Goal: Information Seeking & Learning: Learn about a topic

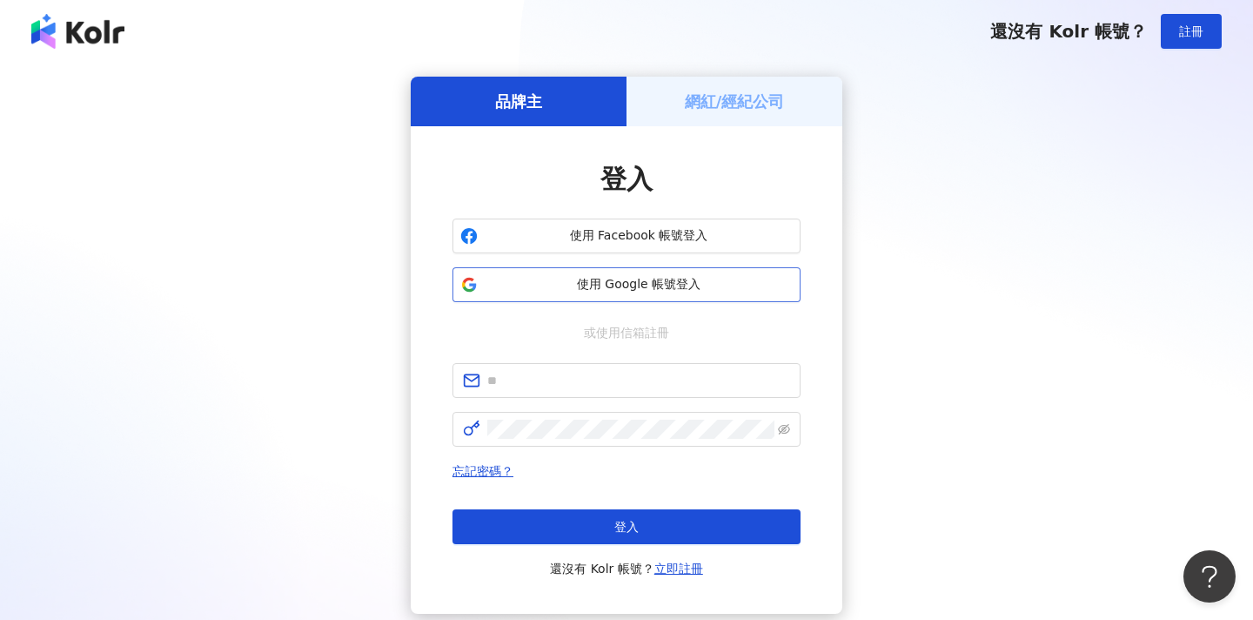
click at [538, 289] on span "使用 Google 帳號登入" at bounding box center [639, 284] width 308 height 17
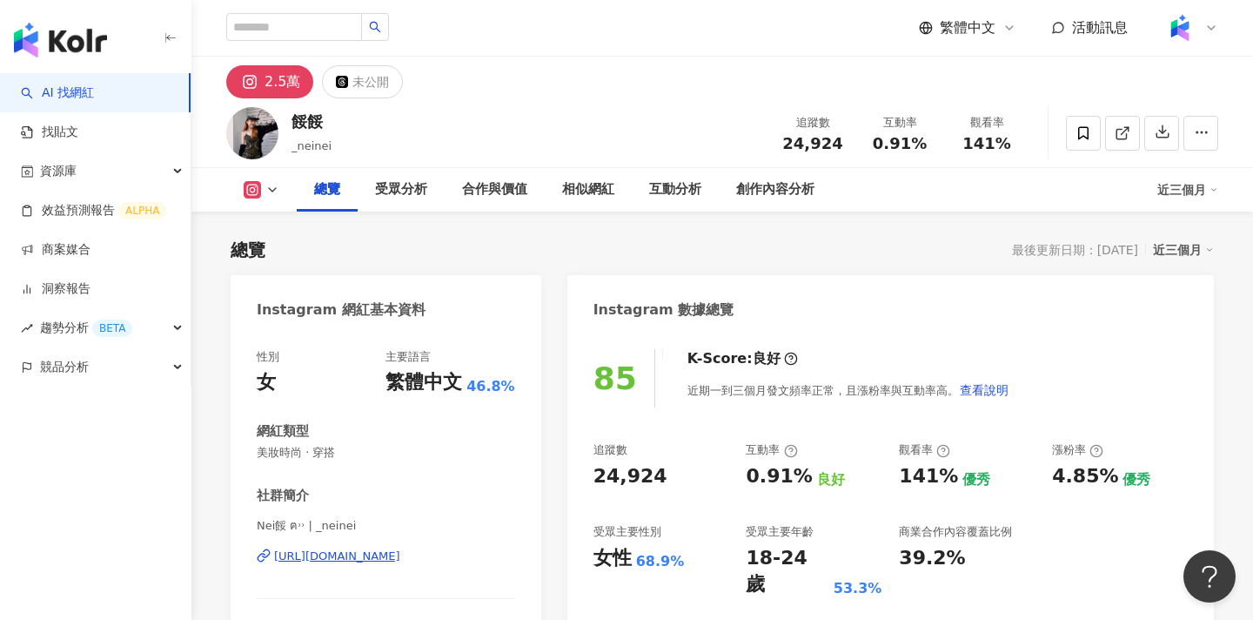
click at [1189, 191] on div "近三個月" at bounding box center [1187, 190] width 61 height 28
click at [1184, 259] on link "近六個月" at bounding box center [1195, 262] width 49 height 19
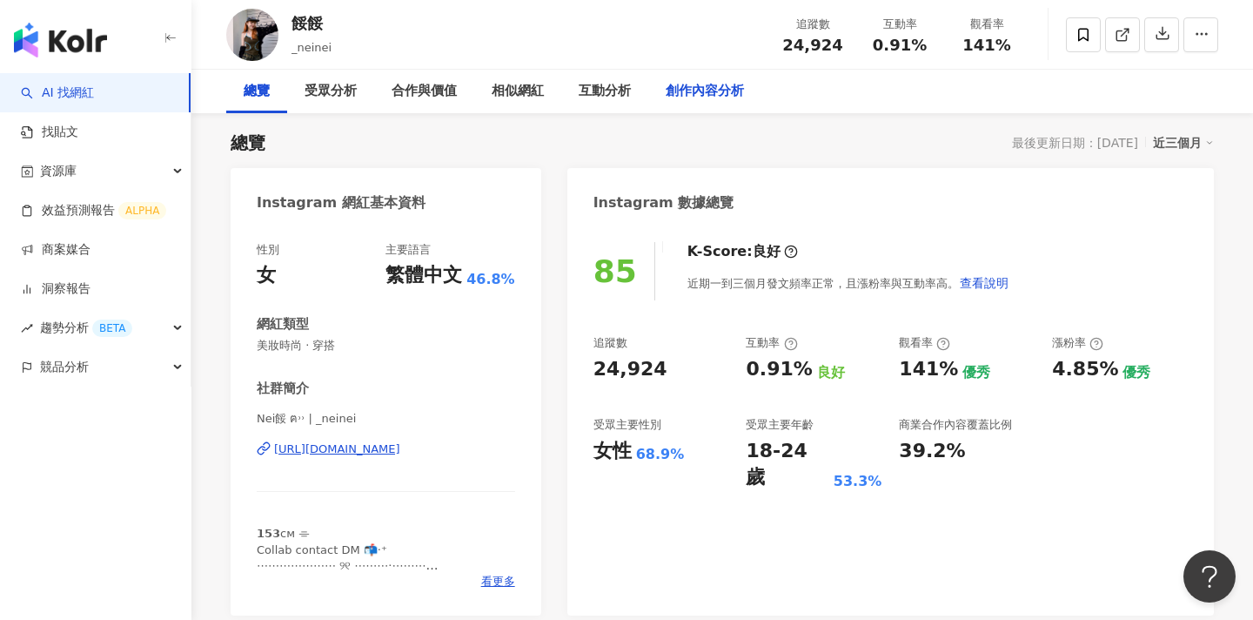
click at [712, 91] on div "創作內容分析" at bounding box center [705, 91] width 78 height 21
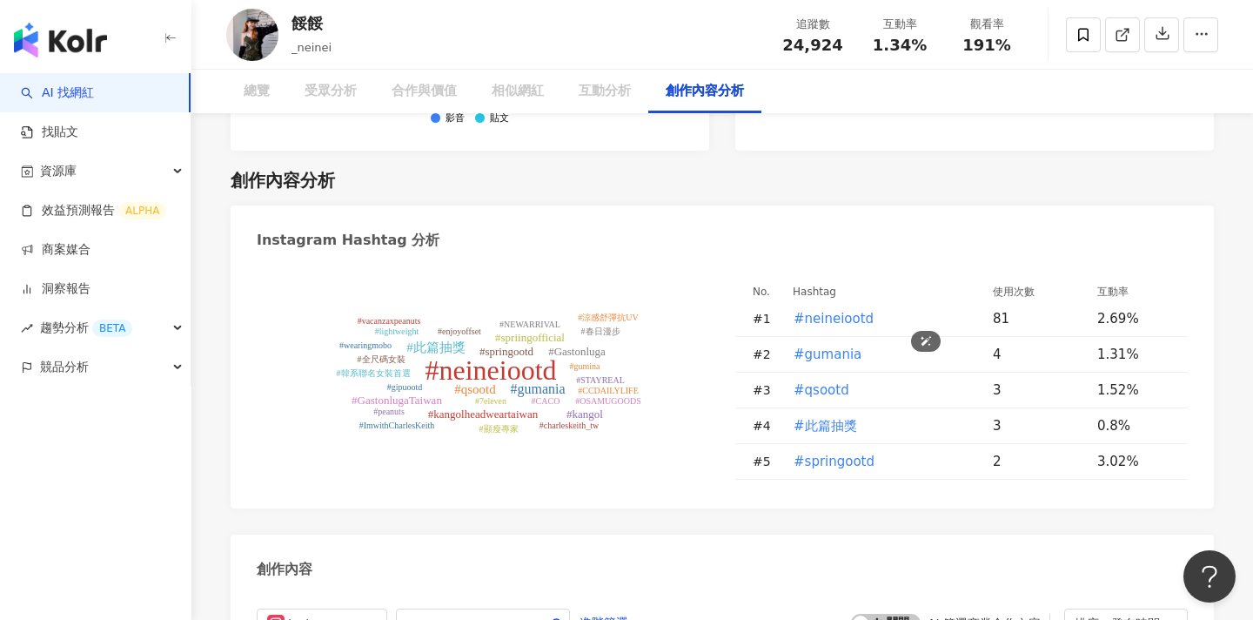
scroll to position [5542, 0]
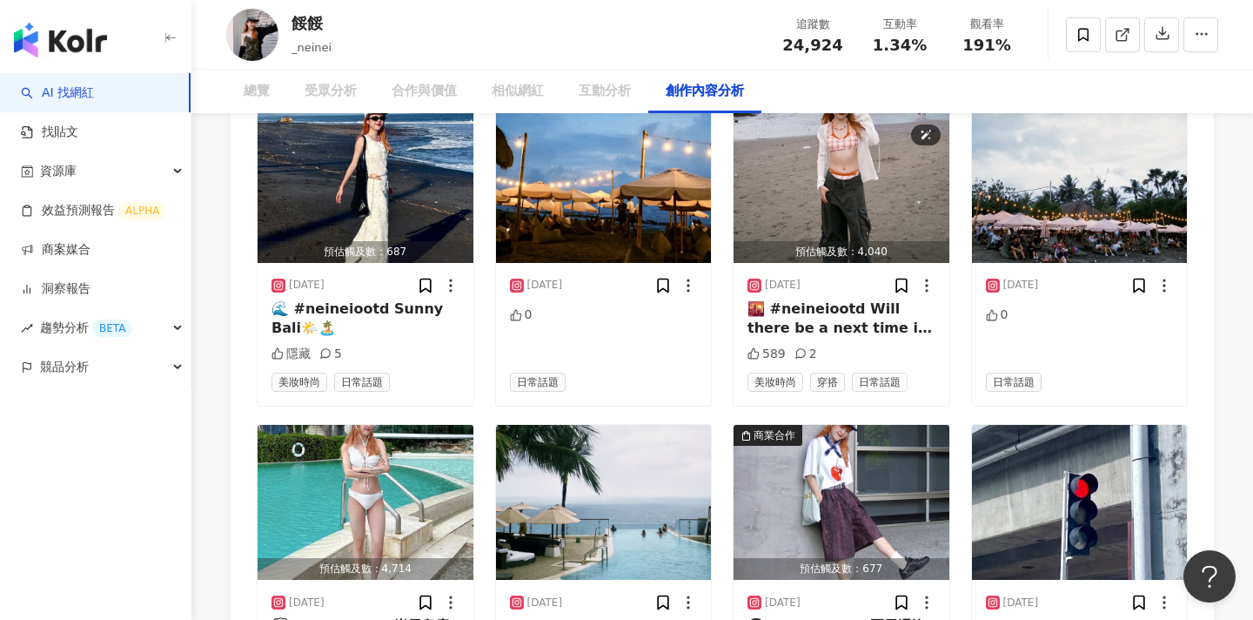
click at [887, 53] on span "啟動 關閉" at bounding box center [886, 43] width 70 height 19
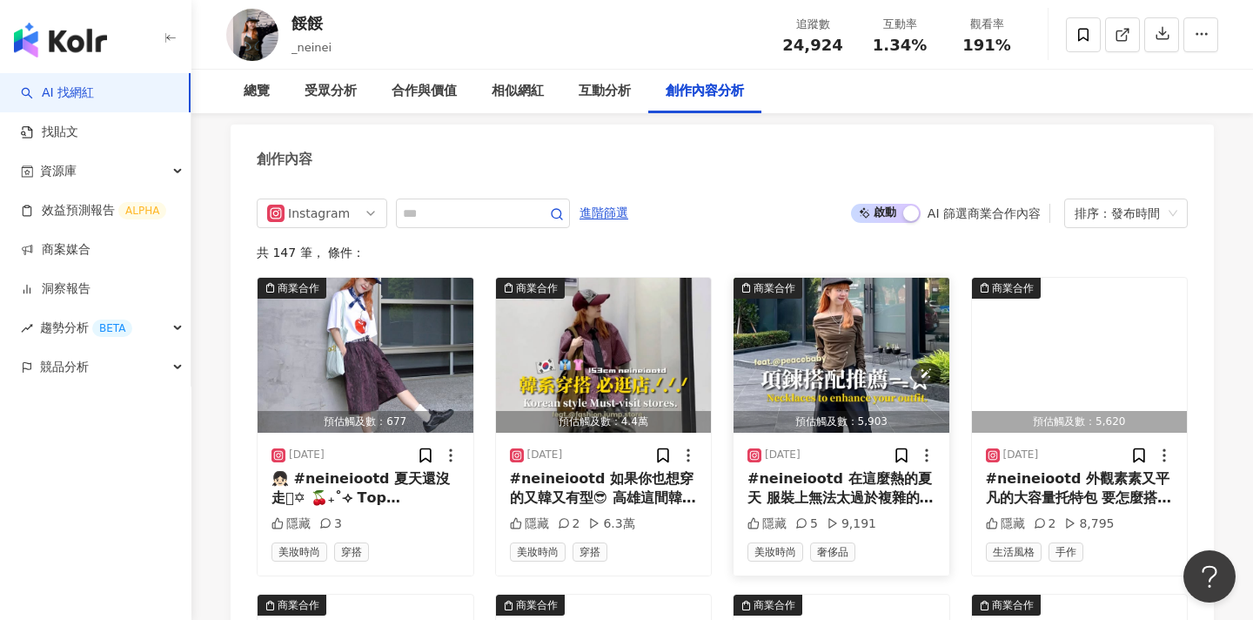
scroll to position [5374, 0]
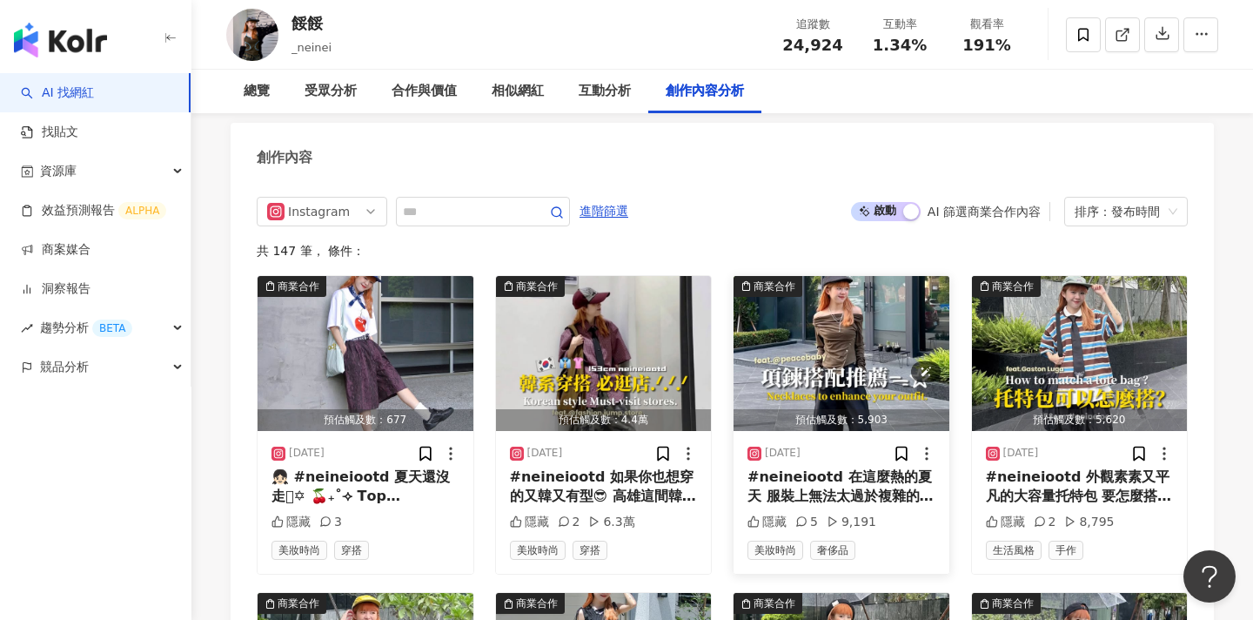
click at [838, 305] on img "button" at bounding box center [842, 353] width 216 height 155
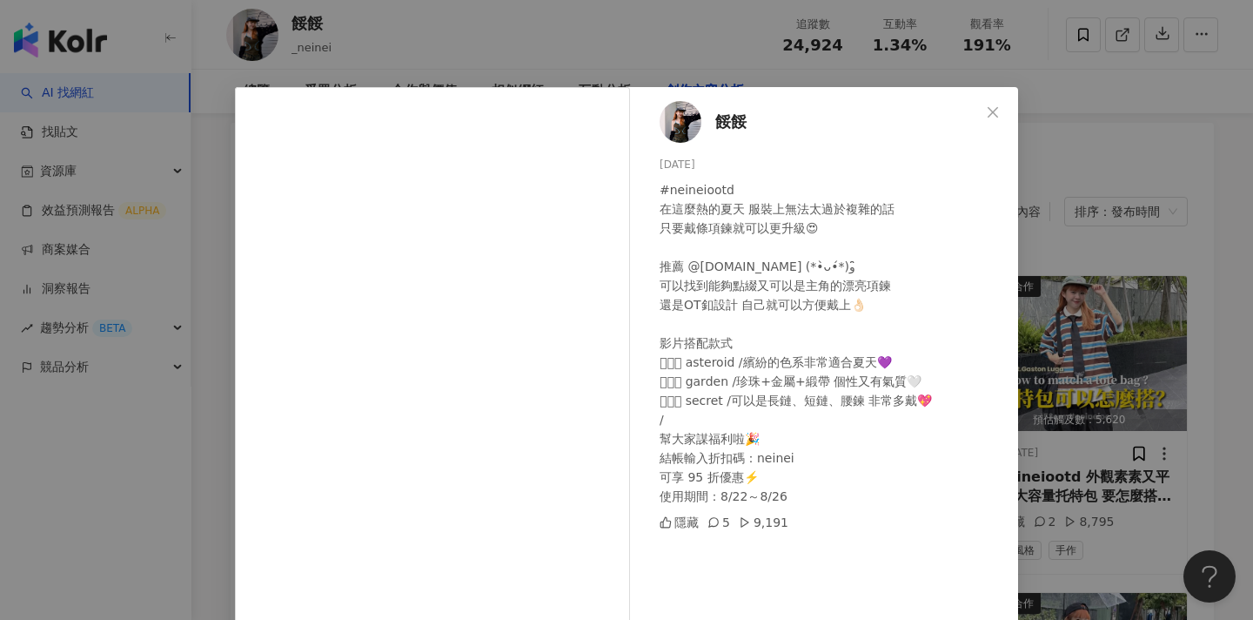
click at [1087, 260] on div "餒餒 2025/8/22 #neineiootd 在這麼熱的夏天 服裝上無法太過於複雜的話 只要戴條項鍊就可以更升級😍 推薦 @peacebaby.co (*…" at bounding box center [626, 310] width 1253 height 620
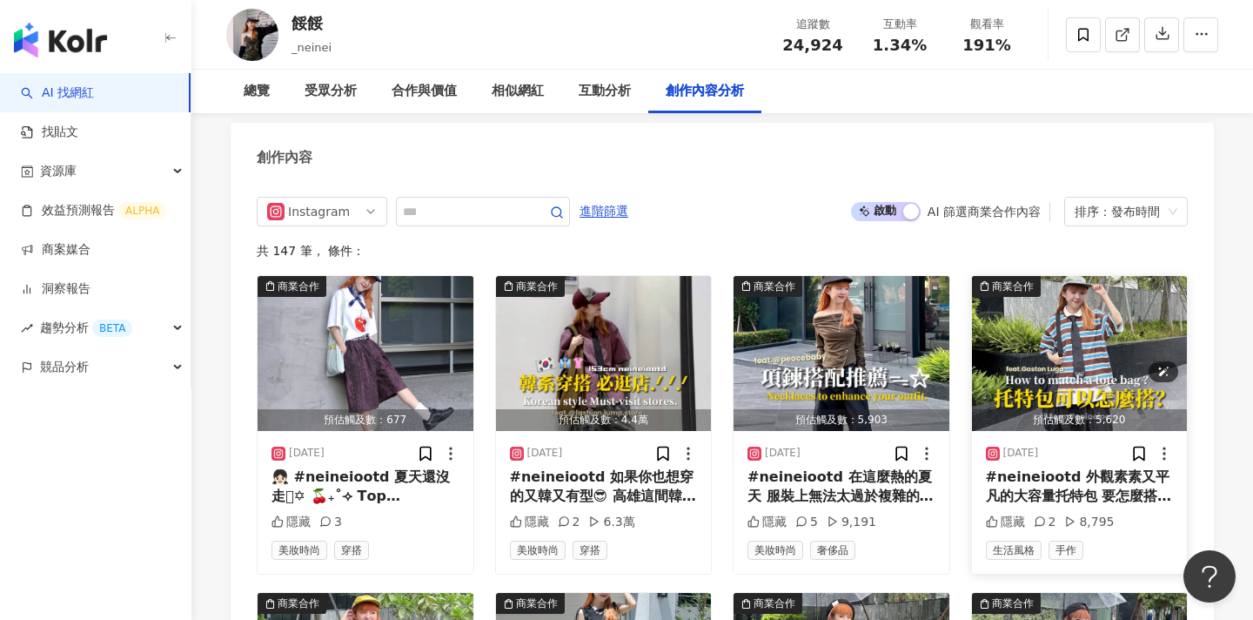
click at [1086, 276] on img "button" at bounding box center [1080, 353] width 216 height 155
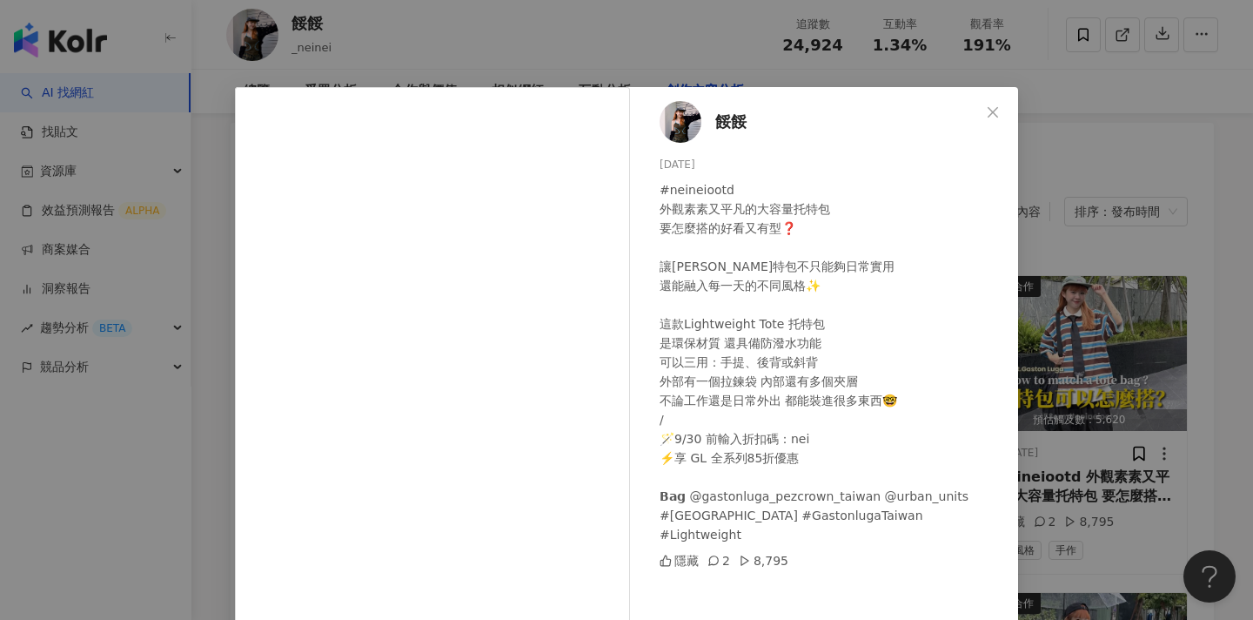
click at [1086, 259] on div "餒餒 2025/8/19 #neineiootd 外觀素素又平凡的大容量托特包 要怎麼搭的好看又有型❓ 讓托特包不只能夠日常實用 還能融入每一天的不同風格✨ …" at bounding box center [626, 310] width 1253 height 620
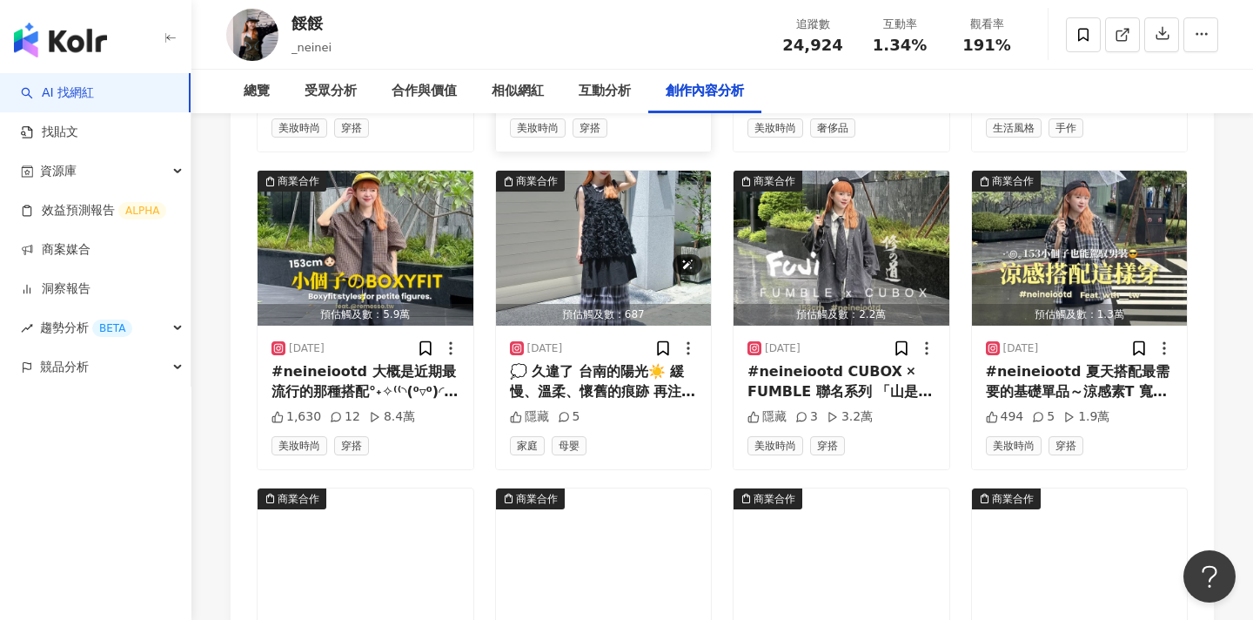
scroll to position [5797, 0]
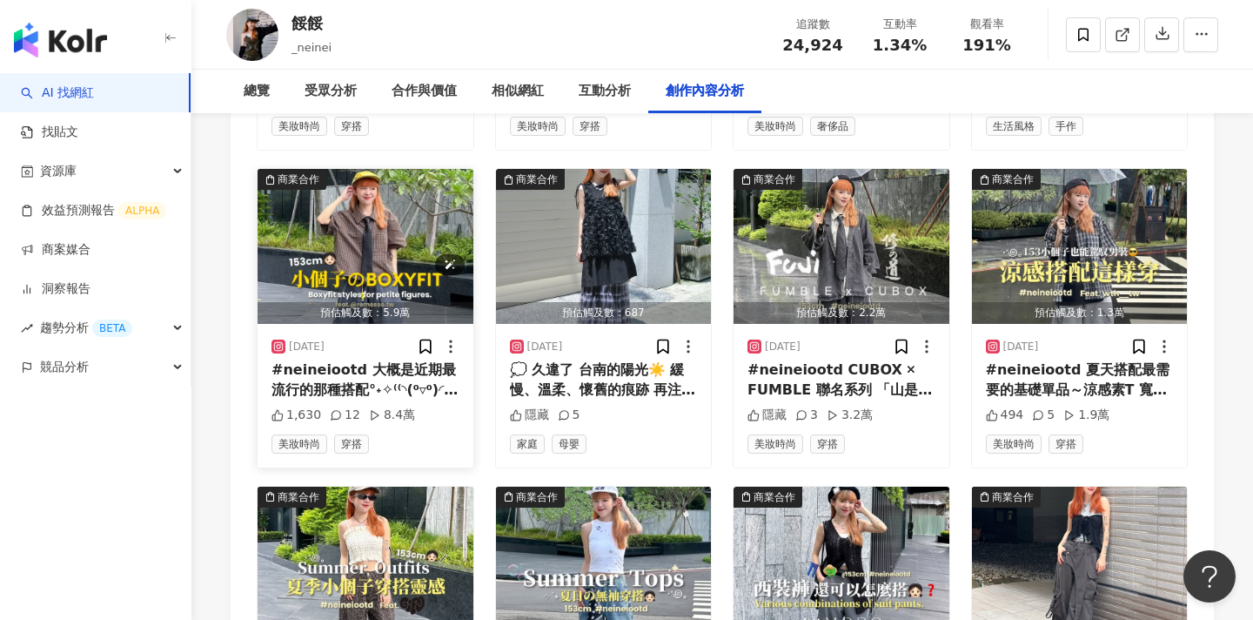
click at [383, 210] on img "button" at bounding box center [366, 246] width 216 height 155
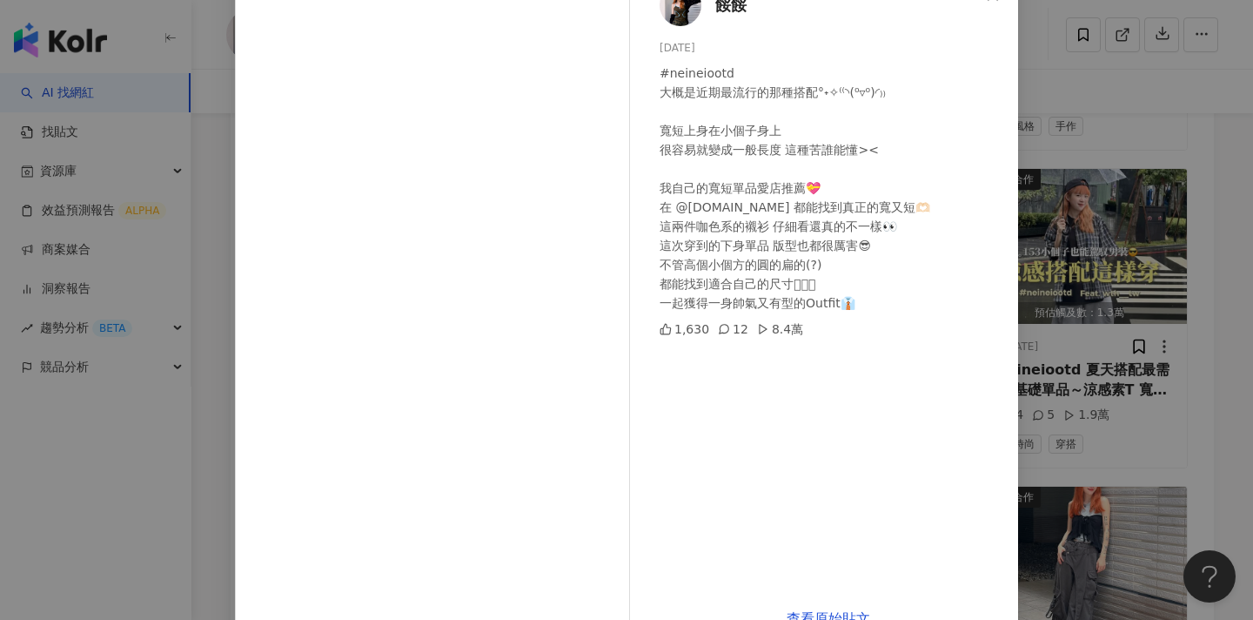
scroll to position [161, 0]
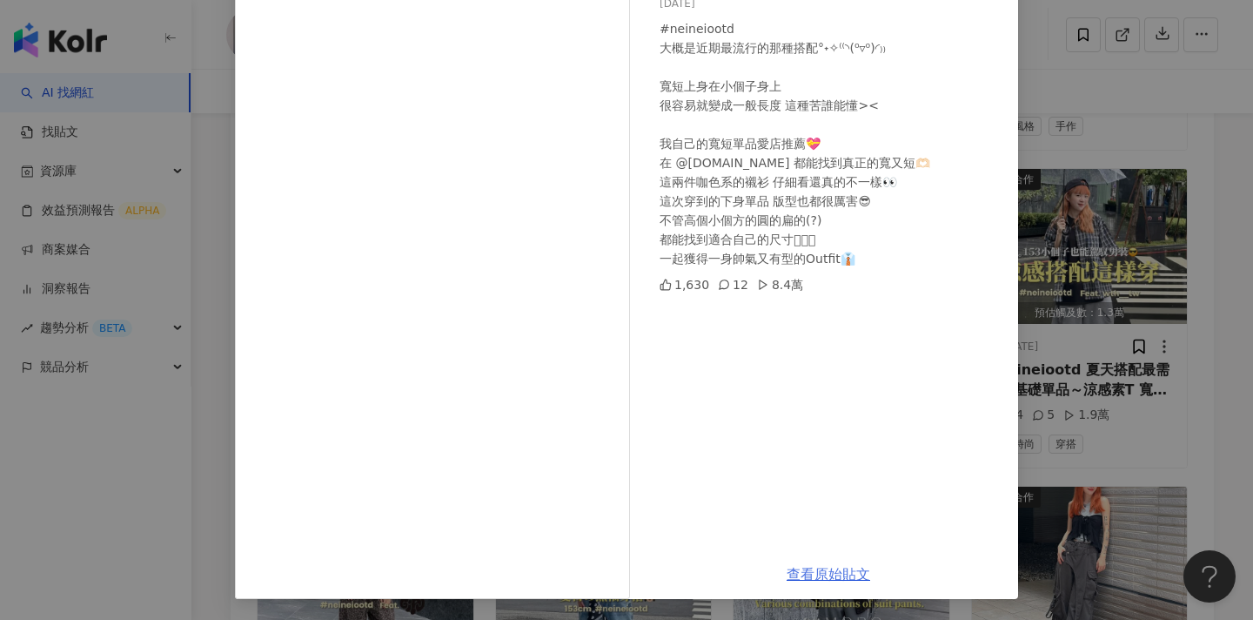
click at [816, 573] on link "查看原始貼文" at bounding box center [829, 574] width 84 height 17
click at [1114, 141] on div "餒餒 2025/8/15 #neineiootd 大概是近期最流行的那種搭配°˖✧⁽⁽◝(⁰▿⁰)◜₎₎ 寬短上身在小個子身上 很容易就變成一般長度 這種苦誰…" at bounding box center [626, 310] width 1253 height 620
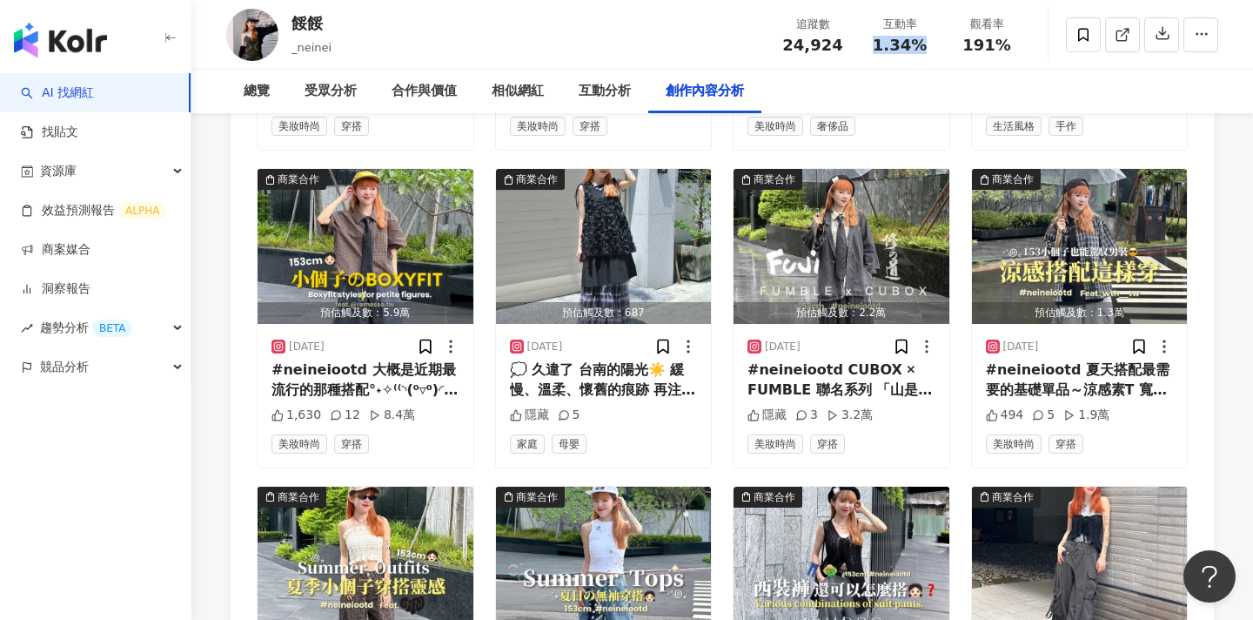
drag, startPoint x: 921, startPoint y: 43, endPoint x: 866, endPoint y: 43, distance: 54.8
click at [866, 43] on div "互動率 1.34%" at bounding box center [899, 34] width 87 height 37
copy span "1.34%"
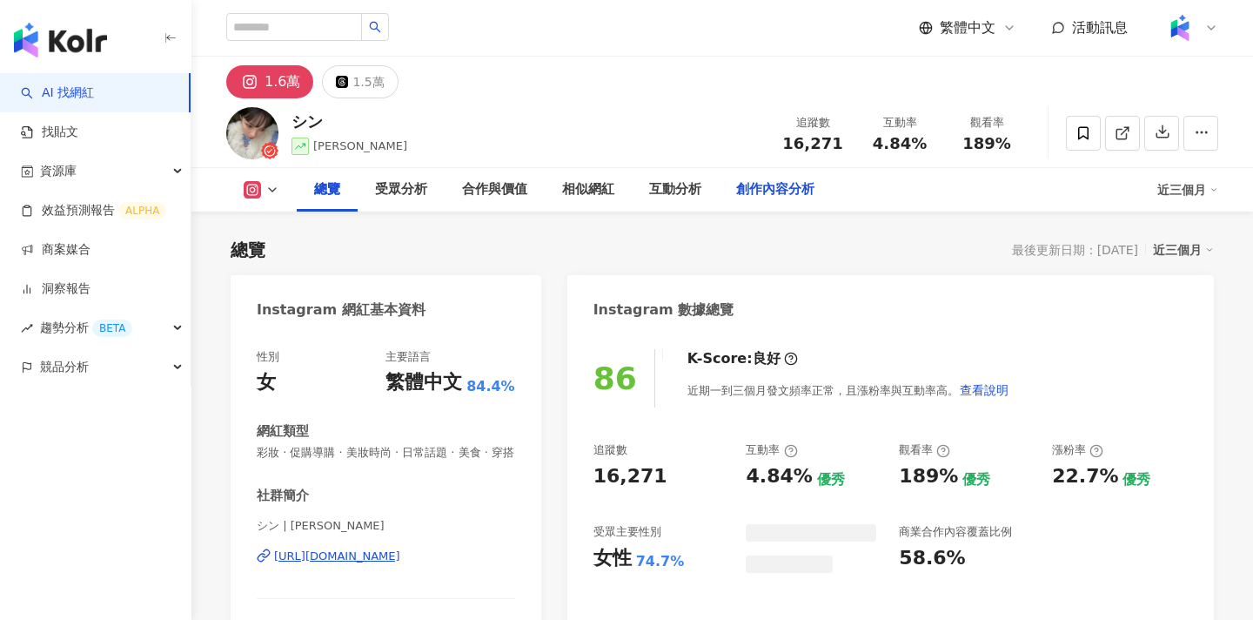
click at [753, 189] on div "創作內容分析" at bounding box center [775, 189] width 78 height 21
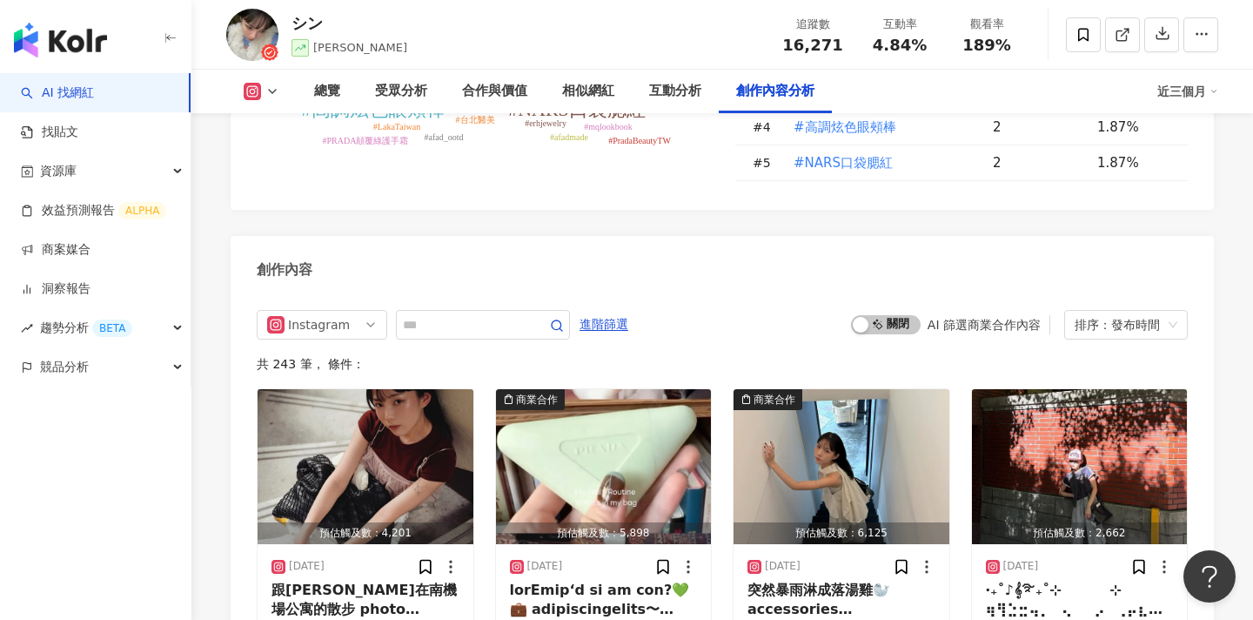
scroll to position [5341, 0]
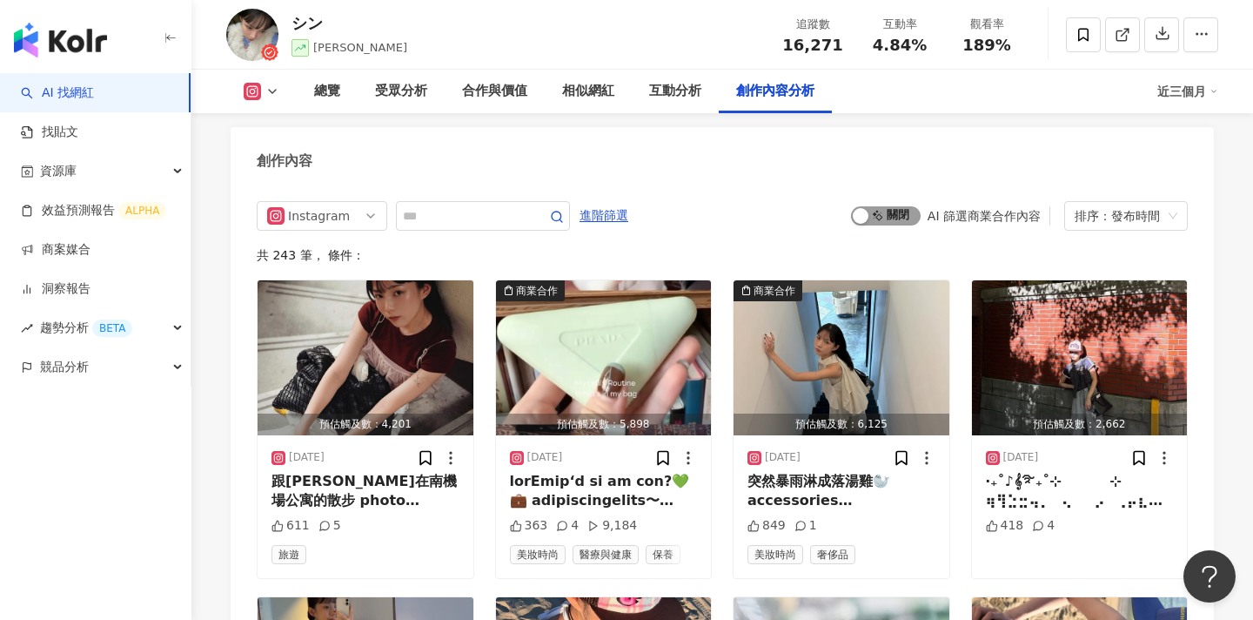
click at [879, 206] on span "啟動 關閉" at bounding box center [886, 215] width 70 height 19
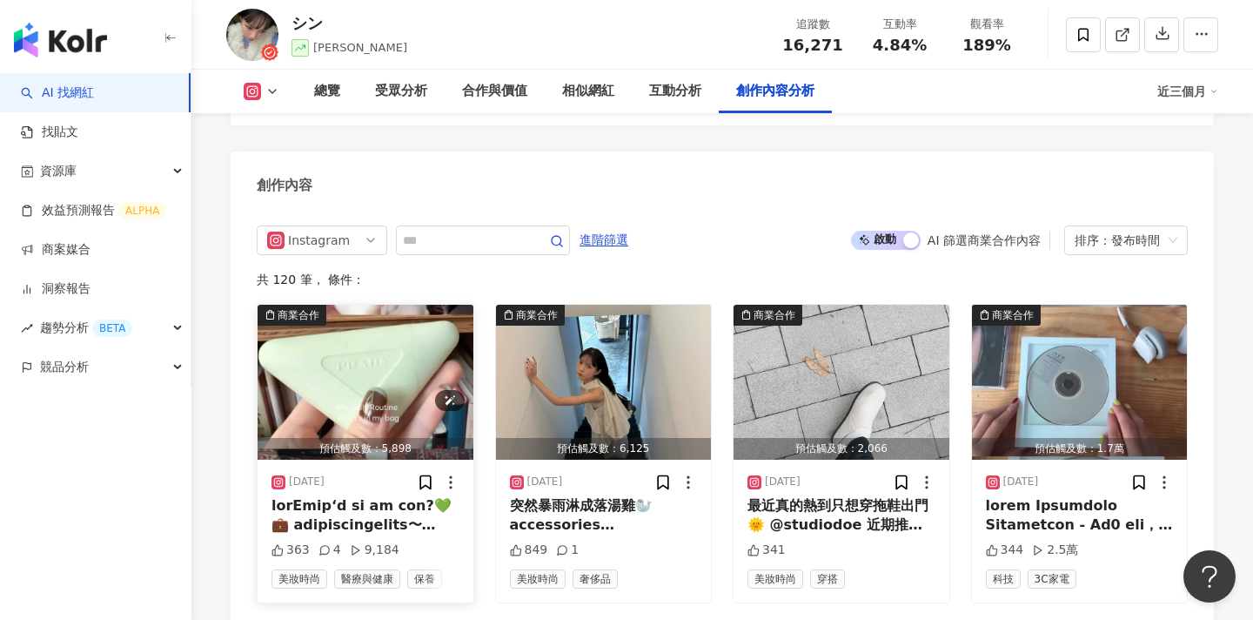
click at [357, 332] on img "button" at bounding box center [366, 382] width 216 height 155
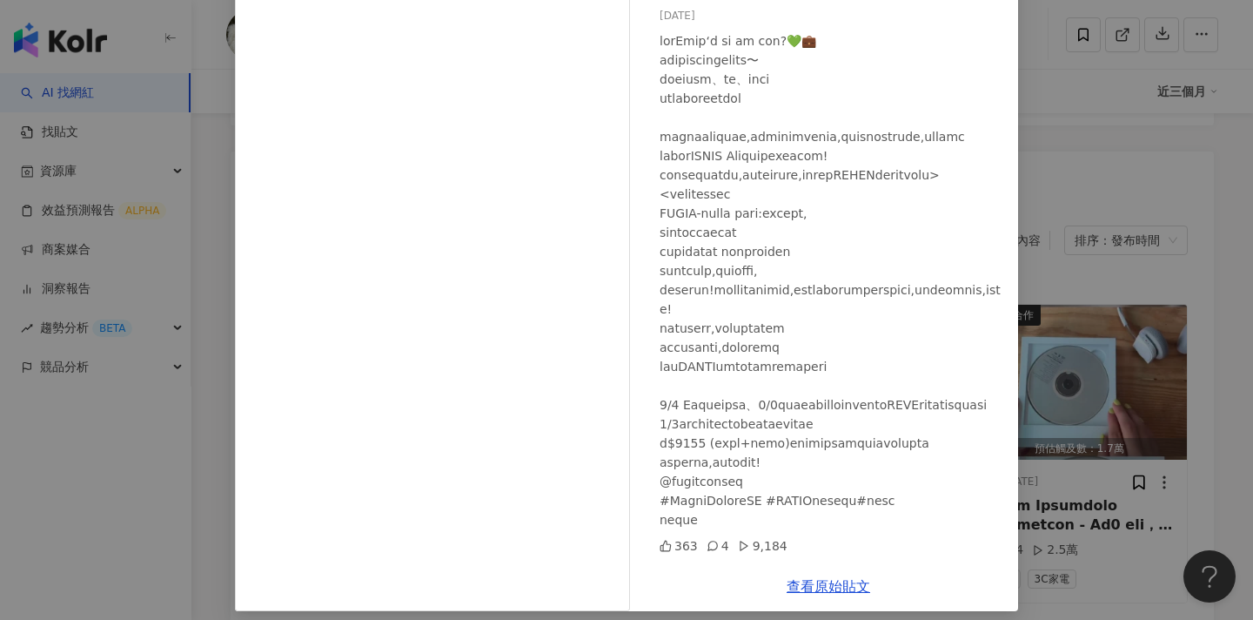
scroll to position [161, 0]
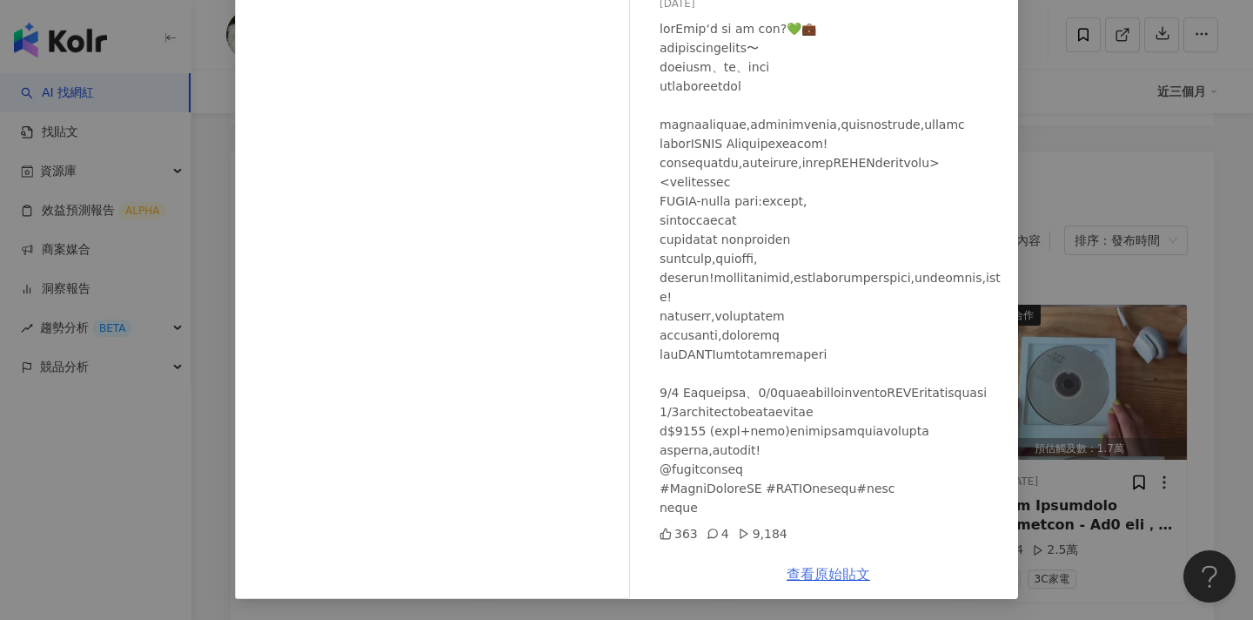
click at [828, 573] on link "查看原始貼文" at bounding box center [829, 574] width 84 height 17
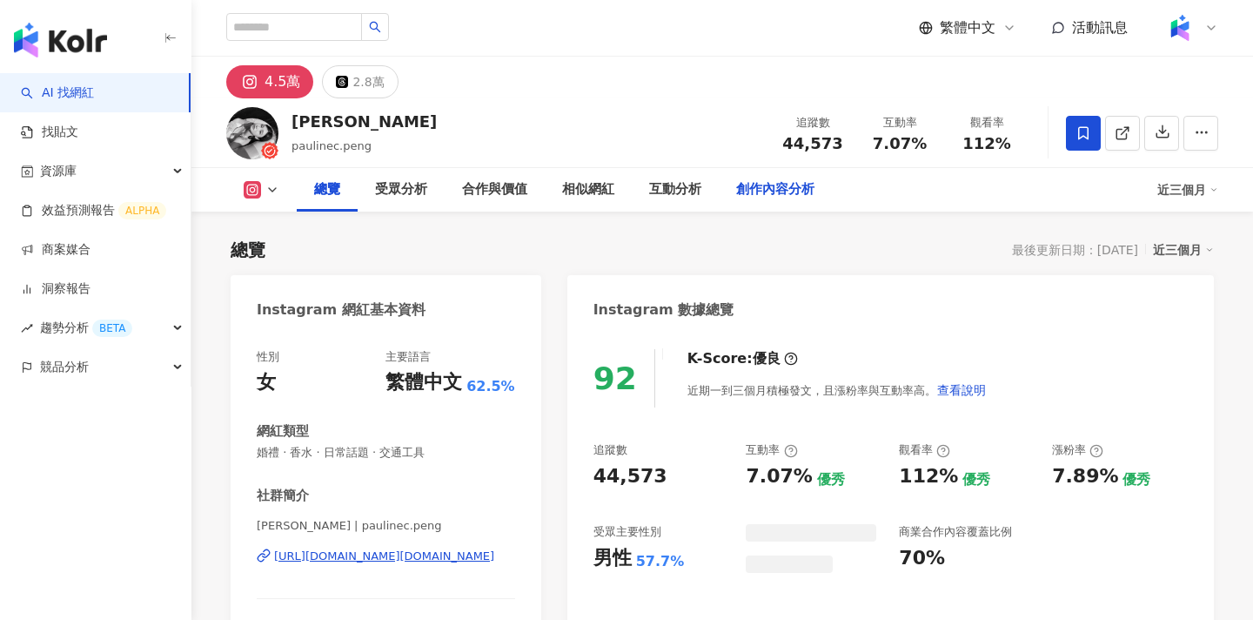
click at [791, 176] on div "創作內容分析" at bounding box center [775, 190] width 113 height 44
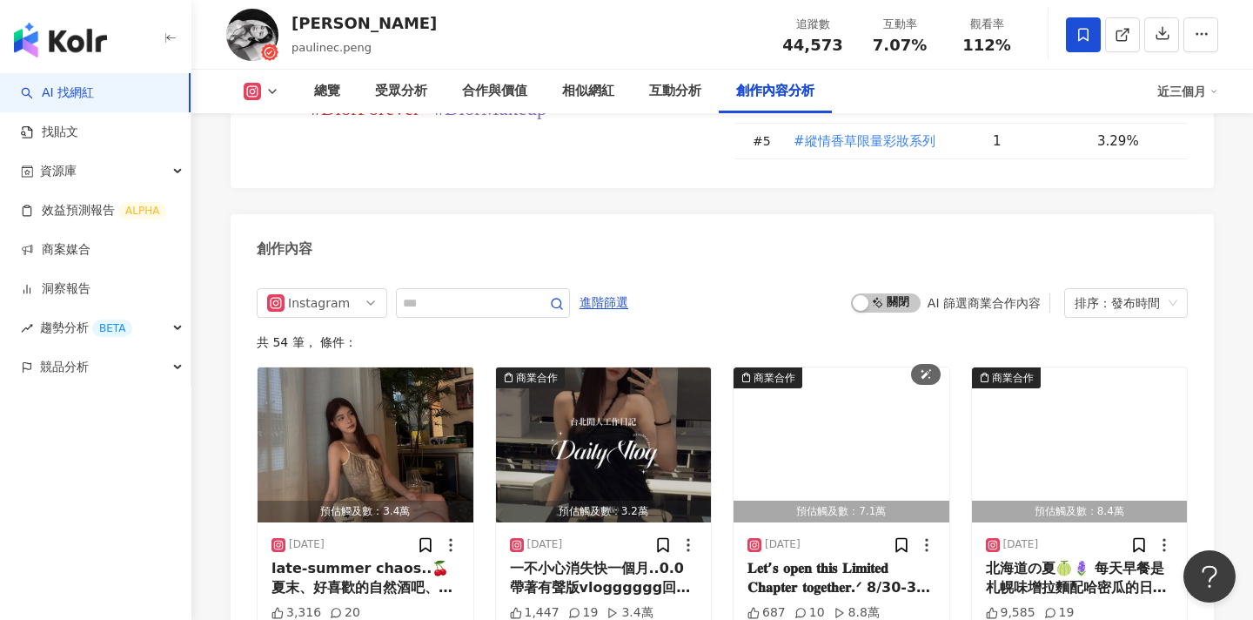
scroll to position [5427, 0]
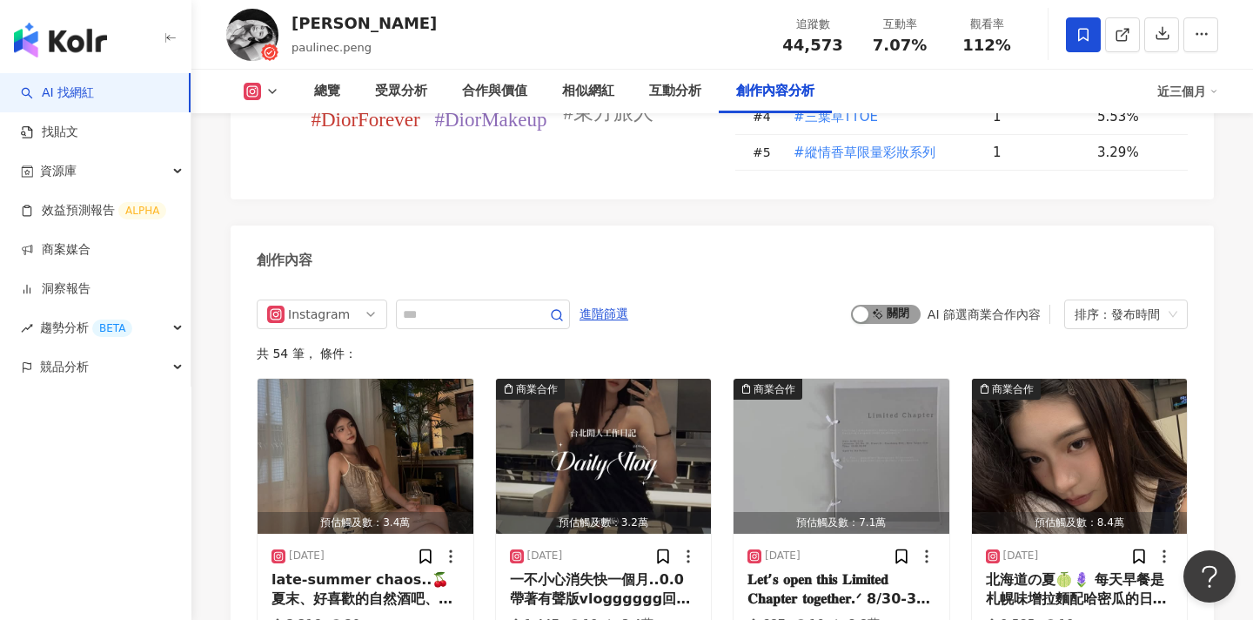
click at [895, 305] on span "啟動 關閉" at bounding box center [886, 314] width 70 height 19
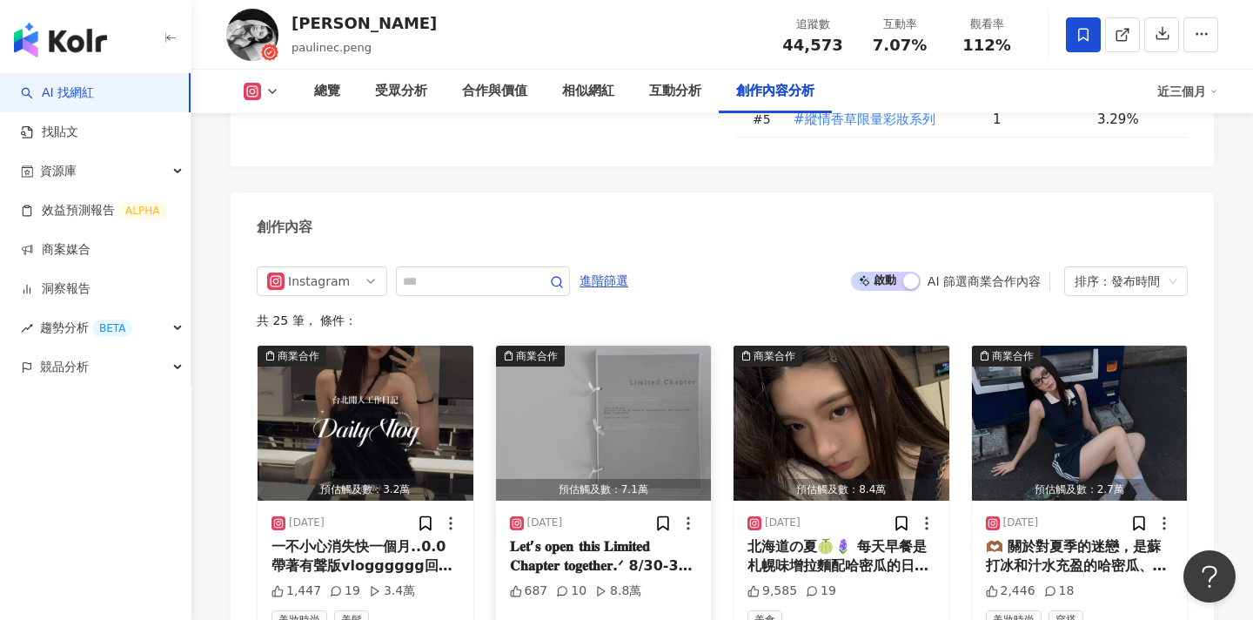
scroll to position [5475, 0]
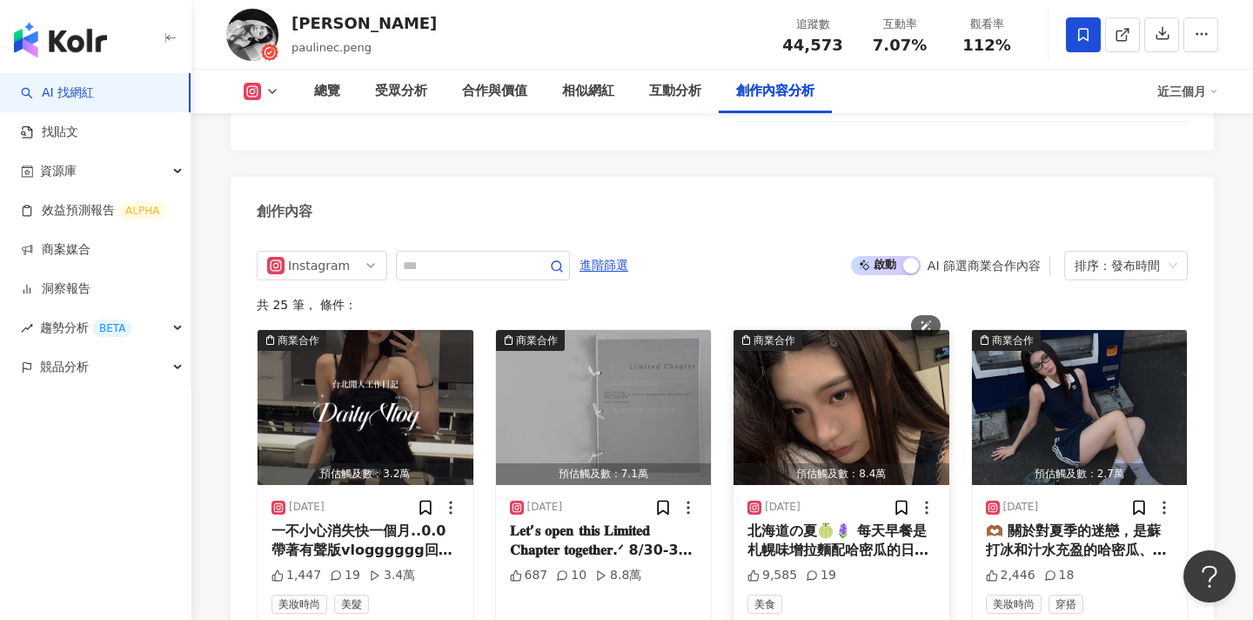
click at [831, 330] on img "button" at bounding box center [842, 407] width 216 height 155
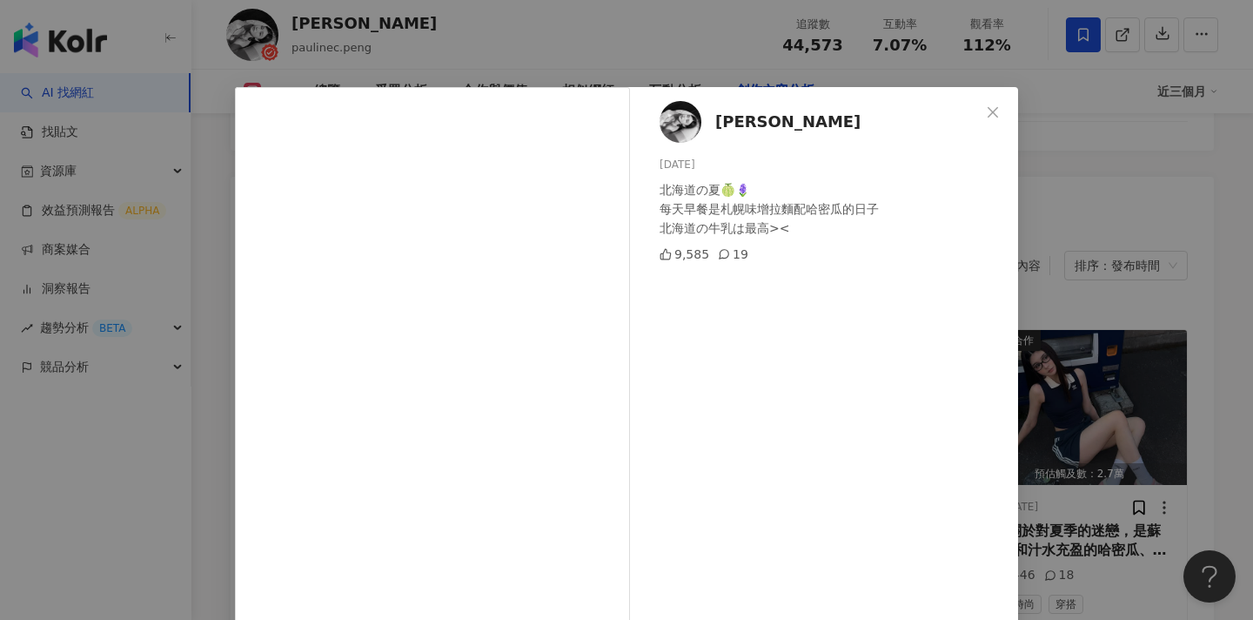
click at [1058, 238] on div "張芃 2025/7/26 北海道の夏🍈🪻 每天早餐是札幌味增拉麵配哈密瓜的日子 北海道の牛乳は最高>< 9,585 19 查看原始貼文" at bounding box center [626, 310] width 1253 height 620
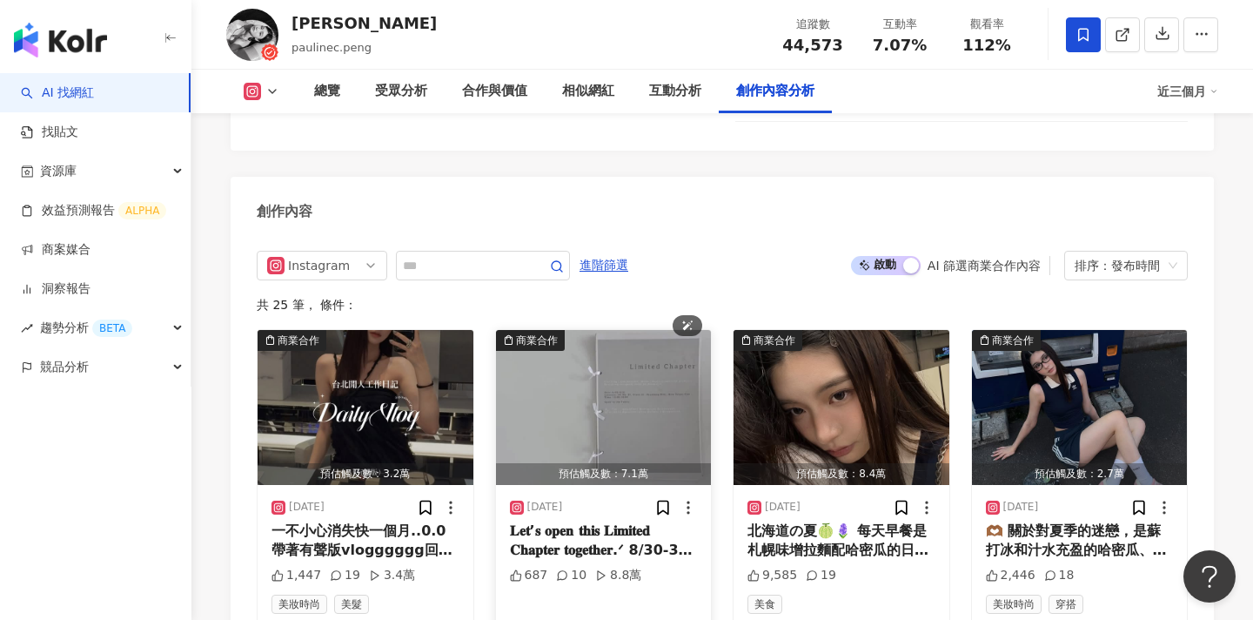
click at [632, 330] on img "button" at bounding box center [604, 407] width 216 height 155
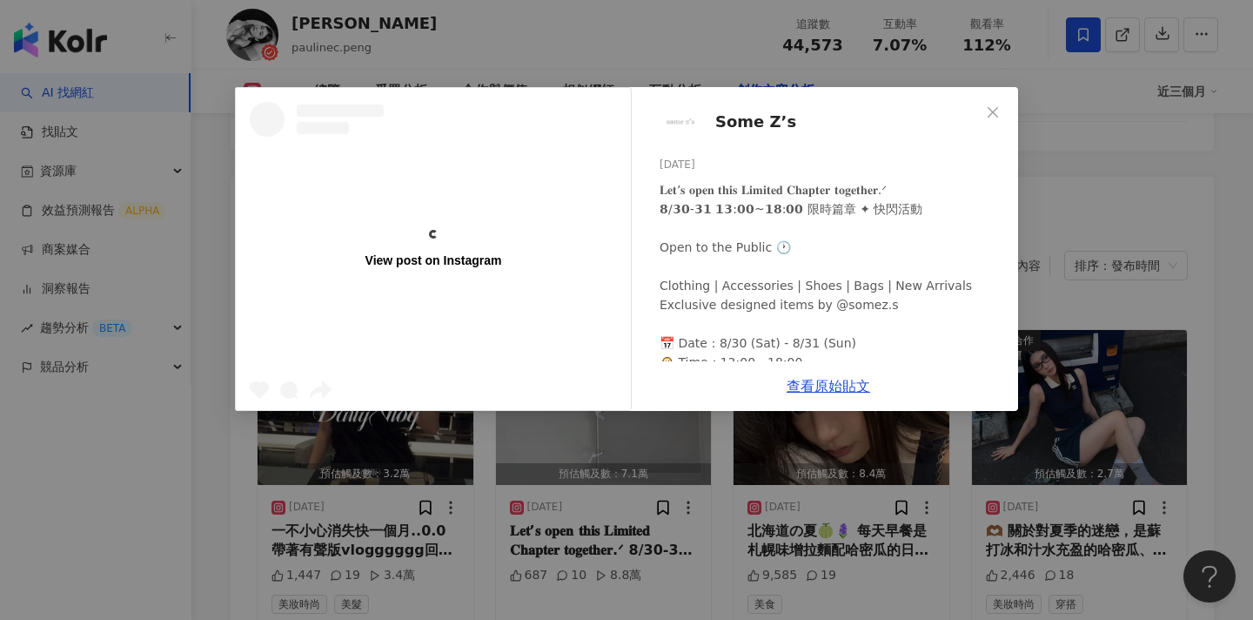
click at [1146, 277] on div "View post on Instagram Some Z’s 2025/8/22 𝐋𝐞𝐭’𝐬 𝐨𝐩𝐞𝐧 𝐭𝐡𝐢𝐬 𝐋𝐢𝐦𝐢𝐭𝐞𝐝 𝐂𝐡𝐚𝐩𝐭𝐞𝐫 𝐭𝐨𝐠𝐞𝐭…" at bounding box center [626, 310] width 1253 height 620
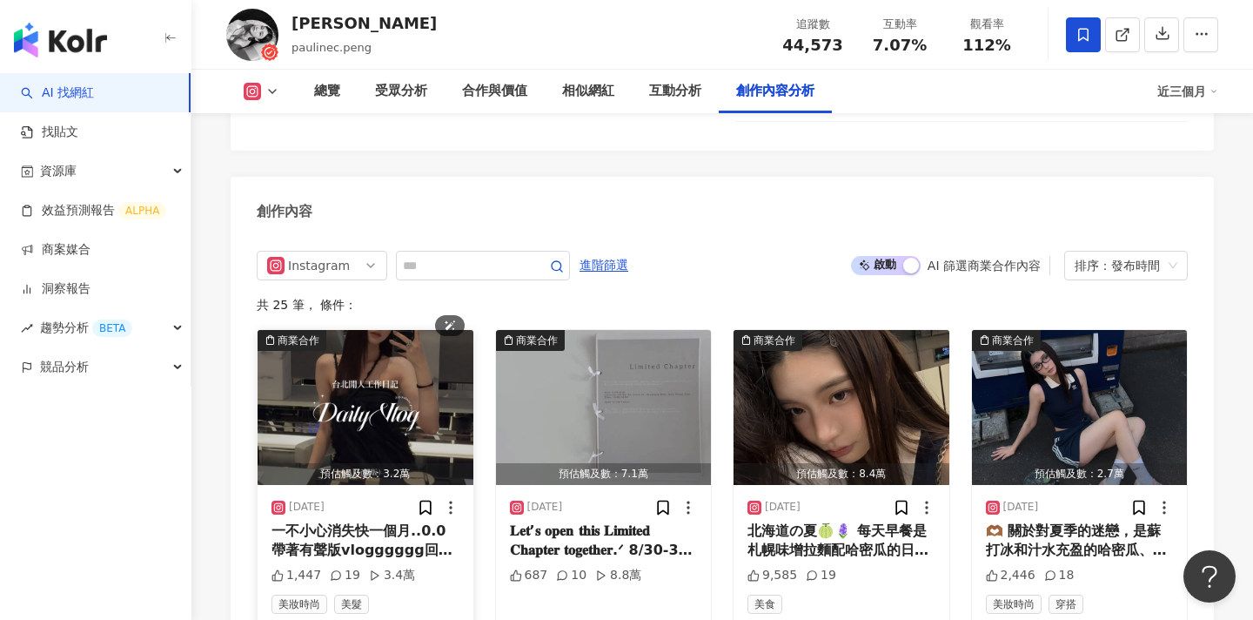
click at [341, 330] on img "button" at bounding box center [366, 407] width 216 height 155
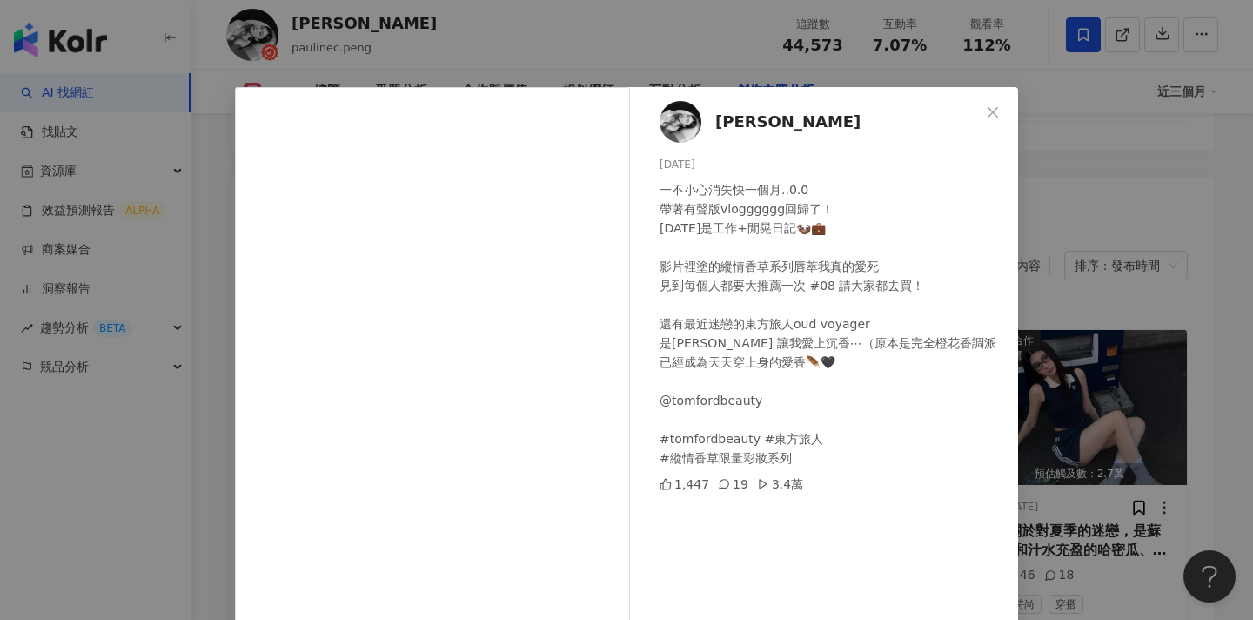
click at [1054, 285] on div "張芃 2025/9/7 一不小心消失快一個月..0.0 帶著有聲版vlogggggg回歸了！ 今天是工作+閒晃日記🦦💼 影片裡塗的縱情香草系列唇萃我真的愛死 …" at bounding box center [626, 310] width 1253 height 620
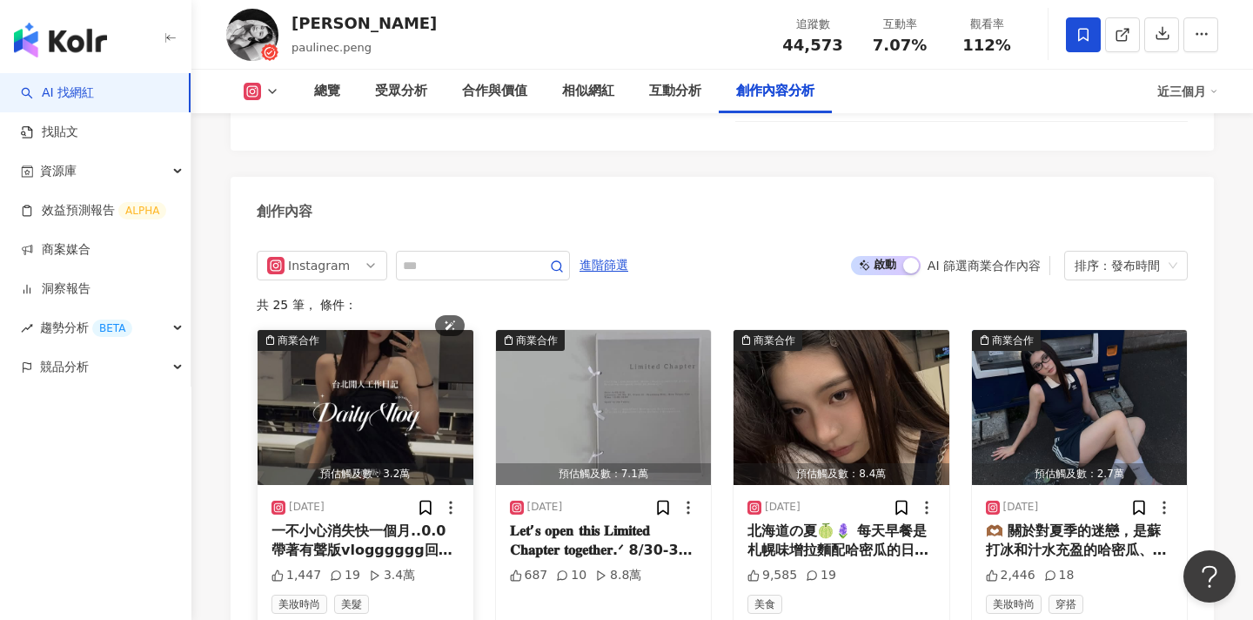
click at [404, 330] on img "button" at bounding box center [366, 407] width 216 height 155
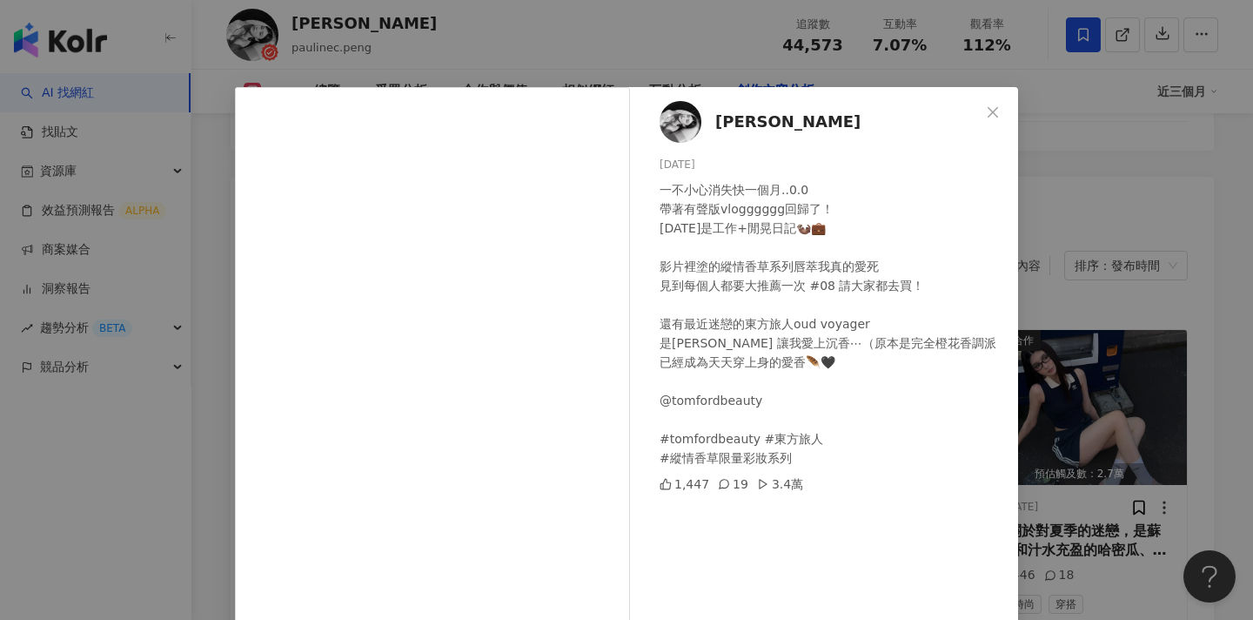
scroll to position [161, 0]
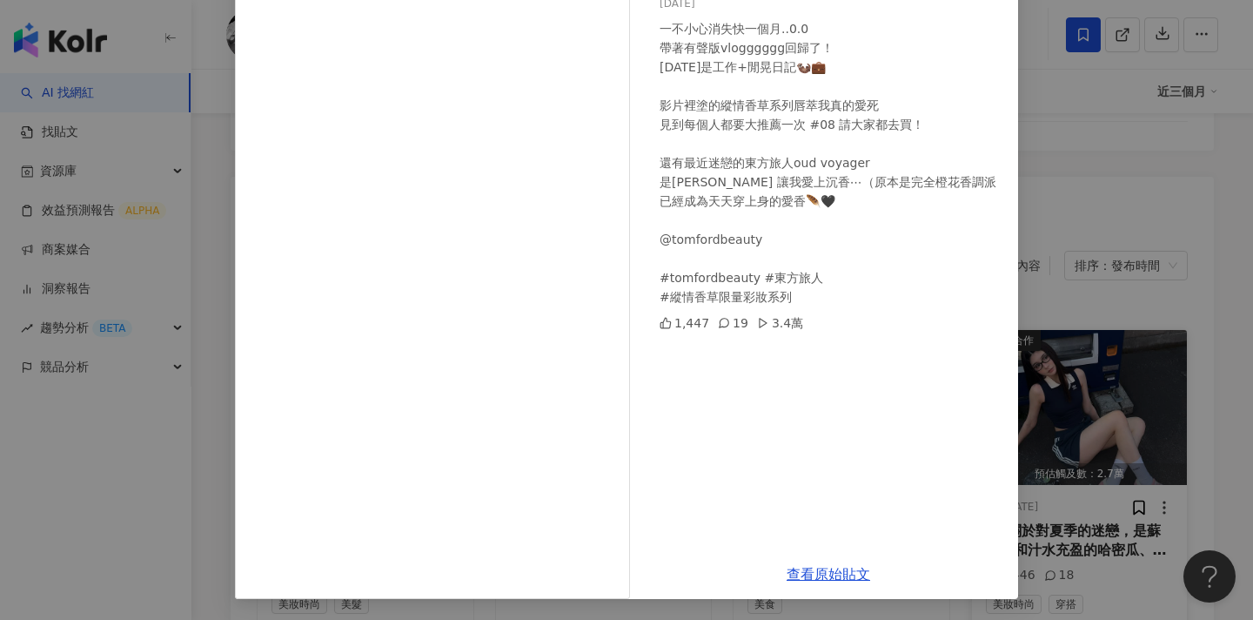
click at [1051, 307] on div "張芃 2025/9/7 一不小心消失快一個月..0.0 帶著有聲版vlogggggg回歸了！ 今天是工作+閒晃日記🦦💼 影片裡塗的縱情香草系列唇萃我真的愛死 …" at bounding box center [626, 310] width 1253 height 620
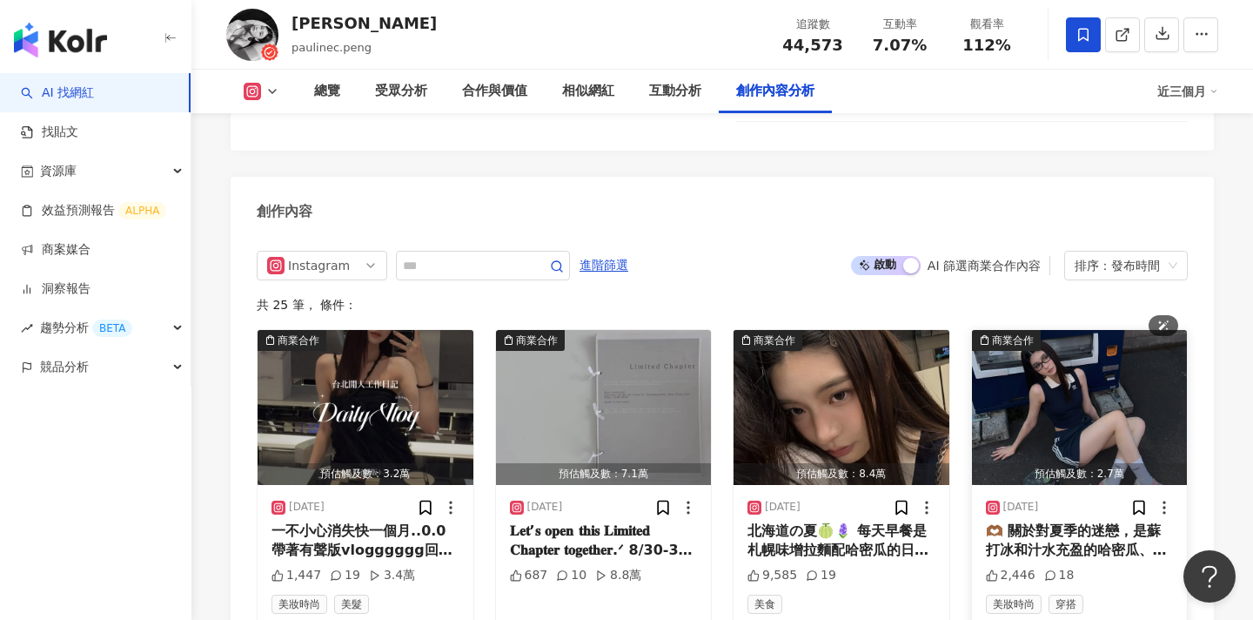
click at [1090, 330] on img "button" at bounding box center [1080, 407] width 216 height 155
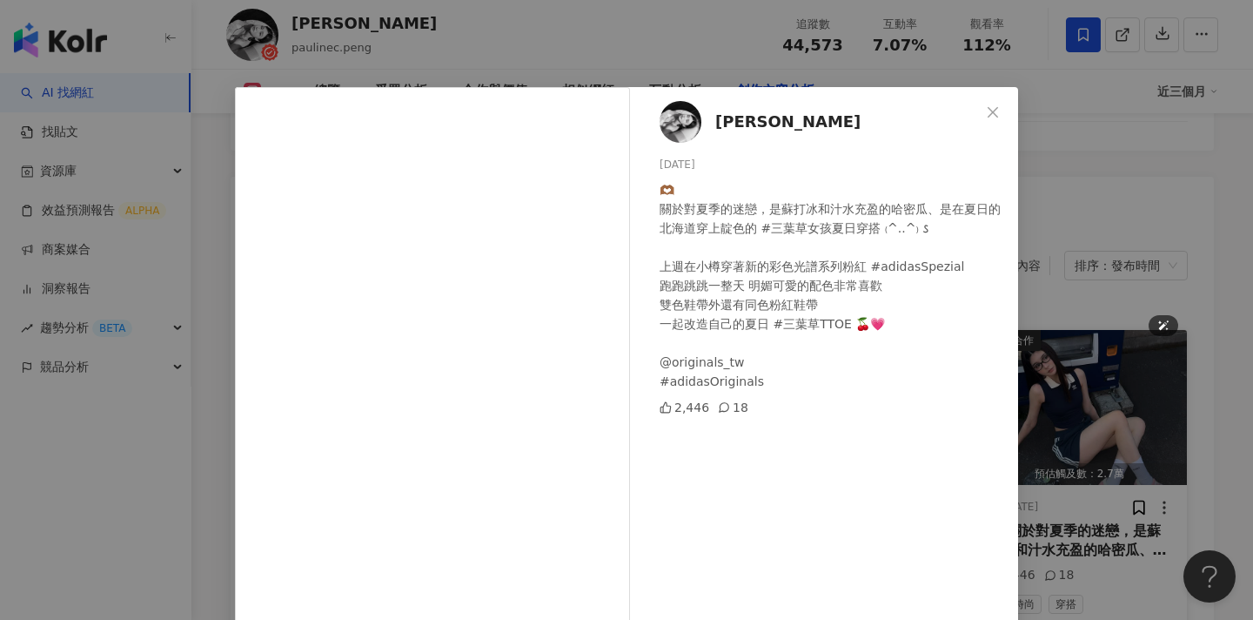
click at [1090, 253] on div "張芃 2025/7/23 🫶🏾 關於對夏季的迷戀，是蘇打冰和汁水充盈的哈密瓜、是在夏日的北海道穿上靛色的 #三葉草女孩夏日穿搭 ₍^..^₎ 𐒡 上週在小樽穿…" at bounding box center [626, 310] width 1253 height 620
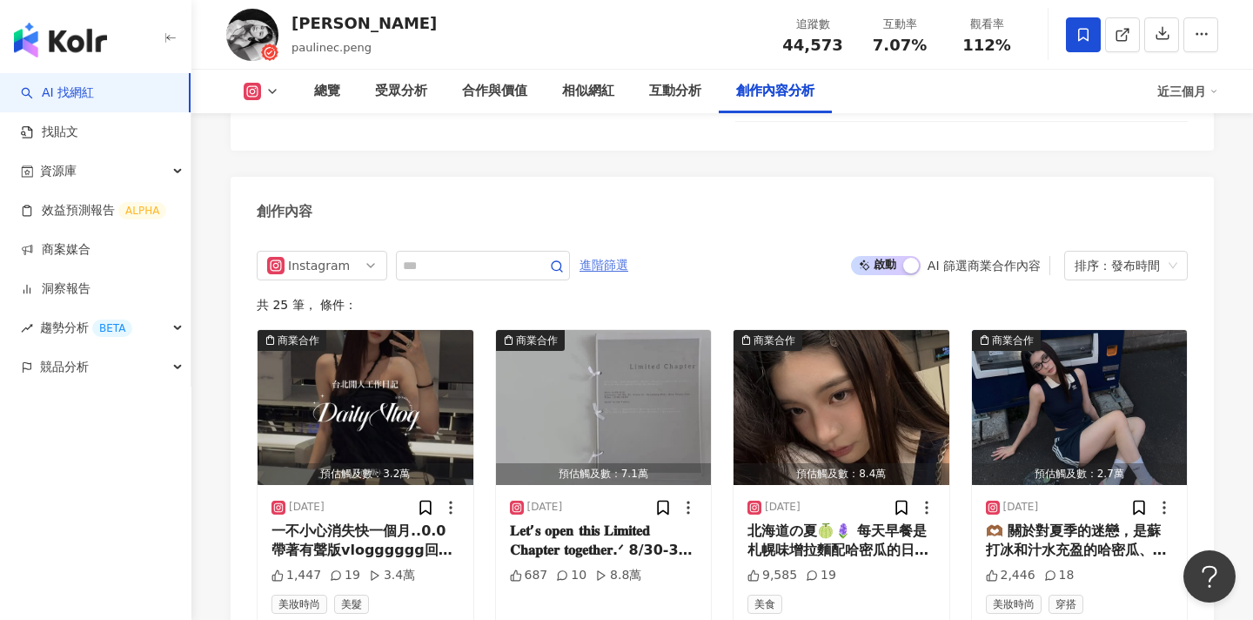
click at [614, 251] on span "進階篩選" at bounding box center [604, 265] width 49 height 28
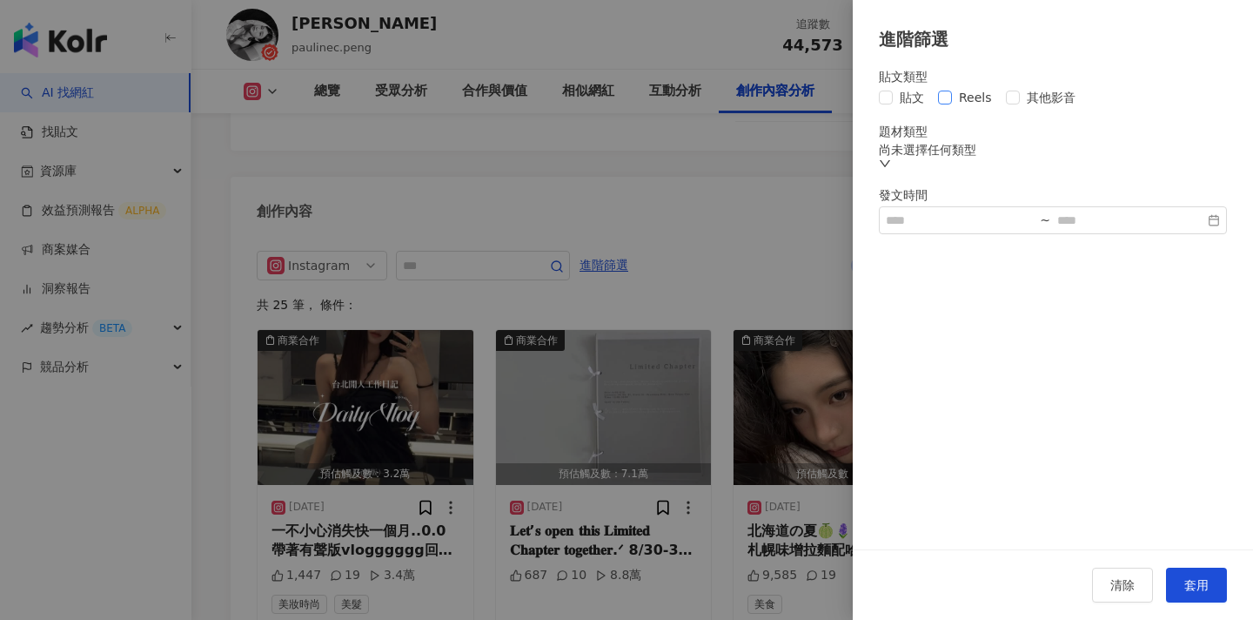
click at [972, 99] on span "Reels" at bounding box center [975, 97] width 47 height 19
click at [1194, 580] on span "套用" at bounding box center [1196, 585] width 24 height 14
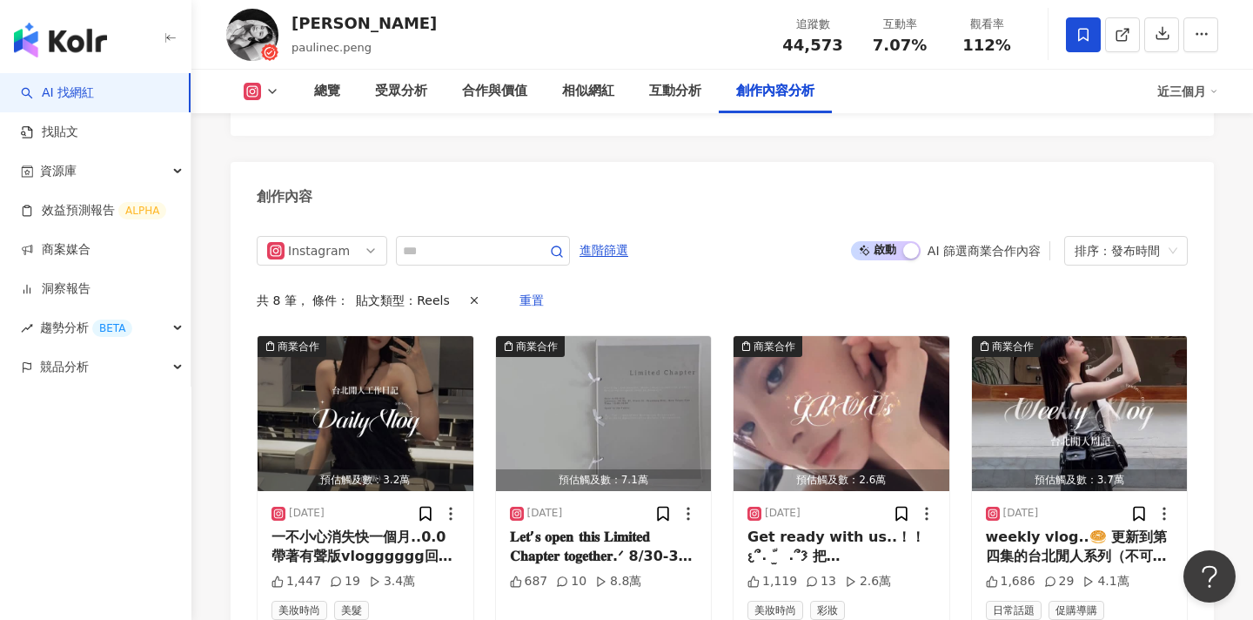
scroll to position [5567, 0]
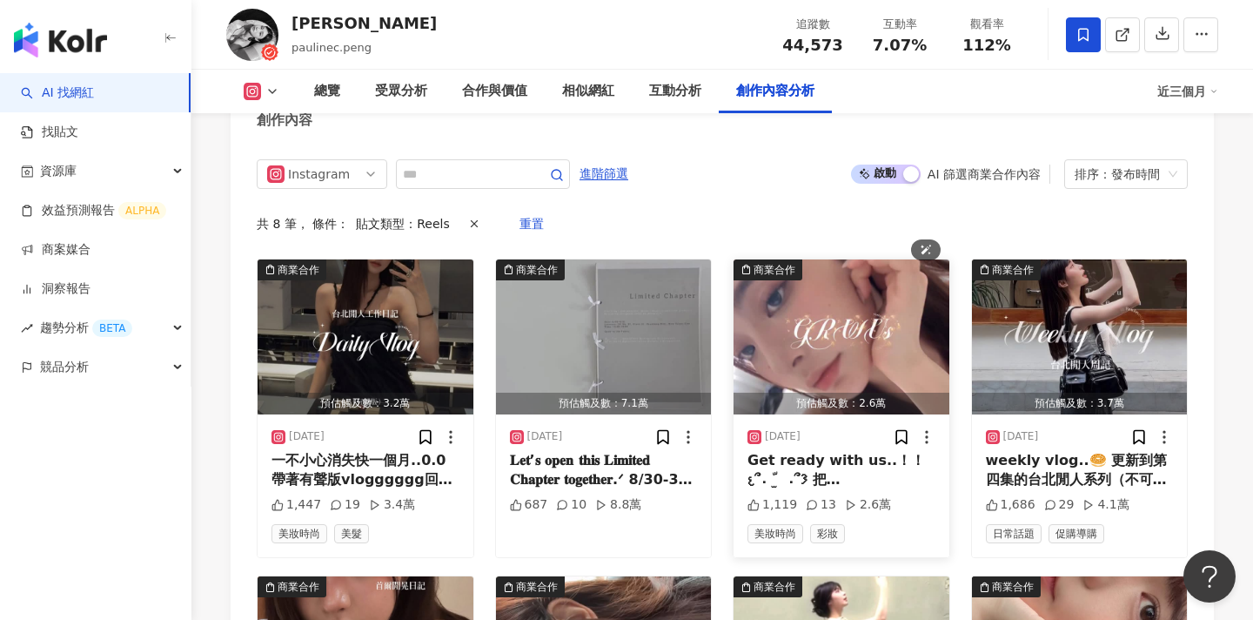
click at [840, 259] on img "button" at bounding box center [842, 336] width 216 height 155
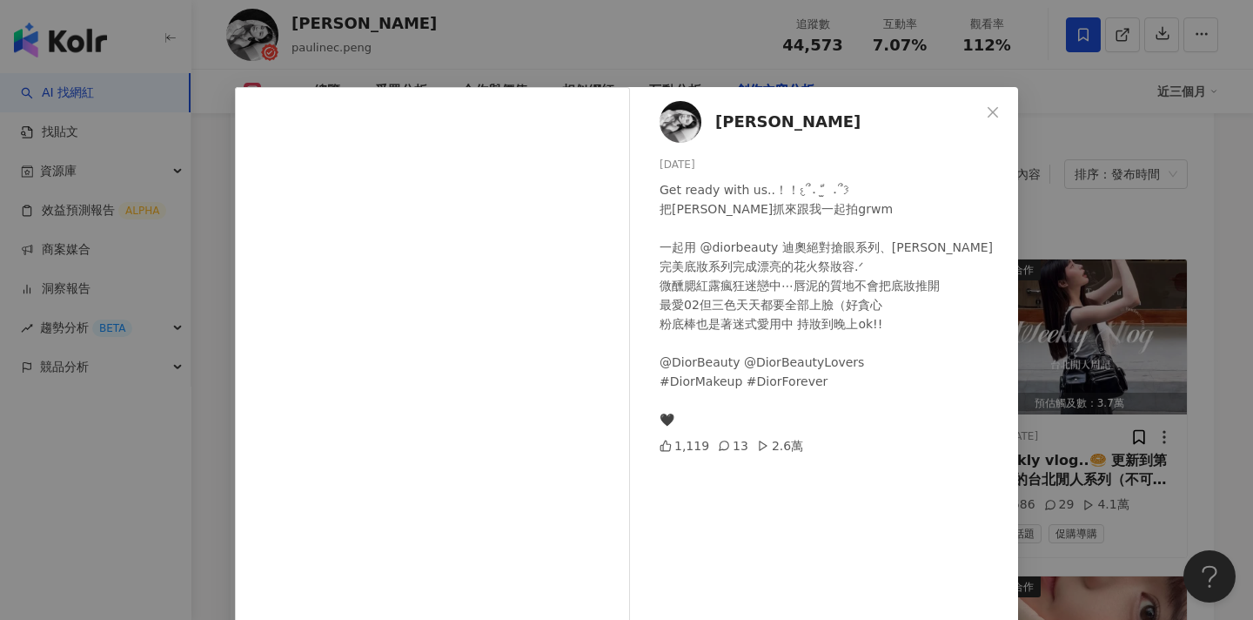
scroll to position [80, 0]
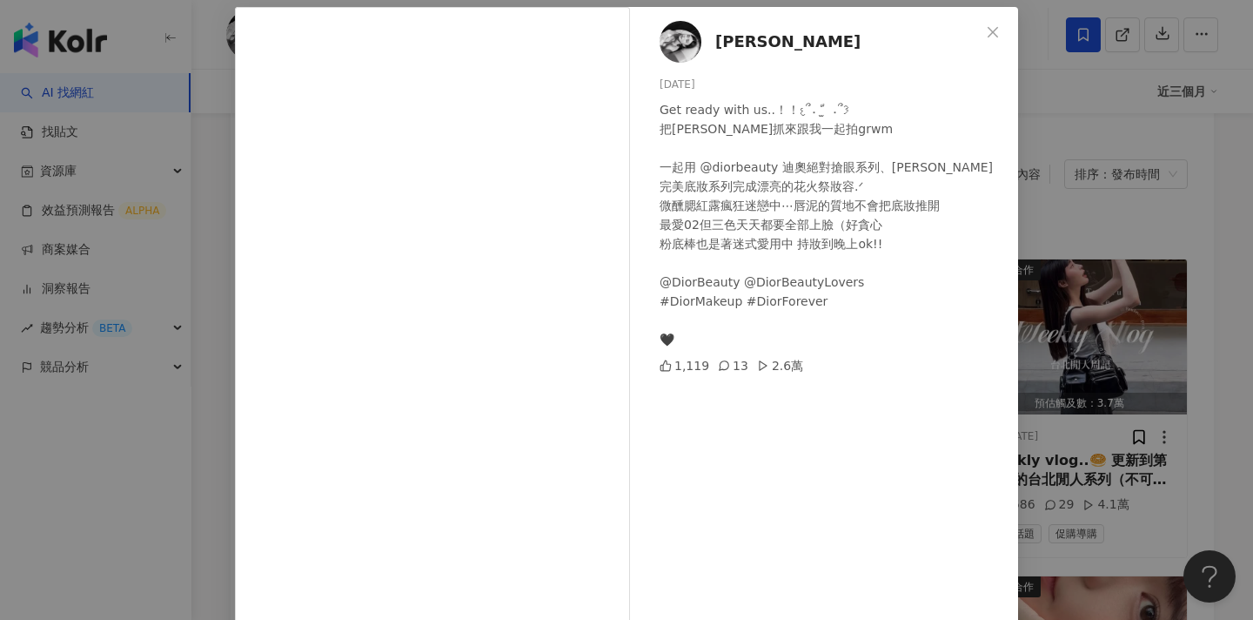
click at [1099, 338] on div "張芃 2025/7/21 Get ready with us..！！𐔌՞ᱹ ﹼ ̫ ᱹ՞𐦯 把張小妹抓來跟我一起拍grwm 一起用 @diorbeauty 迪…" at bounding box center [626, 310] width 1253 height 620
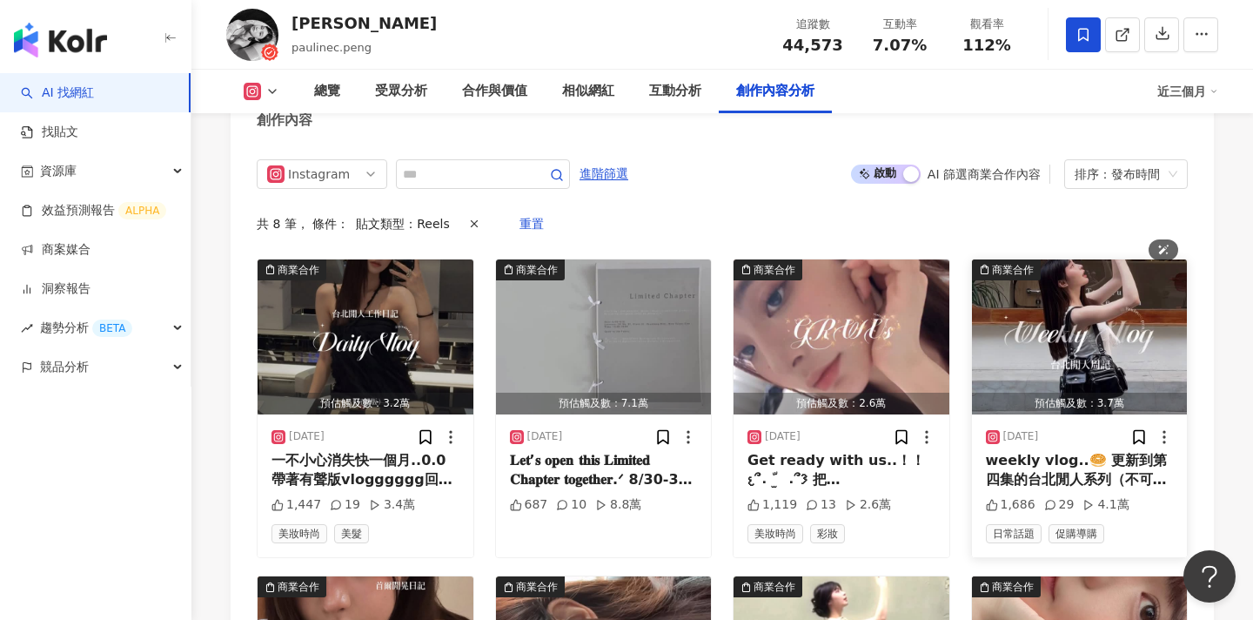
click at [1040, 259] on img "button" at bounding box center [1080, 336] width 216 height 155
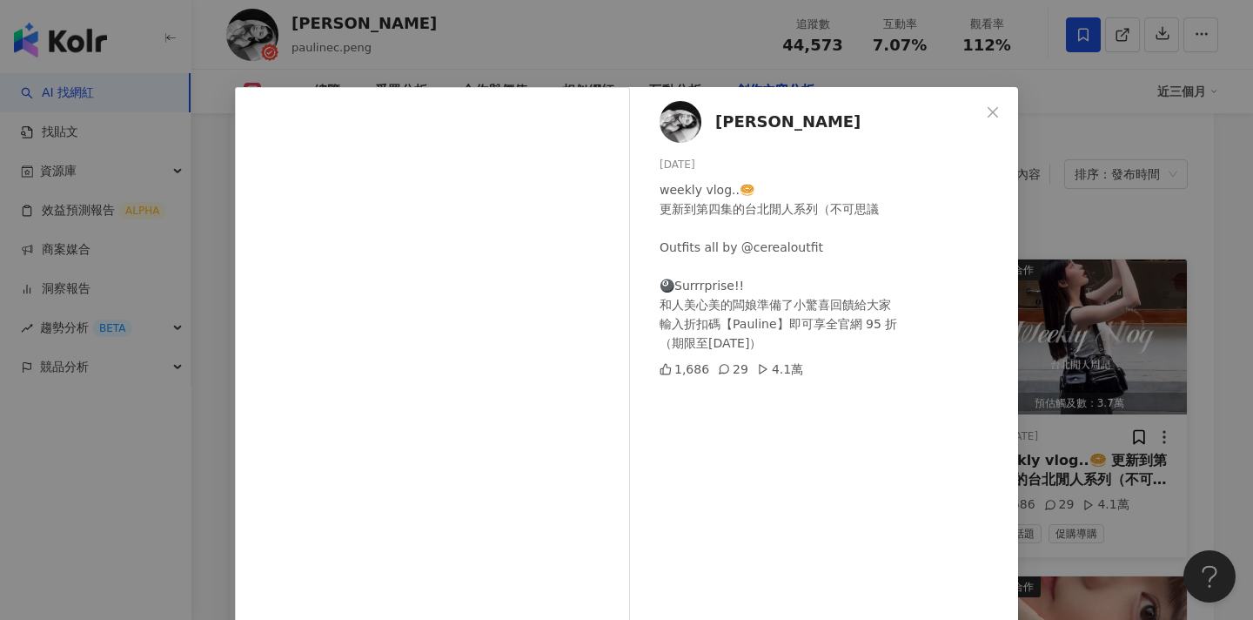
drag, startPoint x: 1103, startPoint y: 319, endPoint x: 1083, endPoint y: 337, distance: 27.1
click at [1103, 319] on div "張芃 2025/7/15 weekly vlog..🥯 更新到第四集的台北閒人系列（不可思議 Outfits all by @cerealoutfit 🎱Su…" at bounding box center [626, 310] width 1253 height 620
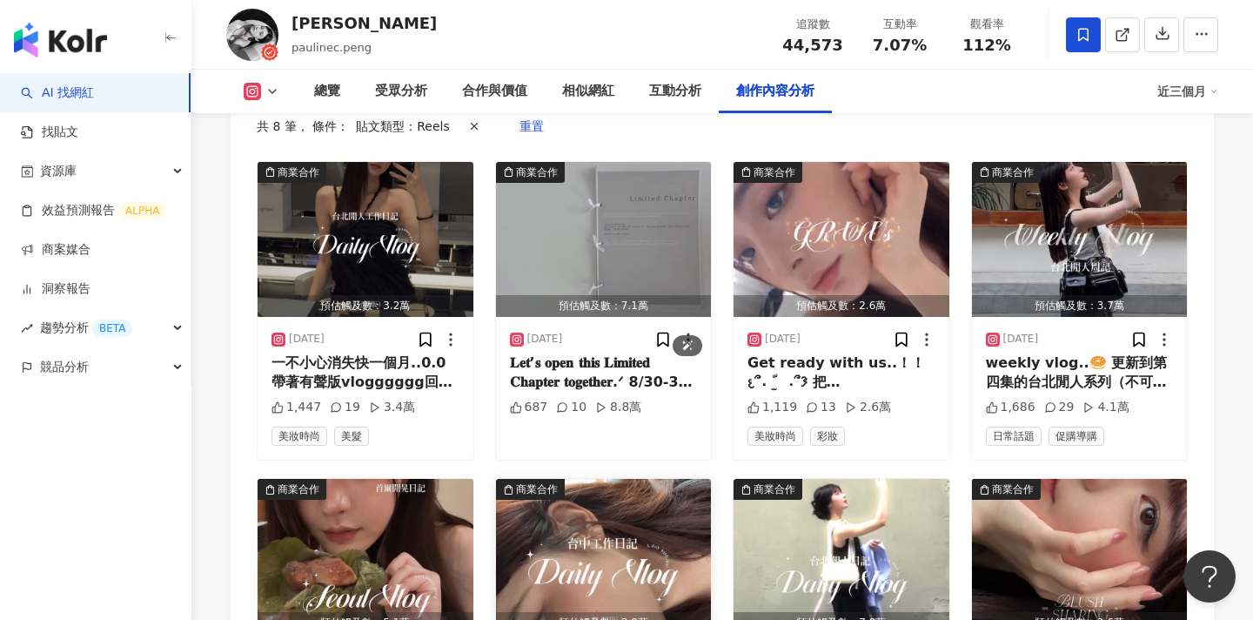
scroll to position [5789, 0]
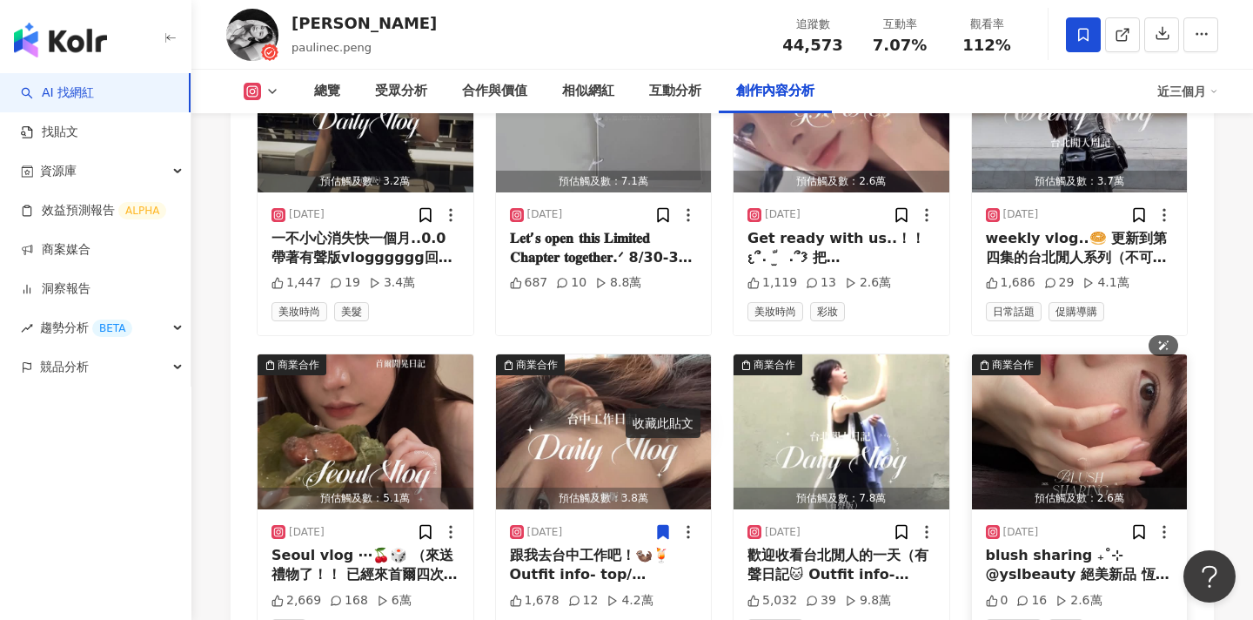
click at [1029, 354] on img "button" at bounding box center [1080, 431] width 216 height 155
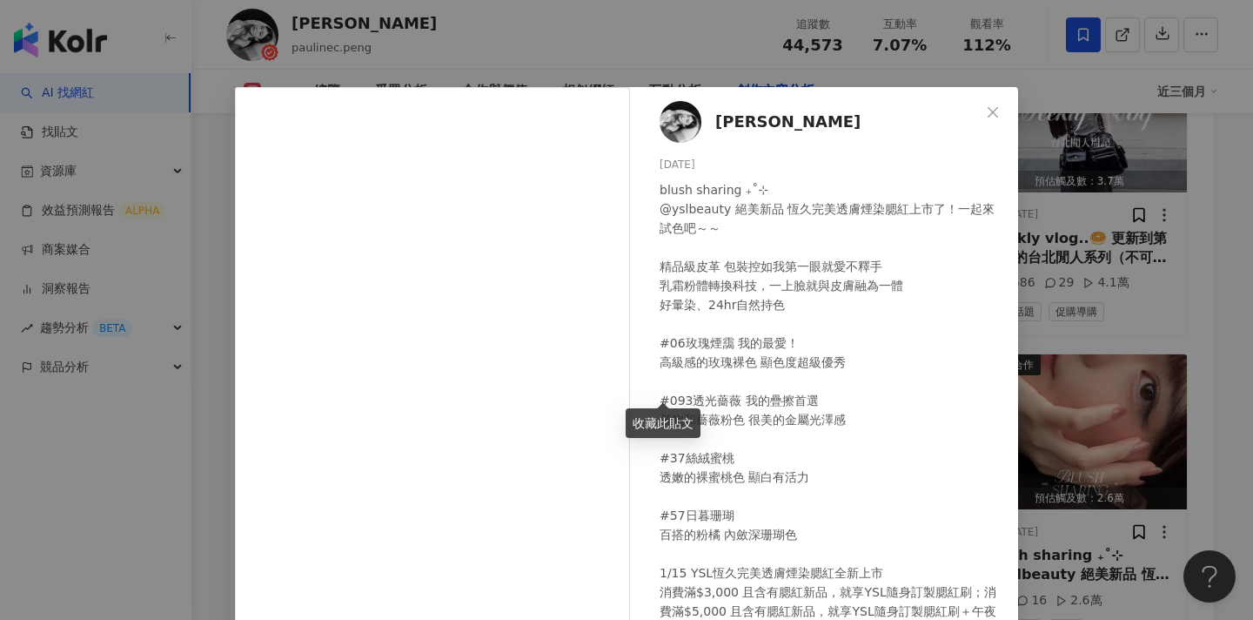
click at [1106, 331] on div "張芃 2025/1/14 blush sharing ₊˚⊹ @yslbeauty 絕美新品 恆久完美透膚煙染腮紅上市了！一起來試色吧～～ 精品級皮革 包裝控…" at bounding box center [626, 310] width 1253 height 620
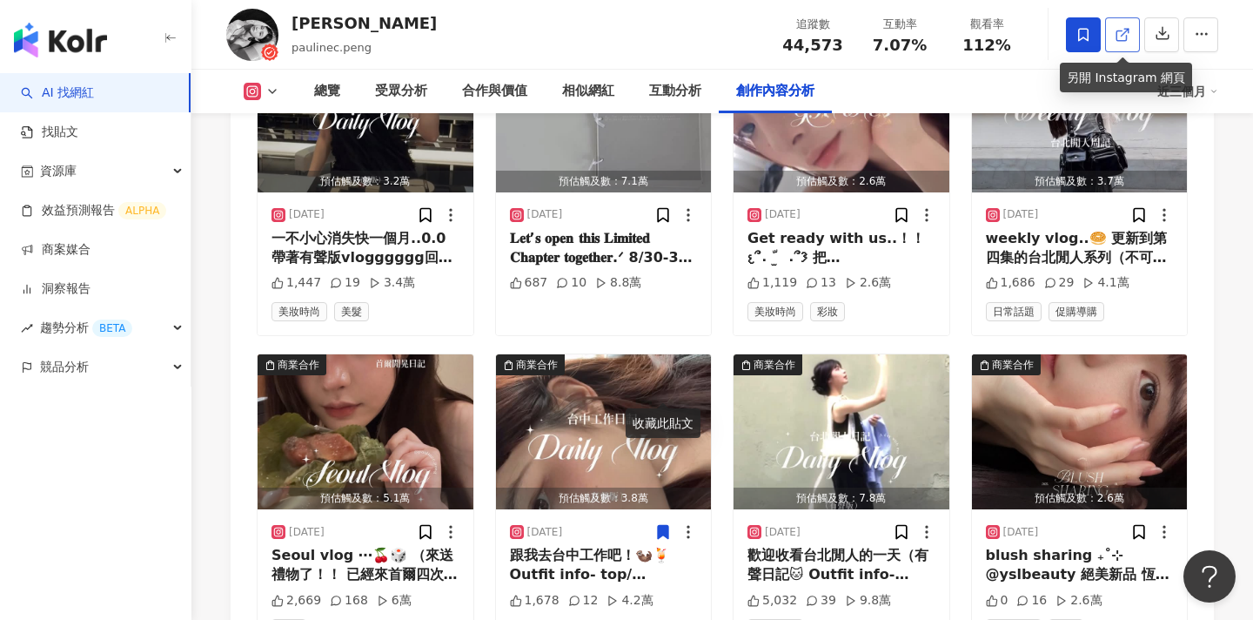
click at [1123, 30] on icon at bounding box center [1123, 35] width 16 height 16
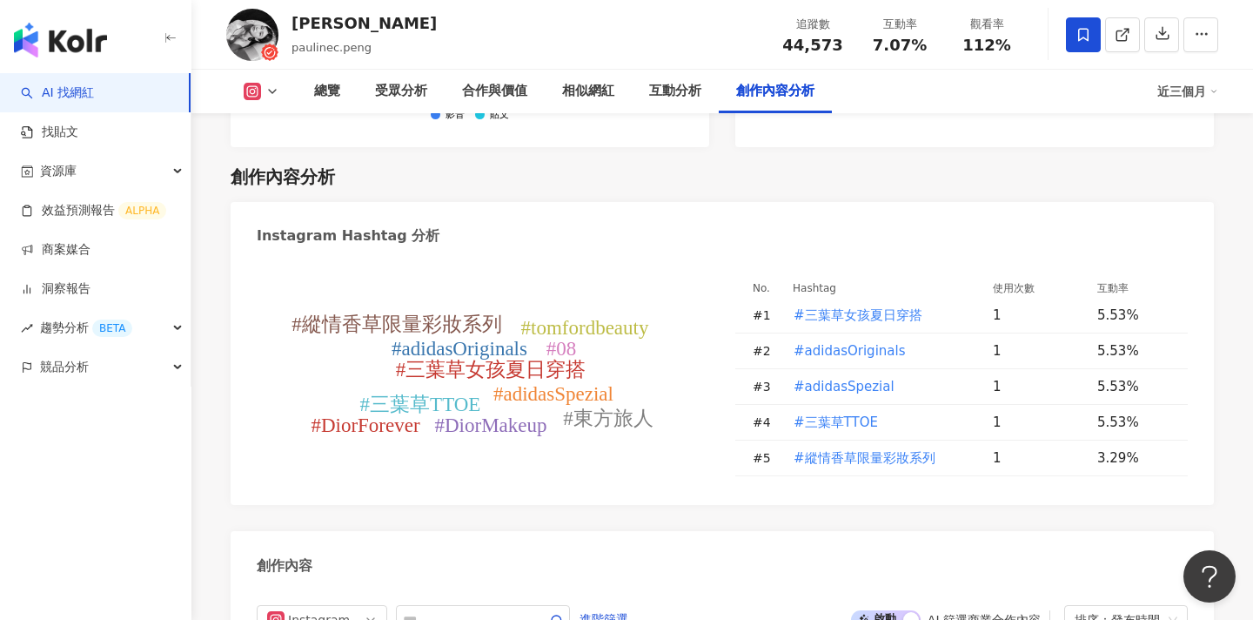
scroll to position [5120, 0]
click at [605, 607] on span "進階篩選" at bounding box center [604, 621] width 49 height 28
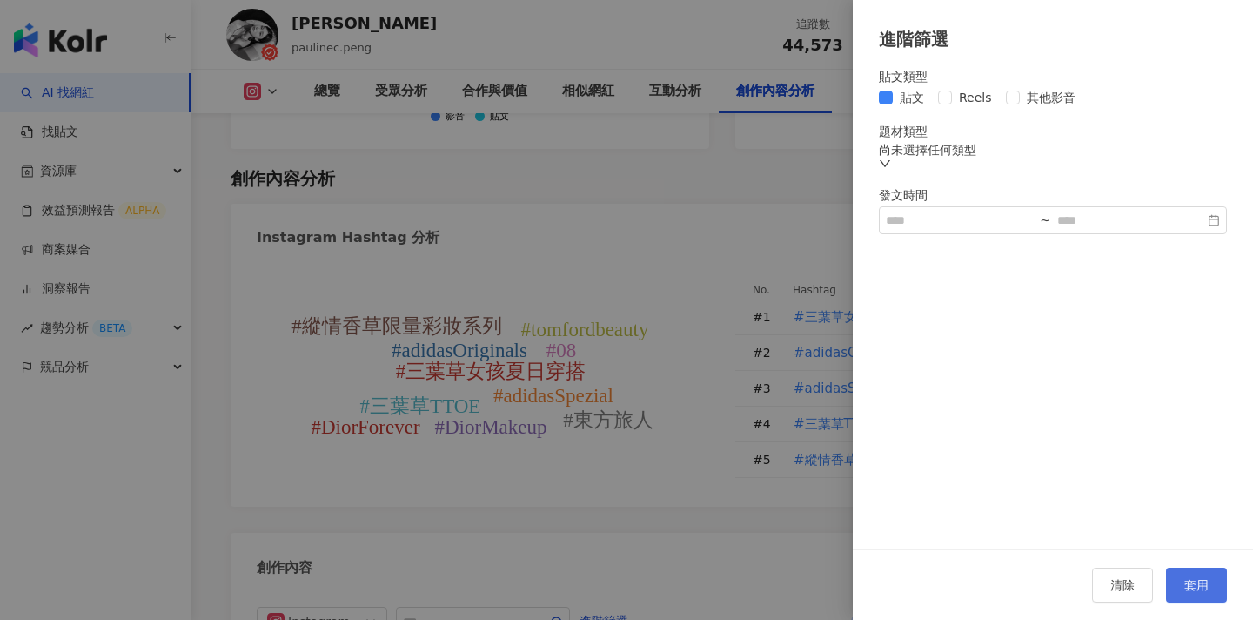
click at [1200, 587] on span "套用" at bounding box center [1196, 585] width 24 height 14
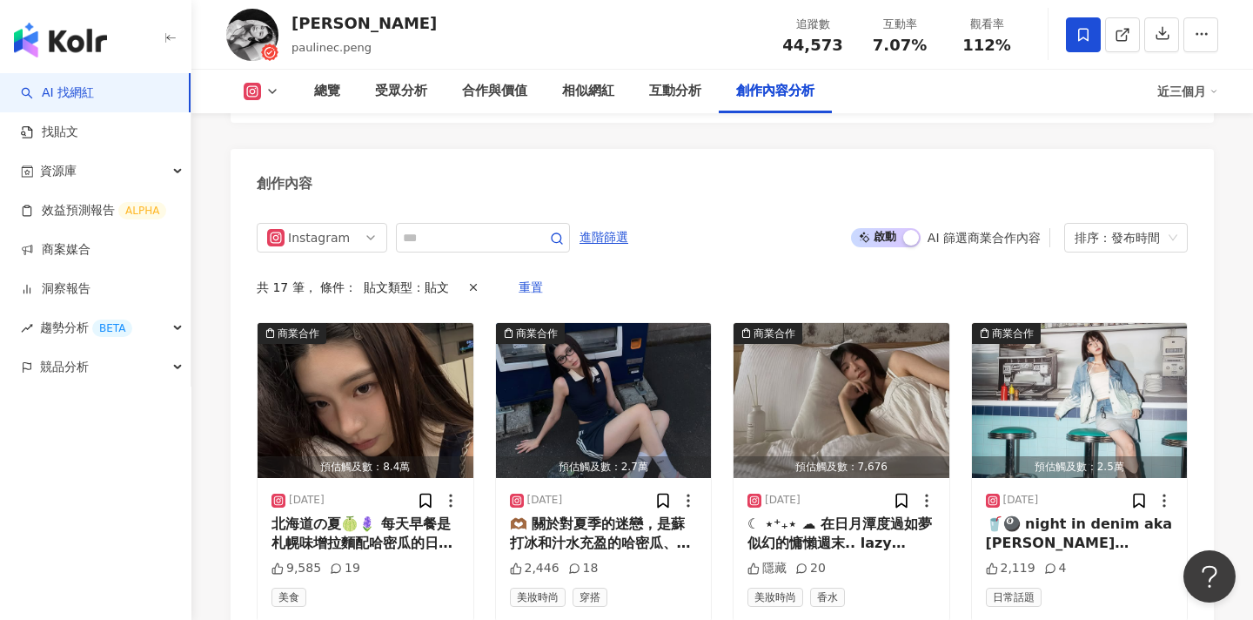
scroll to position [5482, 0]
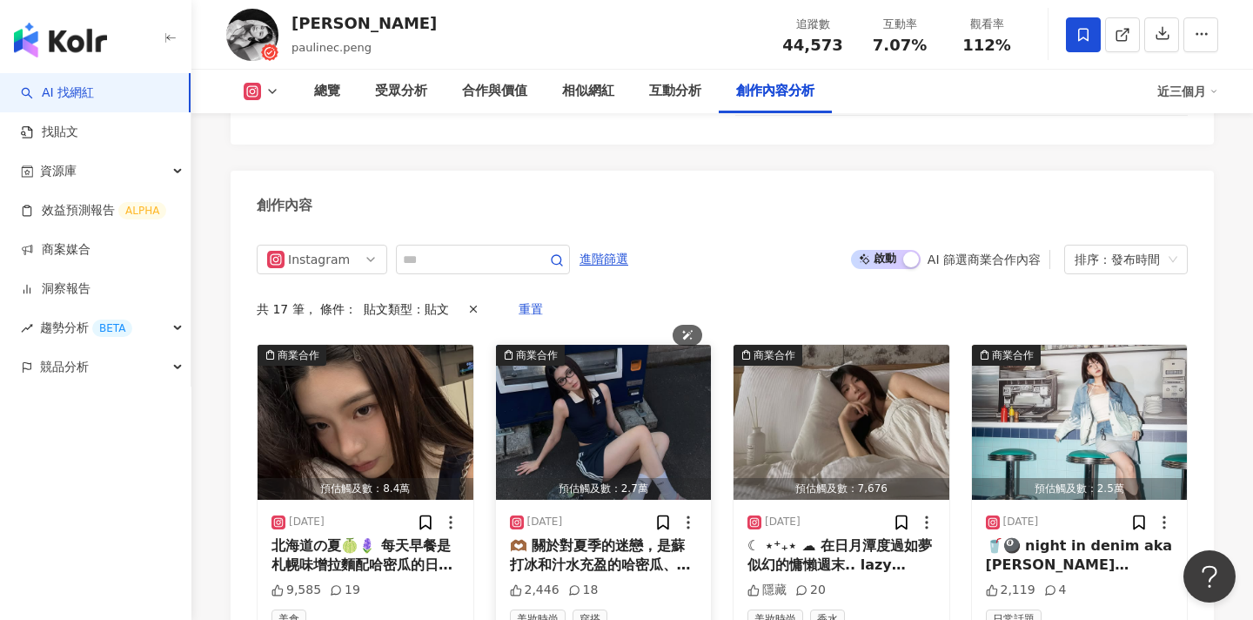
click at [621, 345] on img "button" at bounding box center [604, 422] width 216 height 155
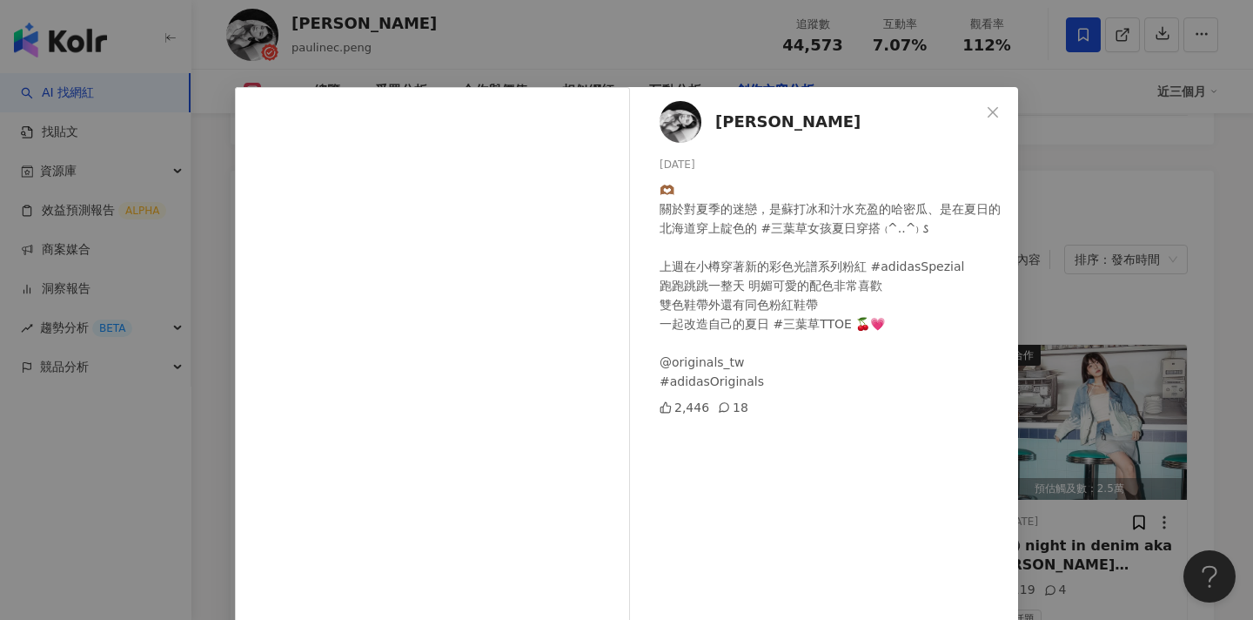
scroll to position [194, 0]
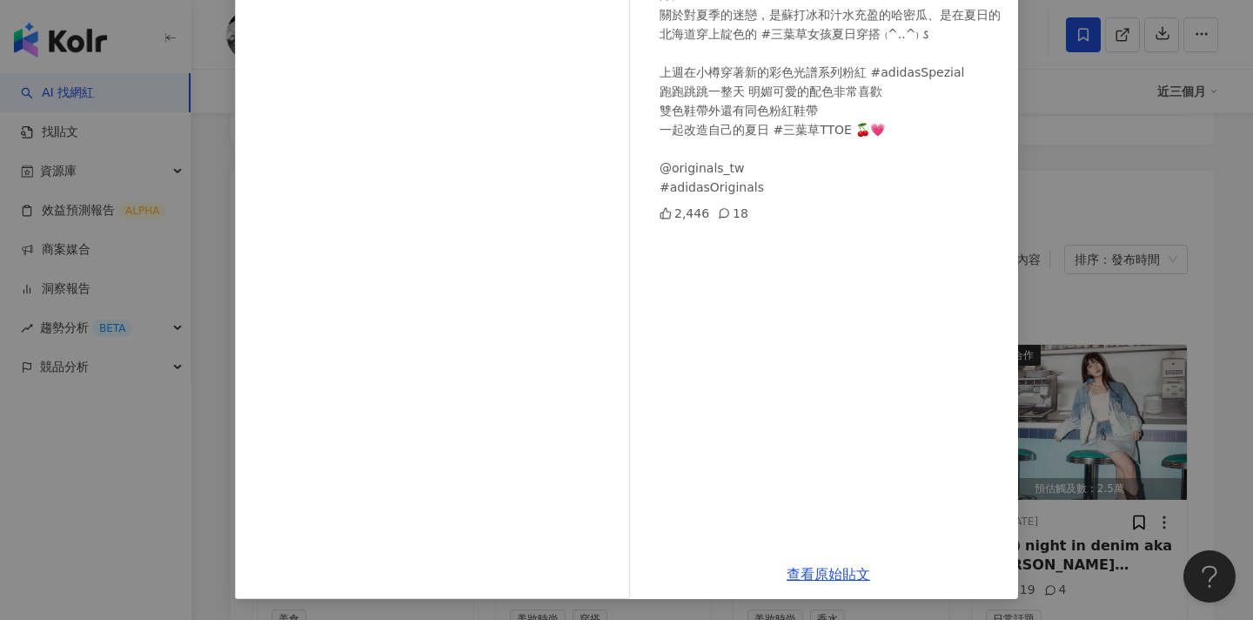
click at [1121, 304] on div "張芃 2025/7/23 🫶🏾 關於對夏季的迷戀，是蘇打冰和汁水充盈的哈密瓜、是在夏日的北海道穿上靛色的 #三葉草女孩夏日穿搭 ₍^..^₎ 𐒡 上週在小樽穿…" at bounding box center [626, 310] width 1253 height 620
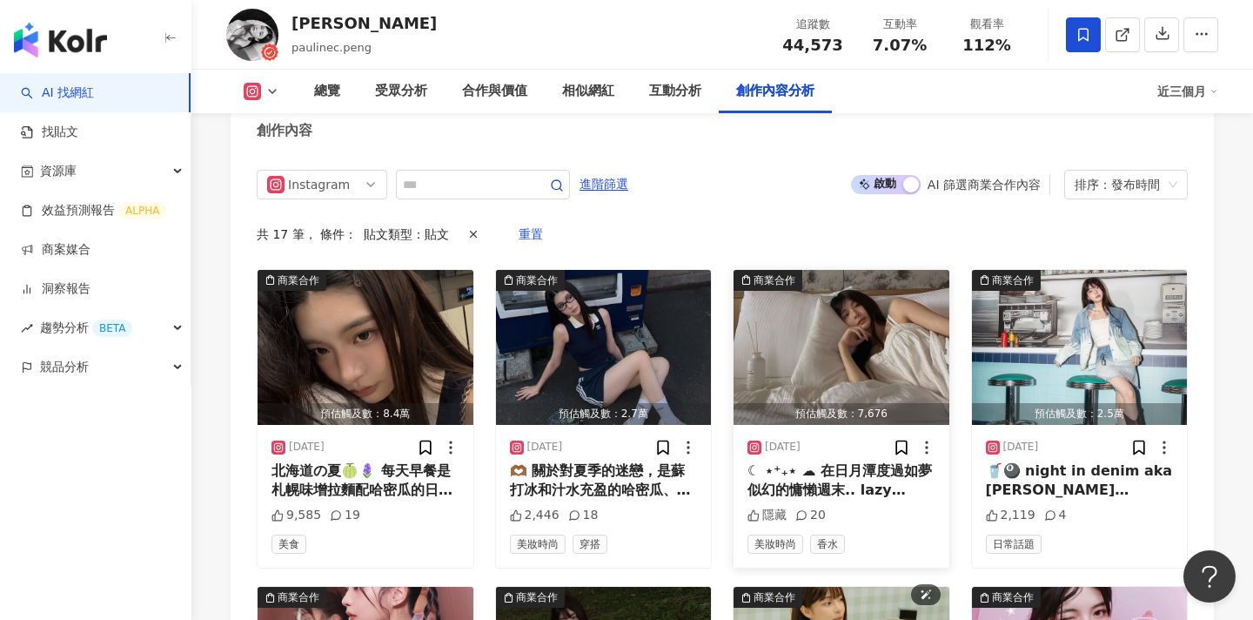
scroll to position [5540, 0]
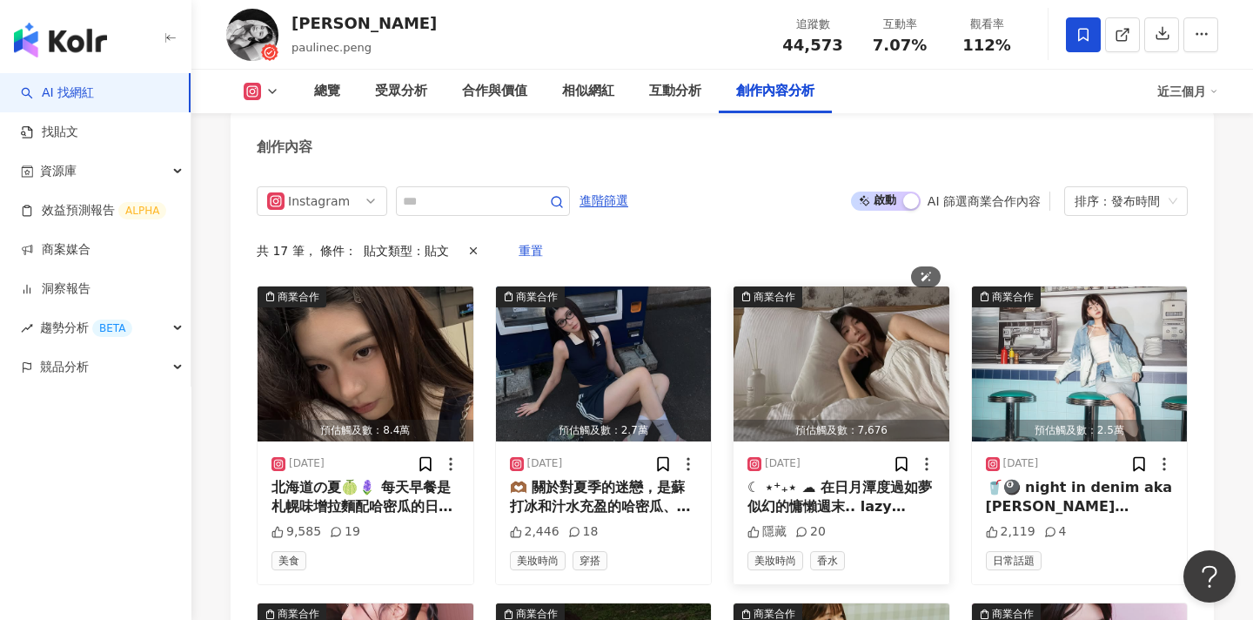
click at [848, 286] on img "button" at bounding box center [842, 363] width 216 height 155
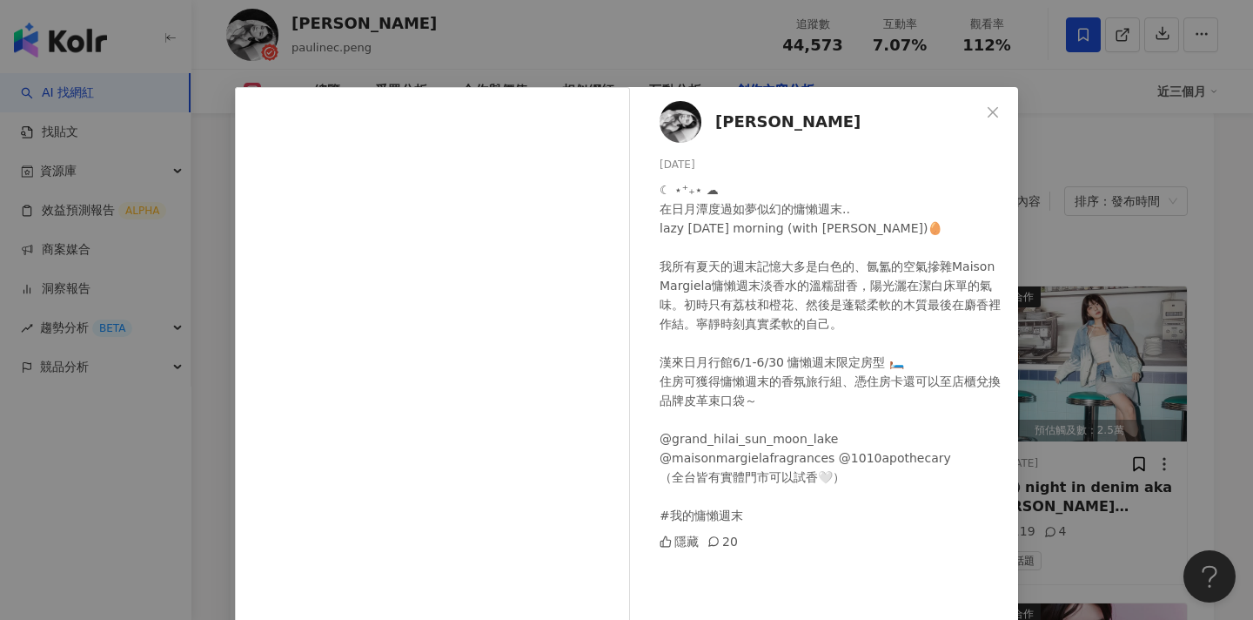
click at [1077, 314] on div "張芃 2025/6/4 ☾ ⋆⁺₊⋆ ☁︎ 在日月潭度過如夢似幻的慵懶週末.. lazy Sunday morning (with Maison Margie…" at bounding box center [626, 310] width 1253 height 620
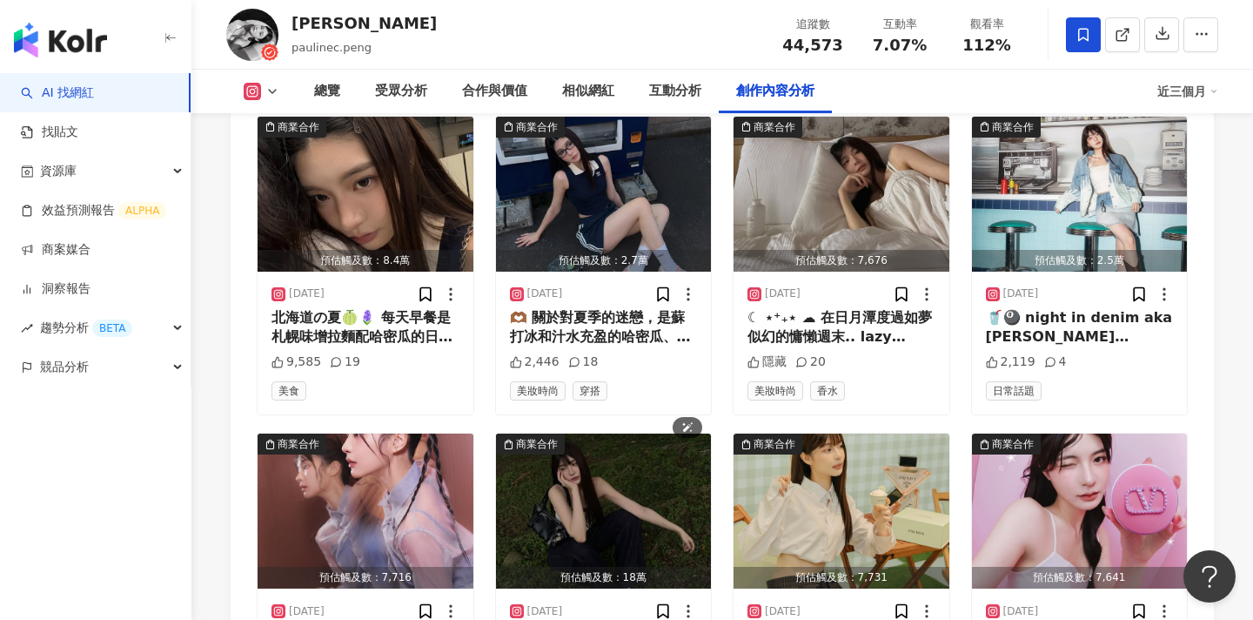
scroll to position [5685, 0]
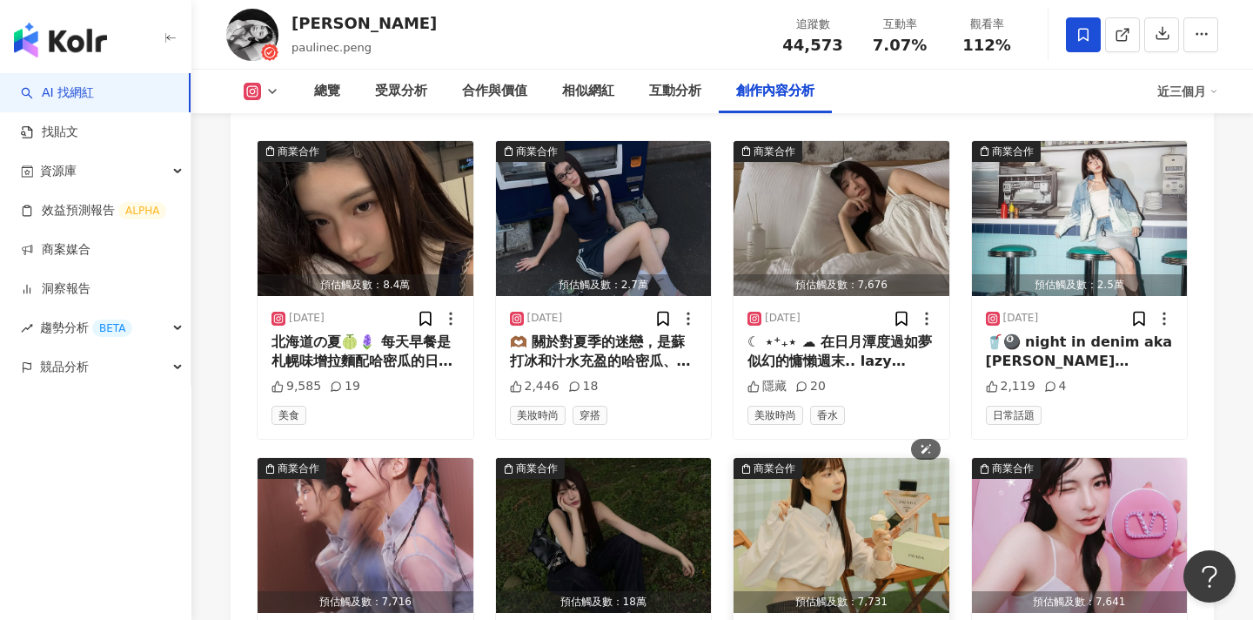
click at [808, 458] on img "button" at bounding box center [842, 535] width 216 height 155
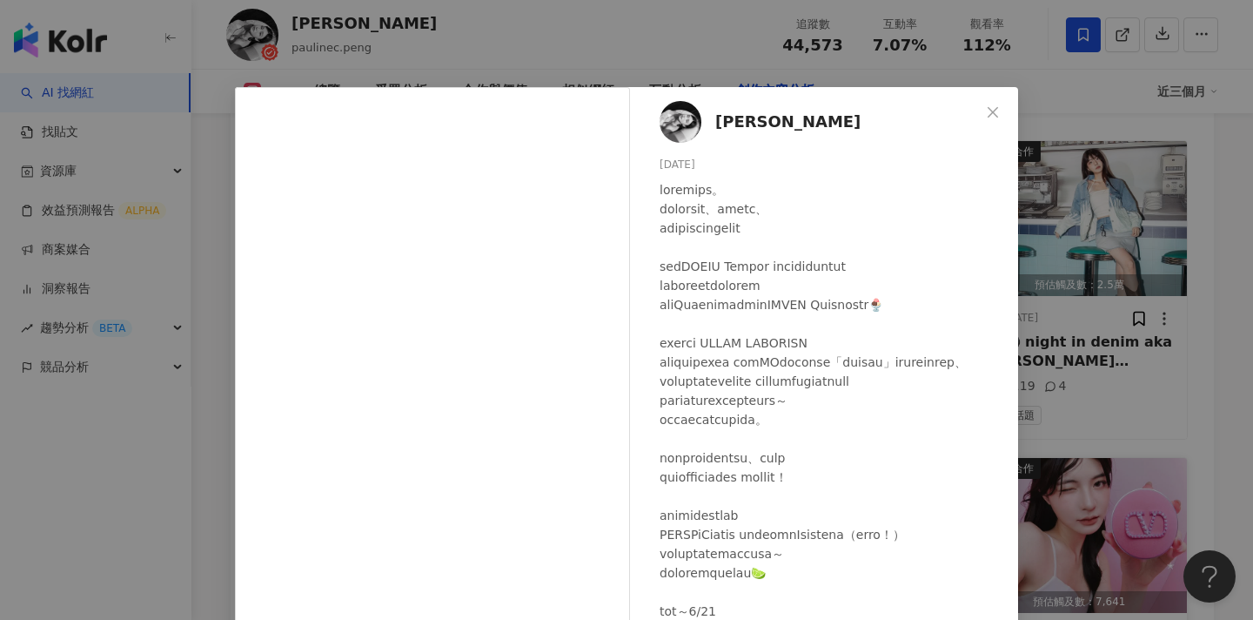
click at [1184, 307] on div "張芃 2025/5/1 隱藏 9 查看原始貼文" at bounding box center [626, 310] width 1253 height 620
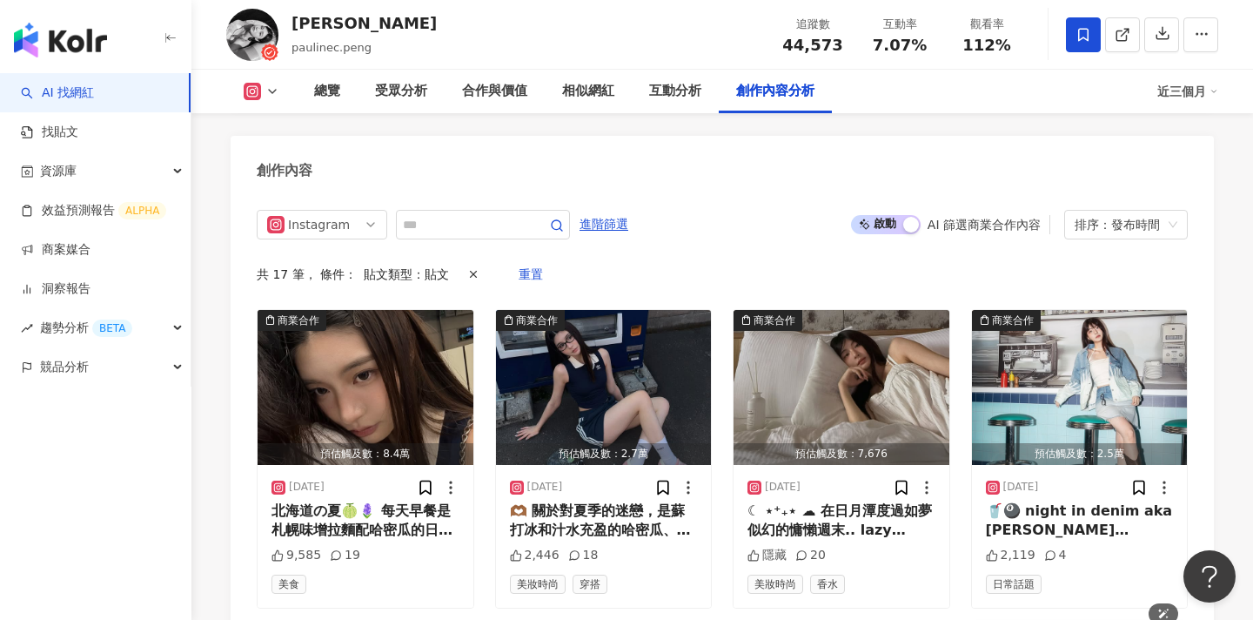
scroll to position [5515, 0]
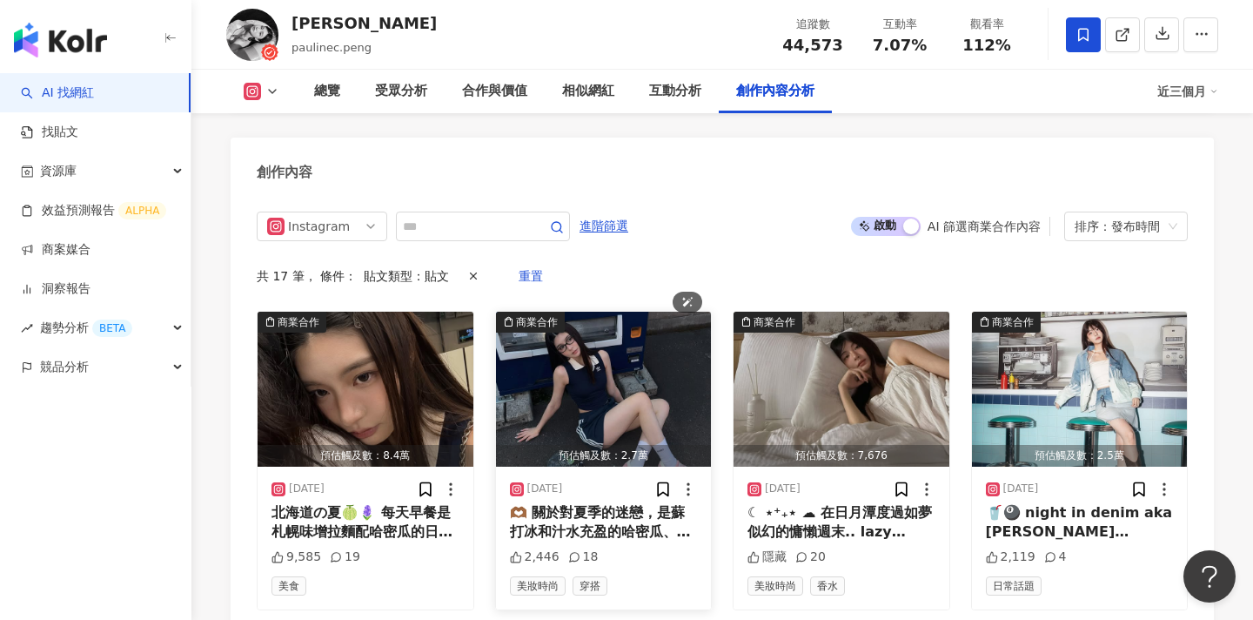
click at [616, 312] on img "button" at bounding box center [604, 389] width 216 height 155
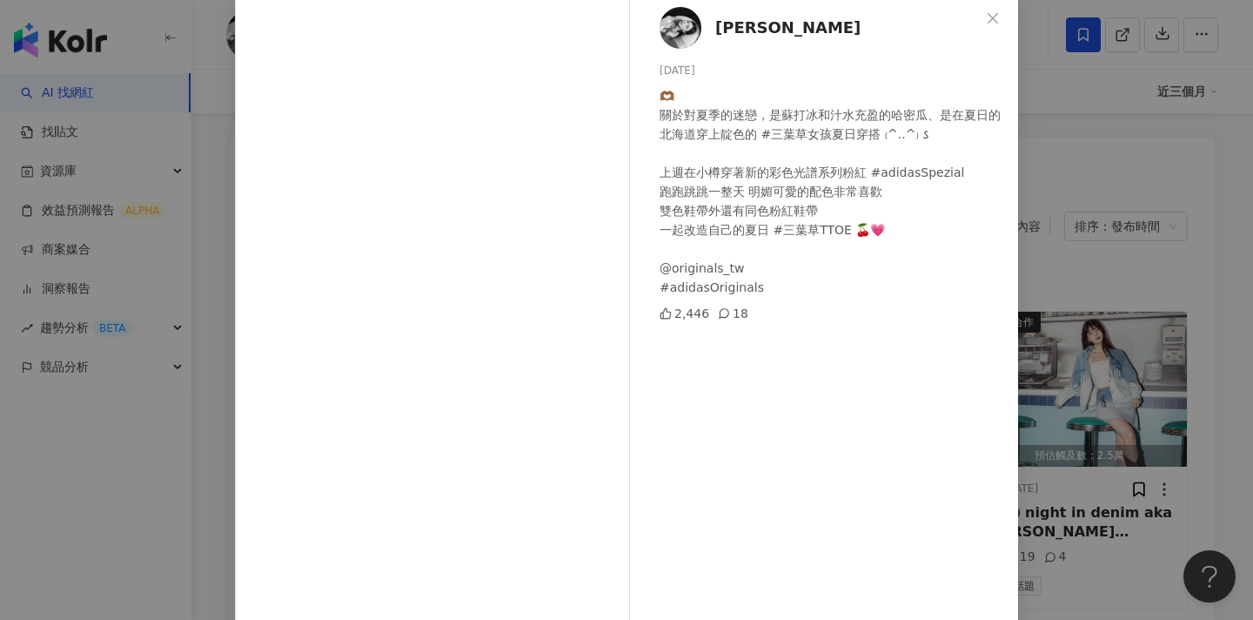
scroll to position [194, 0]
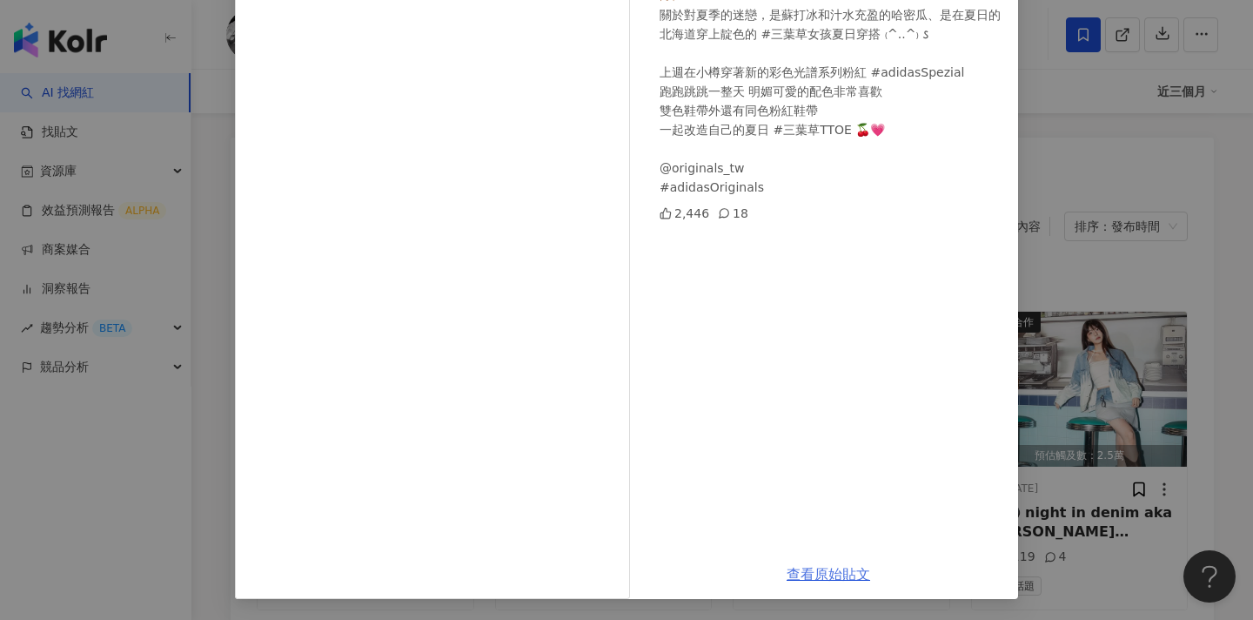
click at [804, 577] on link "查看原始貼文" at bounding box center [829, 574] width 84 height 17
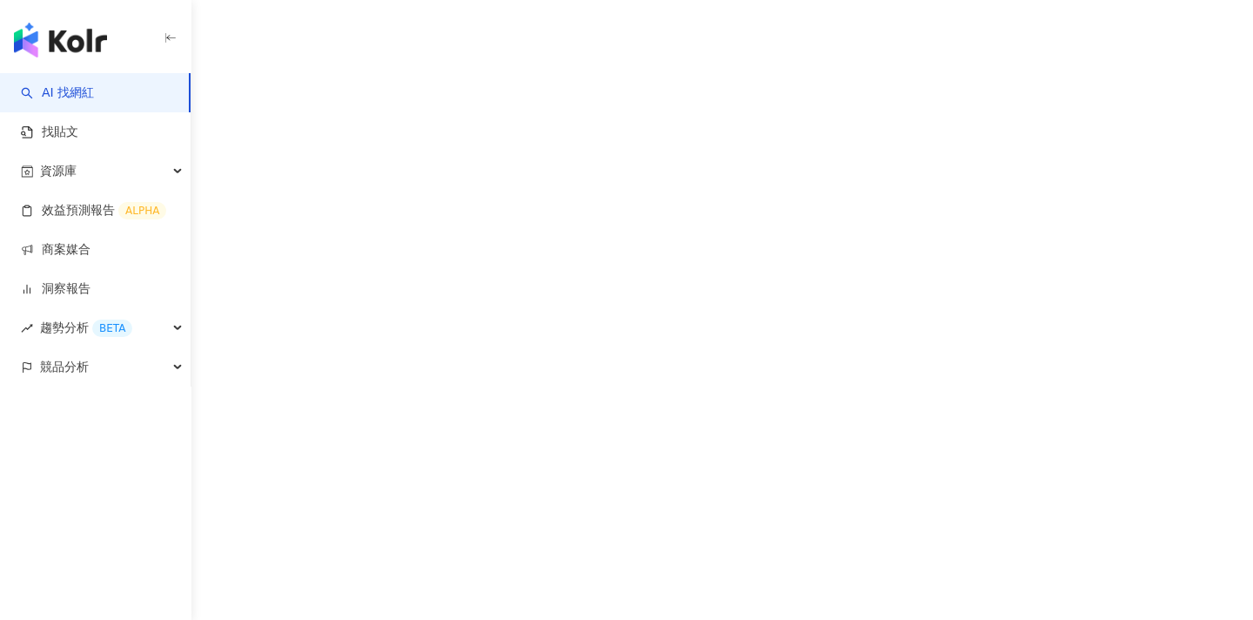
scroll to position [80, 0]
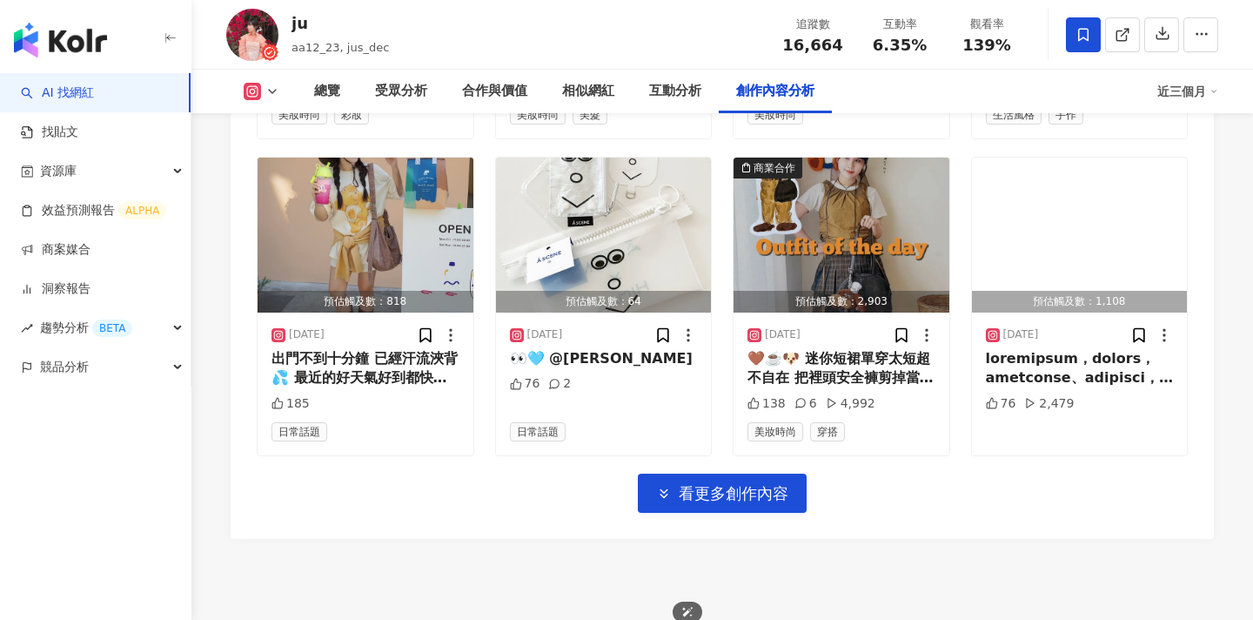
scroll to position [5268, 0]
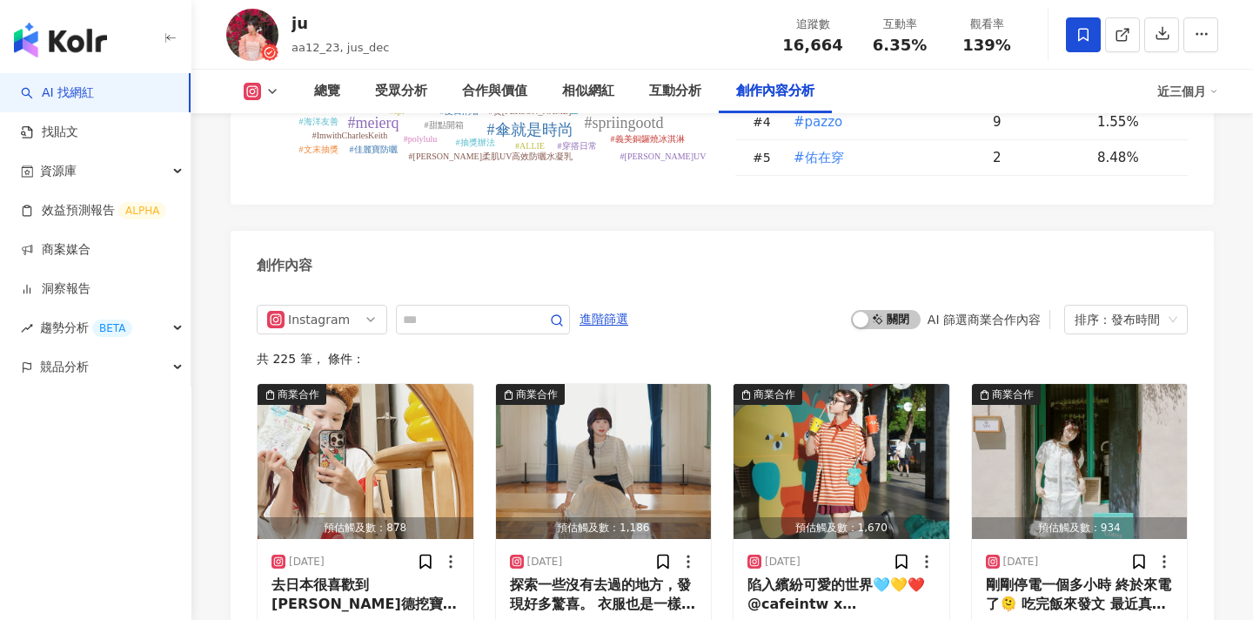
click at [887, 310] on span "啟動 關閉" at bounding box center [886, 319] width 70 height 19
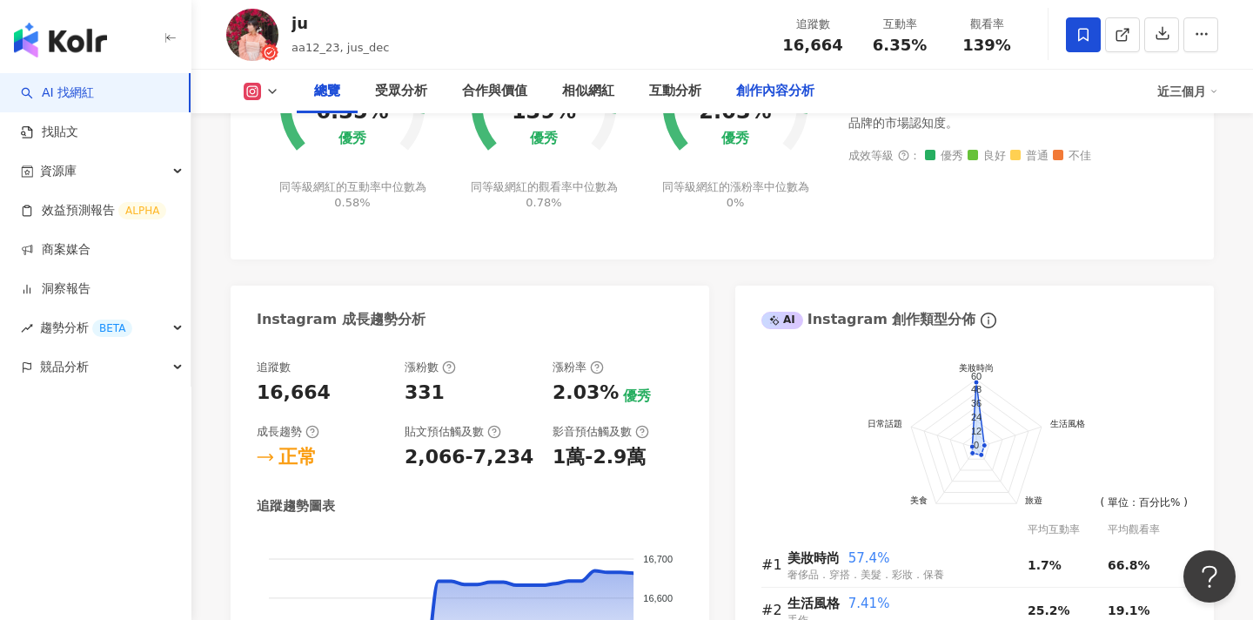
click at [754, 83] on div "創作內容分析" at bounding box center [775, 91] width 78 height 21
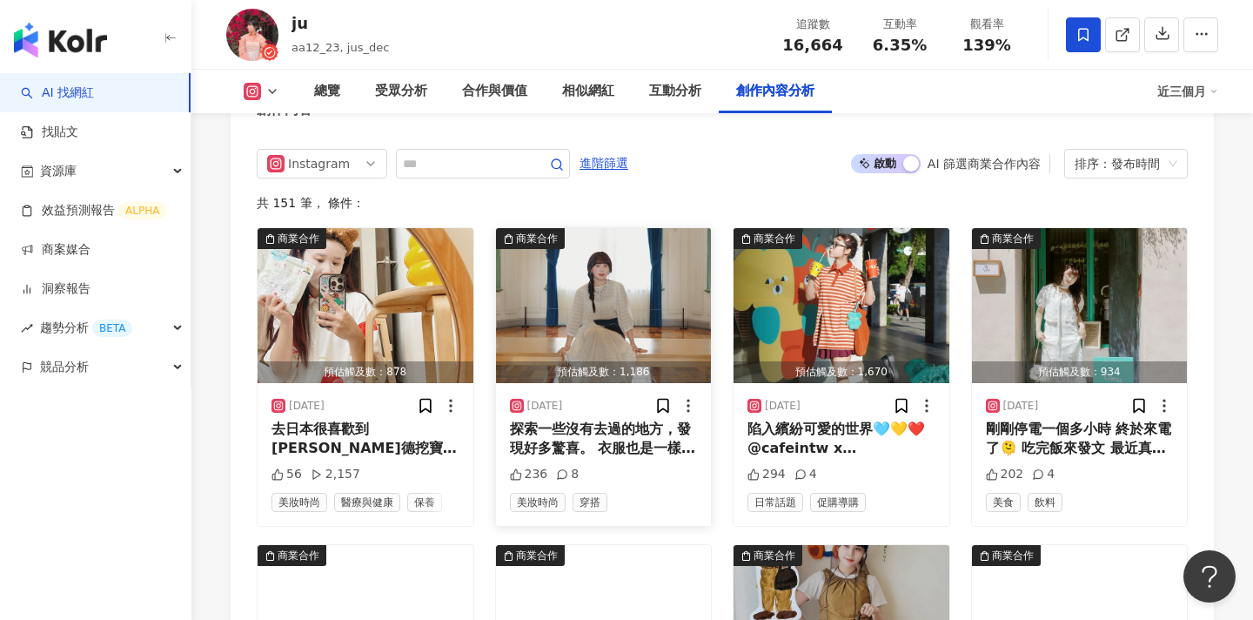
scroll to position [5381, 0]
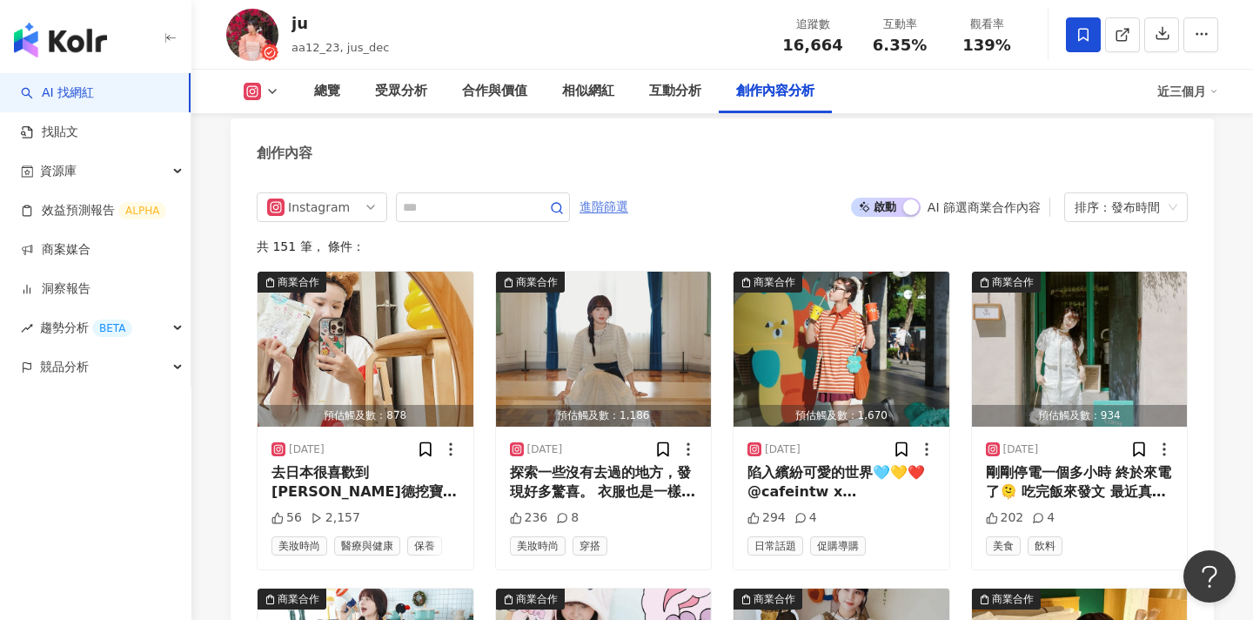
click at [605, 193] on span "進階篩選" at bounding box center [604, 207] width 49 height 28
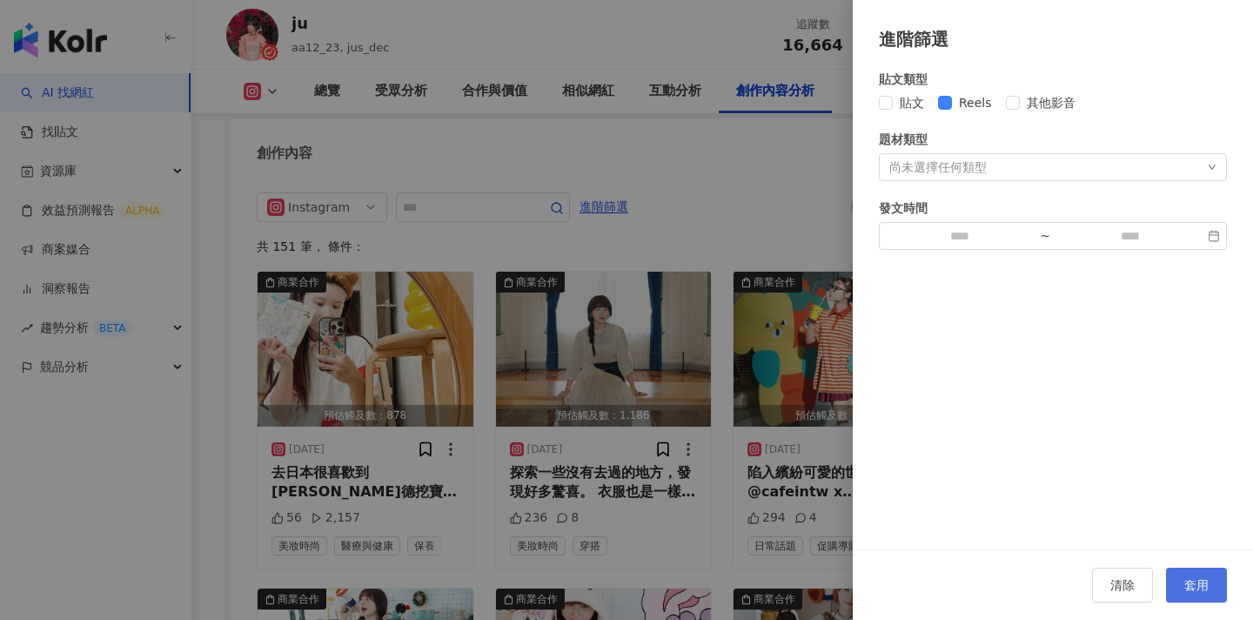
click at [1173, 572] on button "套用" at bounding box center [1196, 584] width 61 height 35
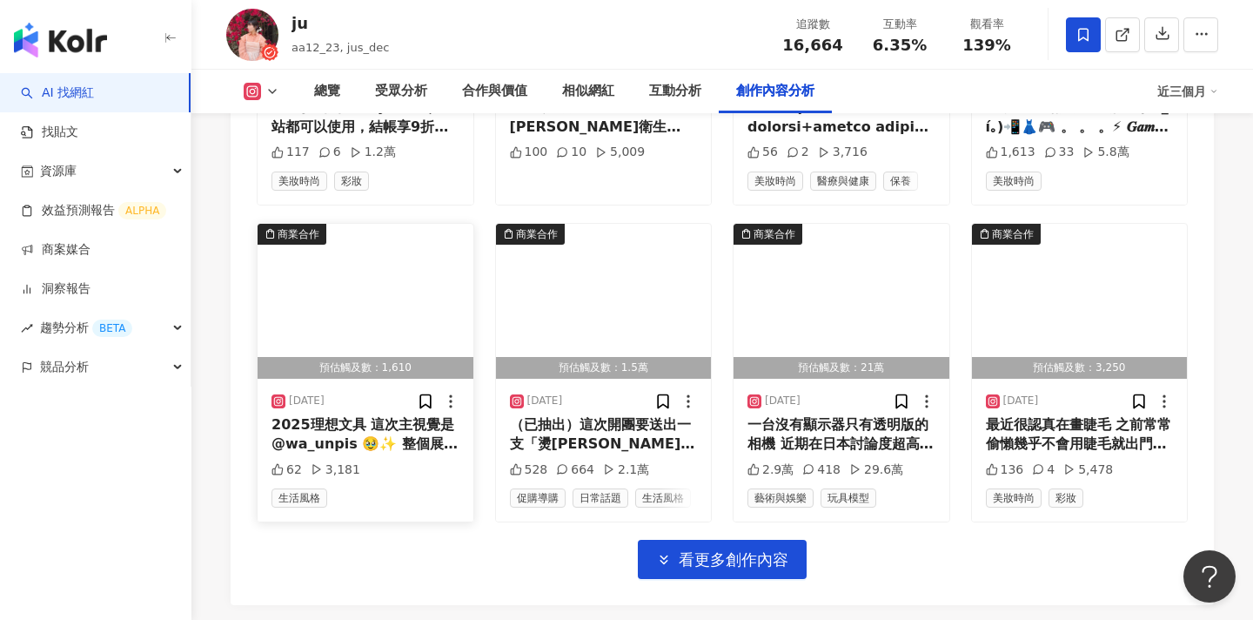
scroll to position [6083, 0]
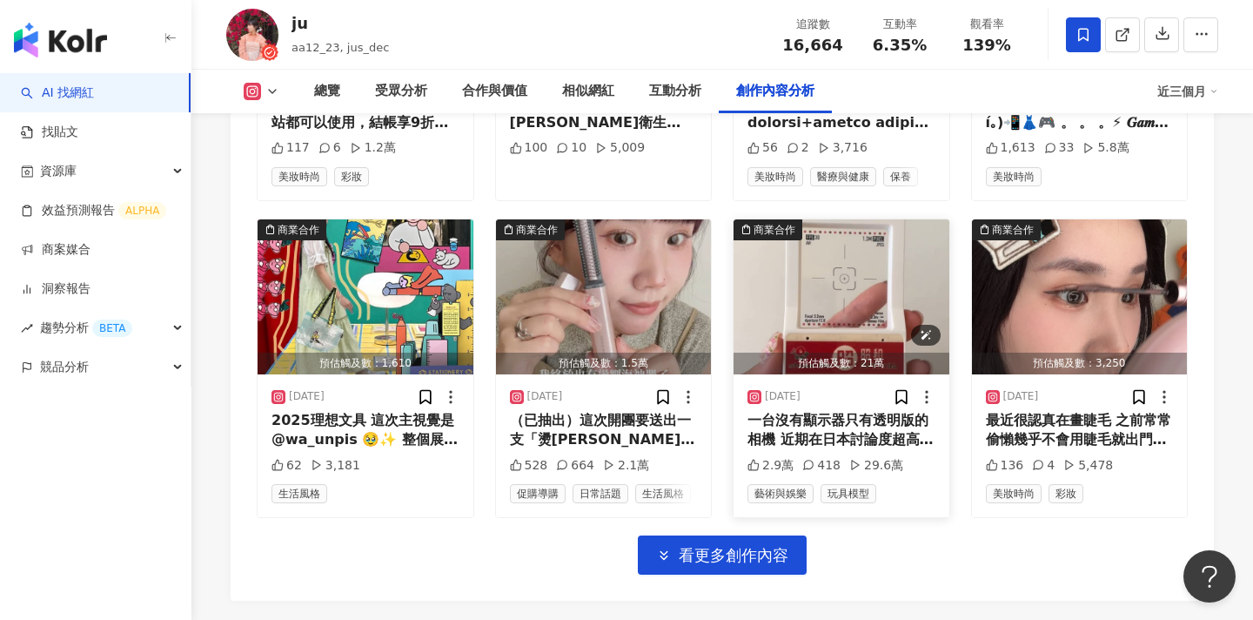
click at [833, 232] on img "button" at bounding box center [842, 296] width 216 height 155
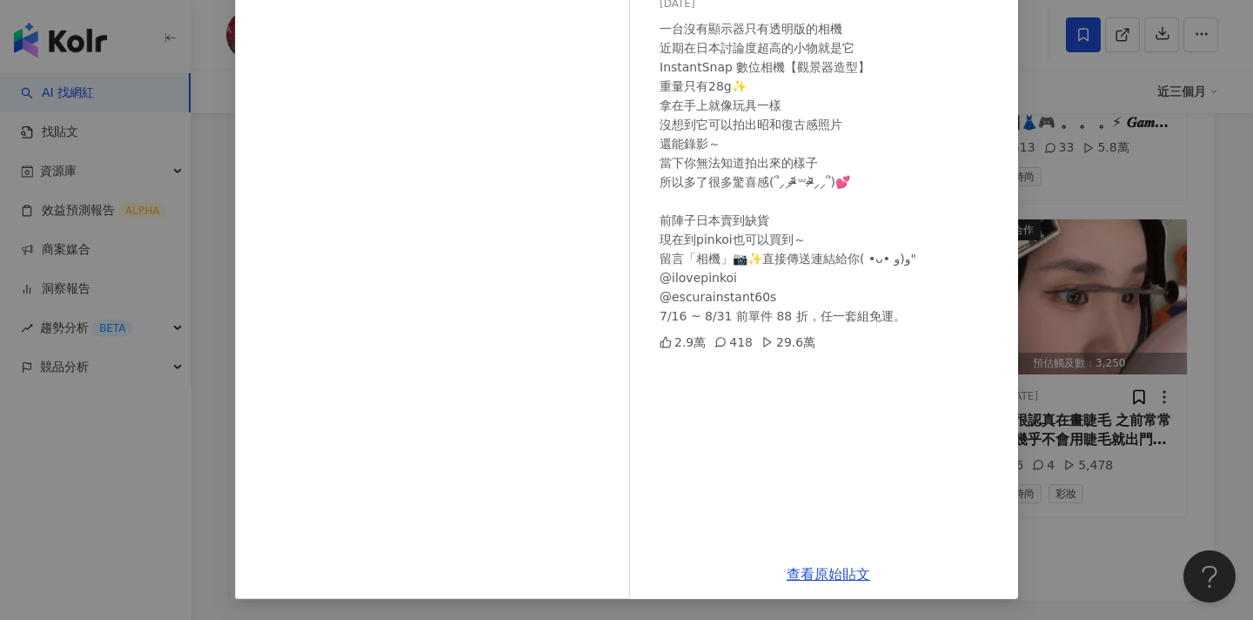
scroll to position [6094, 0]
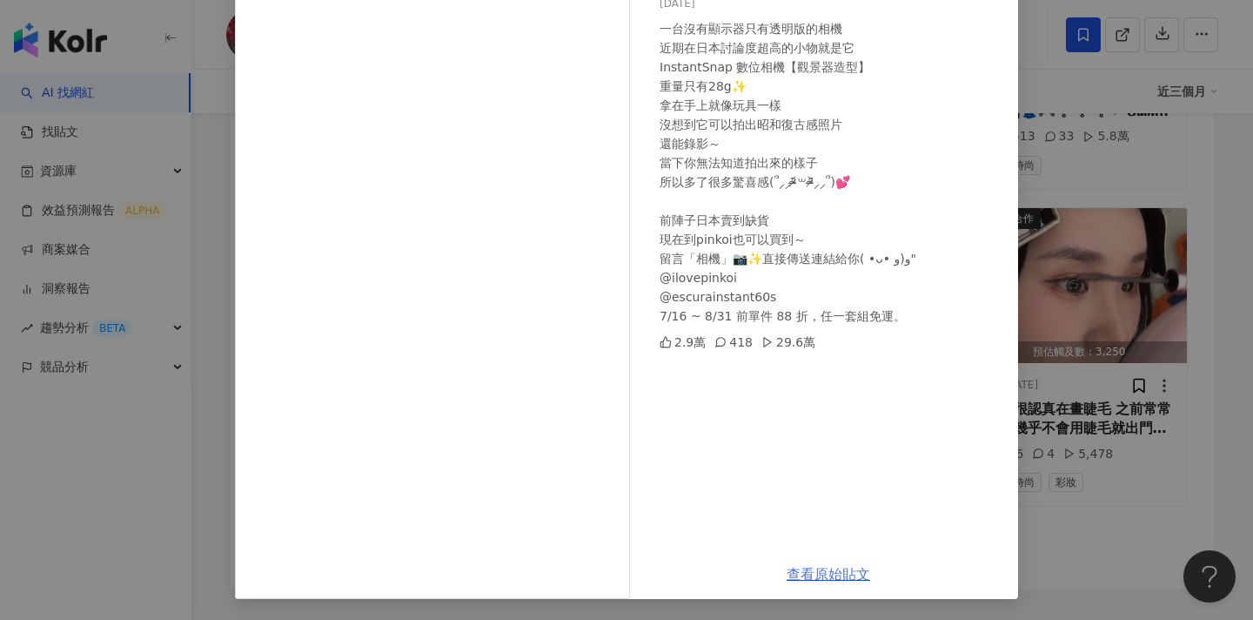
click at [812, 568] on link "查看原始貼文" at bounding box center [829, 574] width 84 height 17
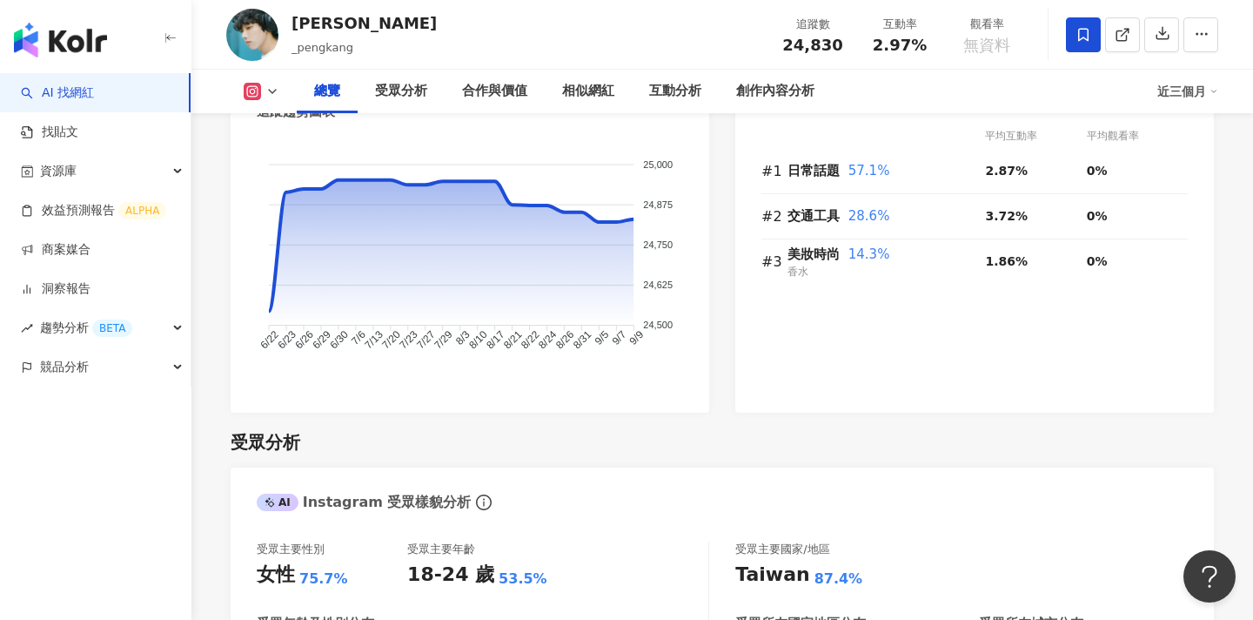
scroll to position [1037, 0]
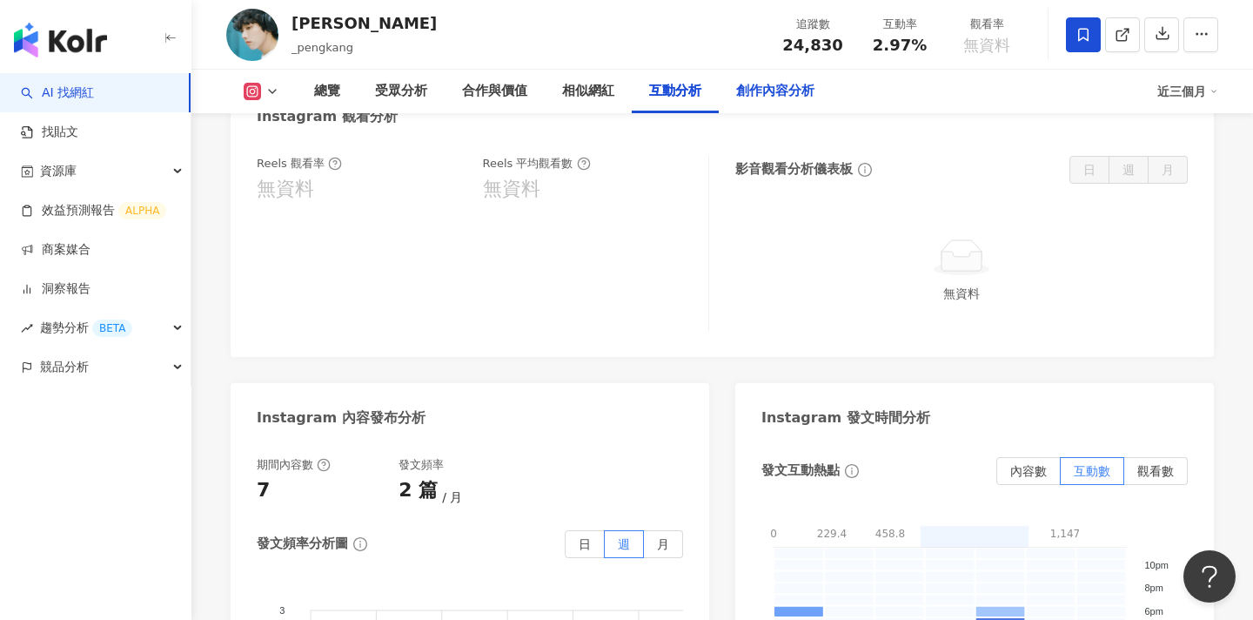
click at [793, 81] on div "創作內容分析" at bounding box center [775, 91] width 78 height 21
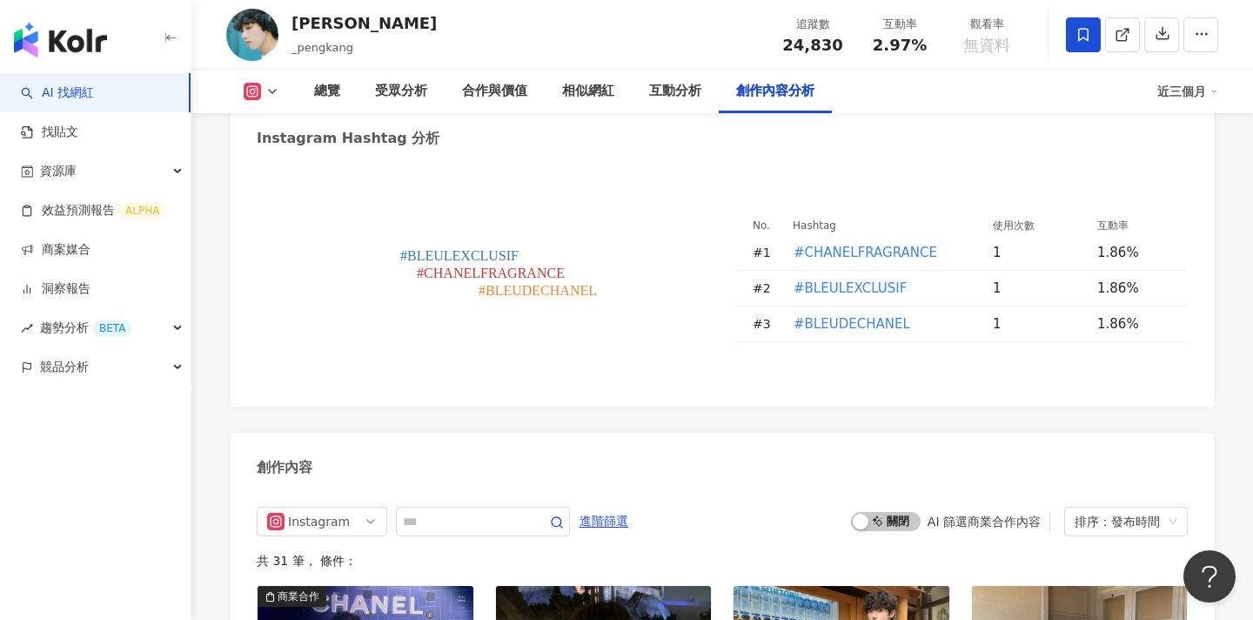
scroll to position [5005, 0]
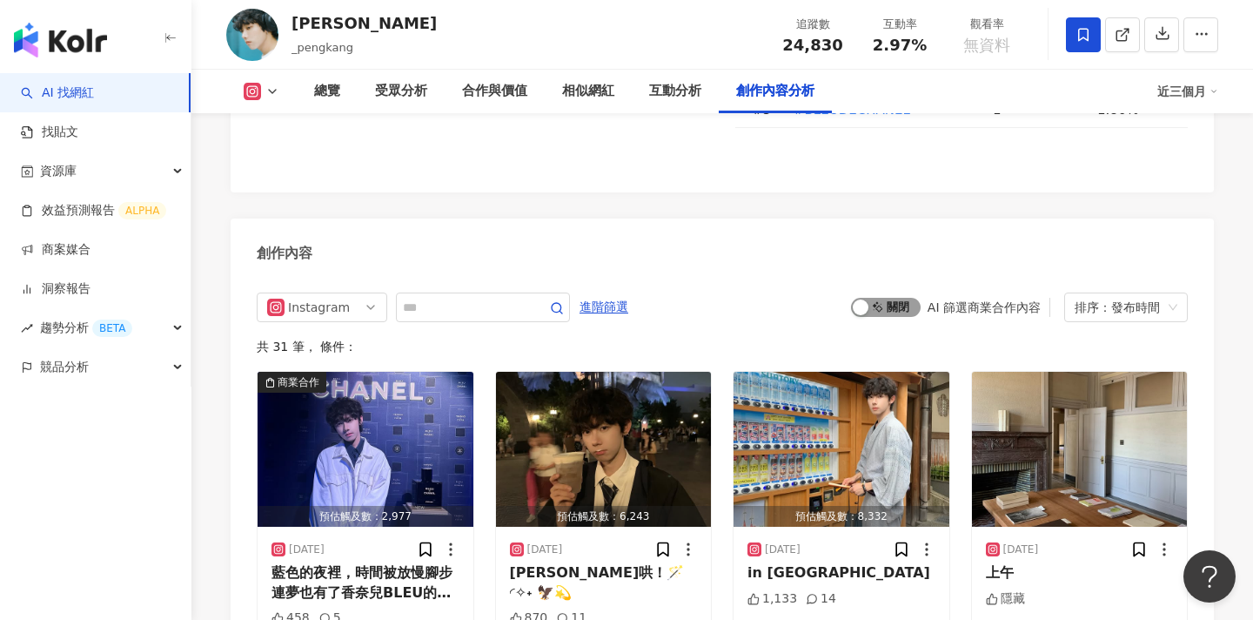
click at [906, 298] on span "啟動 關閉" at bounding box center [886, 307] width 70 height 19
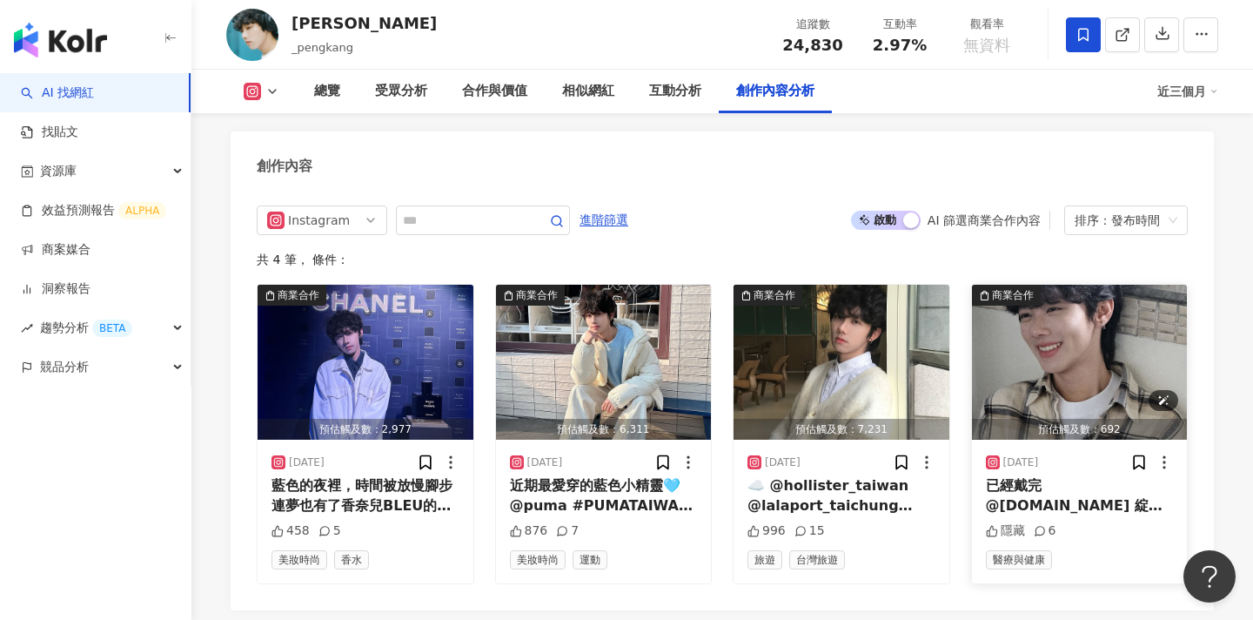
click at [1020, 318] on img "button" at bounding box center [1080, 362] width 216 height 155
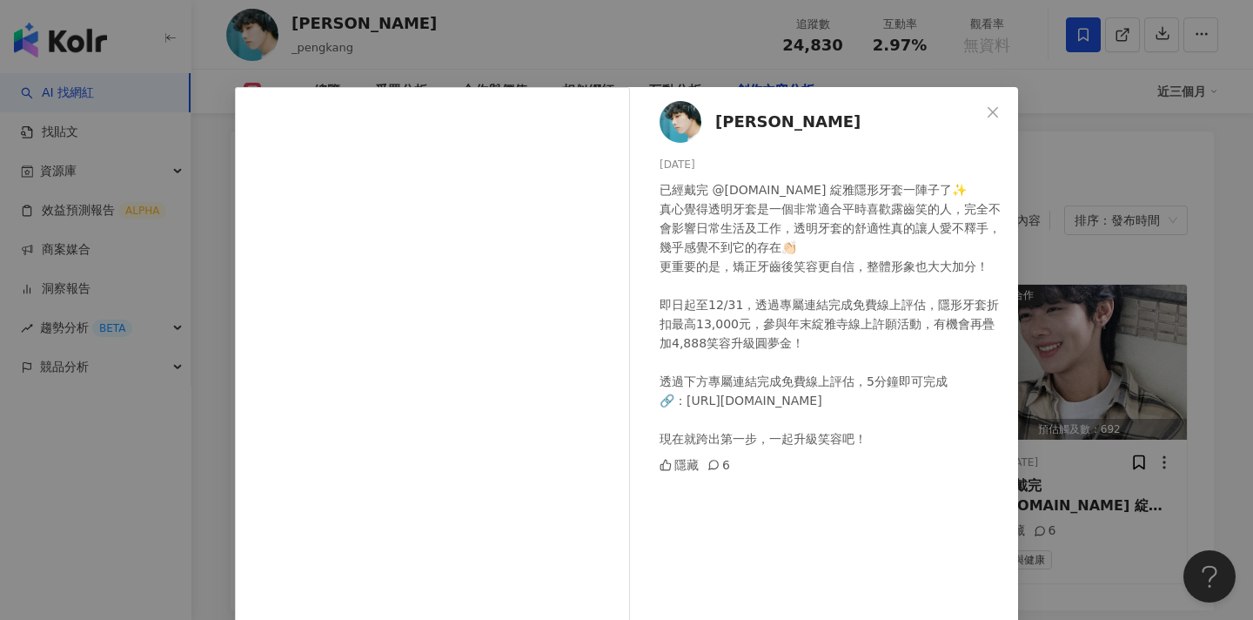
scroll to position [132, 0]
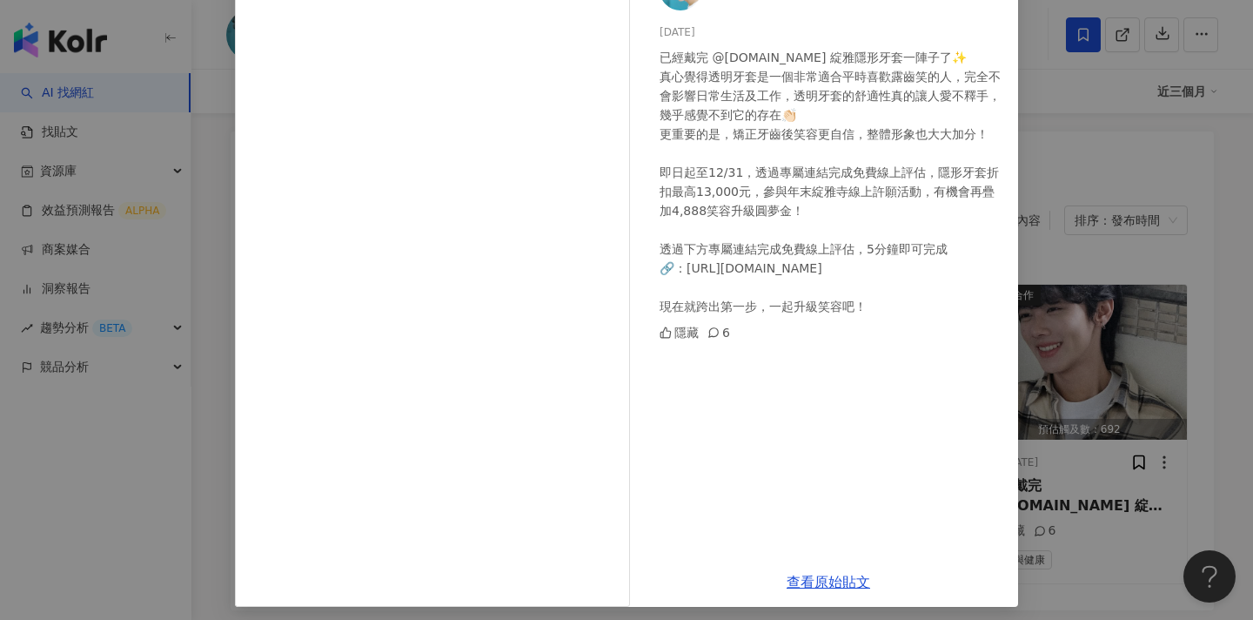
click at [109, 500] on div "彭康 2024/12/20 已經戴完 @zenyum.tw 綻雅隱形牙套一陣子了✨ 真心覺得透明牙套是一個非常適合平時喜歡露齒笑的人，完全不會影響日常生活及工…" at bounding box center [626, 310] width 1253 height 620
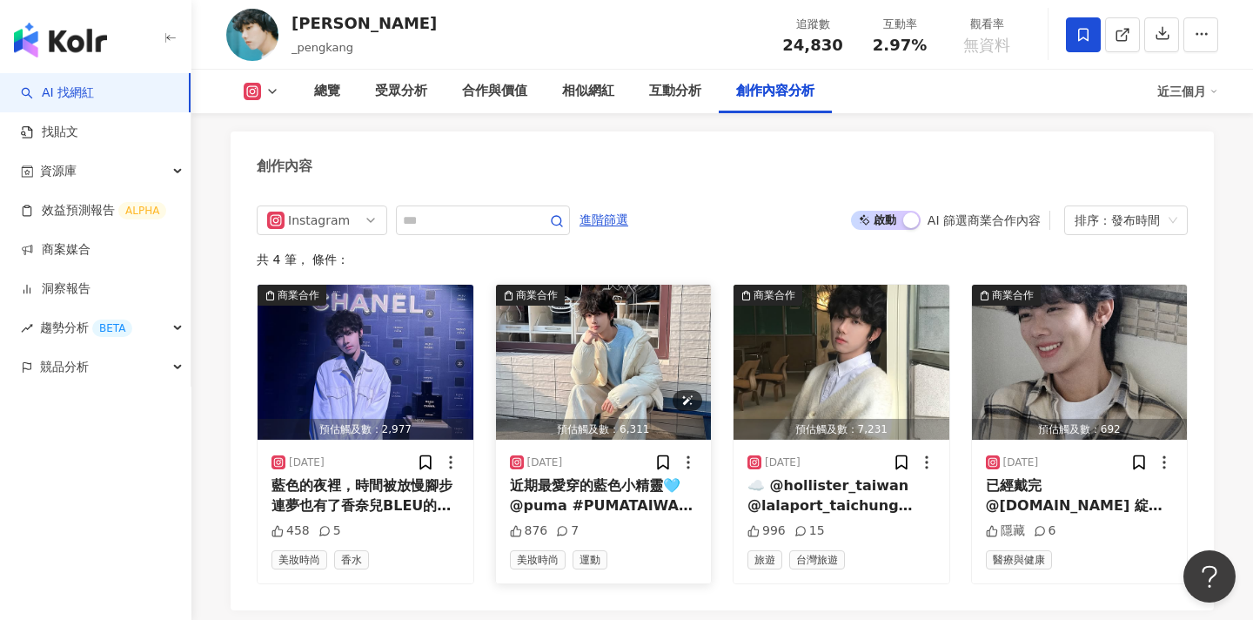
click at [637, 325] on img "button" at bounding box center [604, 362] width 216 height 155
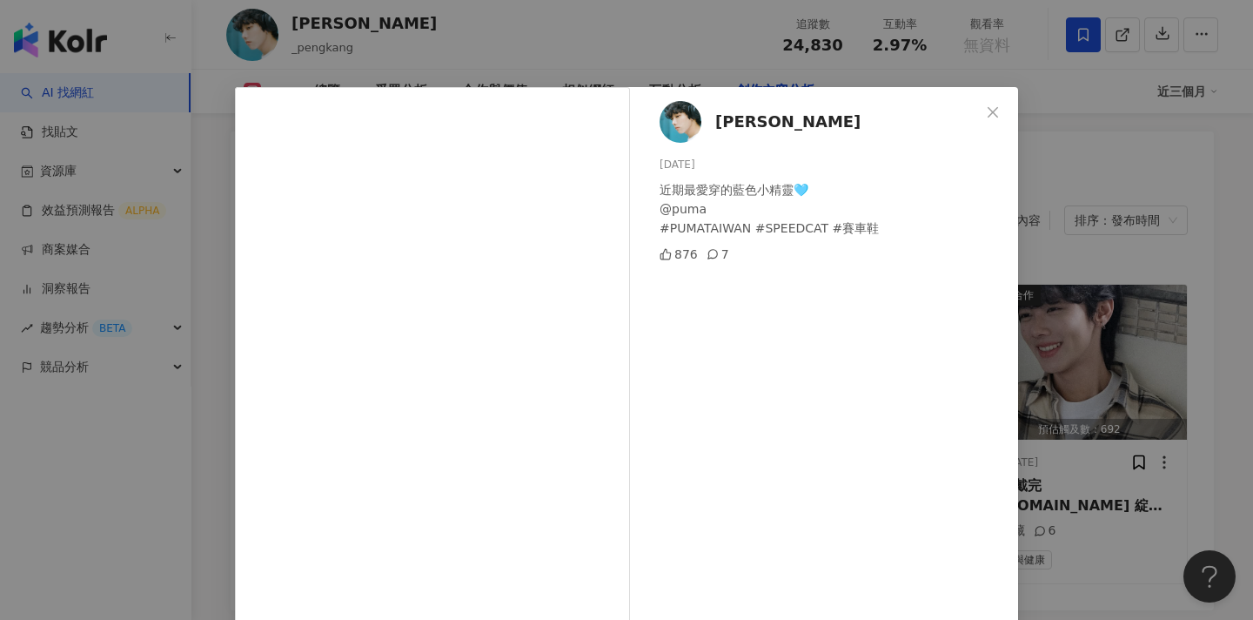
click at [165, 506] on div "彭康 2025/3/15 近期最愛穿的藍色小精靈🩵 @puma #PUMATAIWAN #SPEEDCAT #賽車鞋 876 7 查看原始貼文" at bounding box center [626, 310] width 1253 height 620
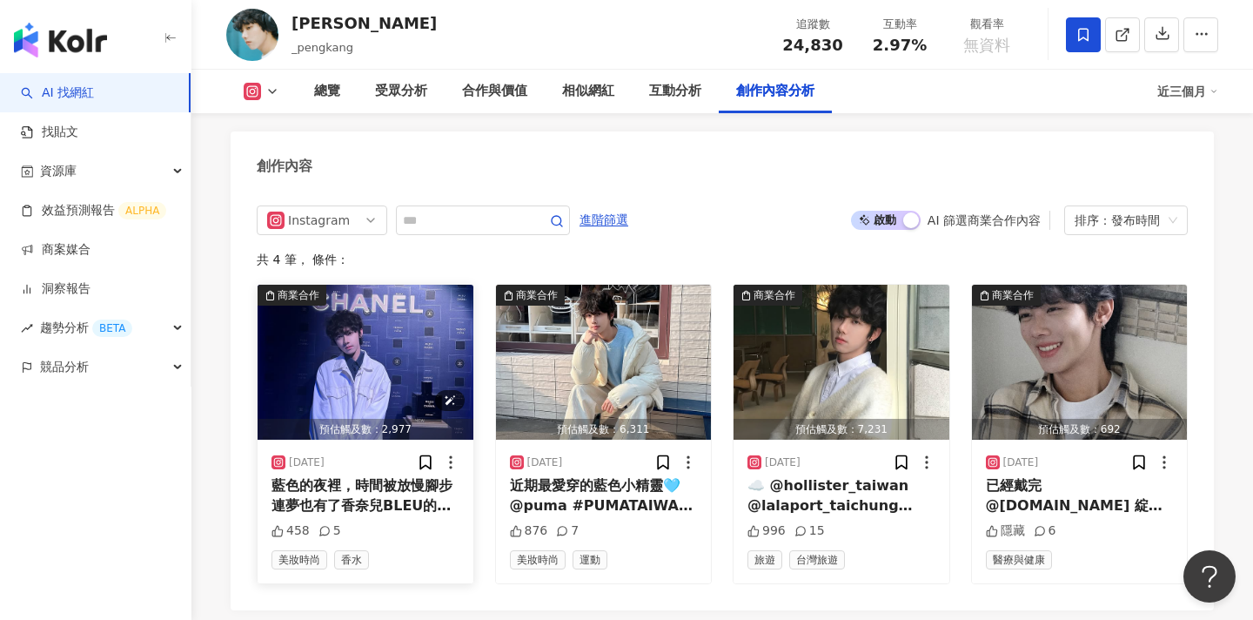
click at [377, 310] on img "button" at bounding box center [366, 362] width 216 height 155
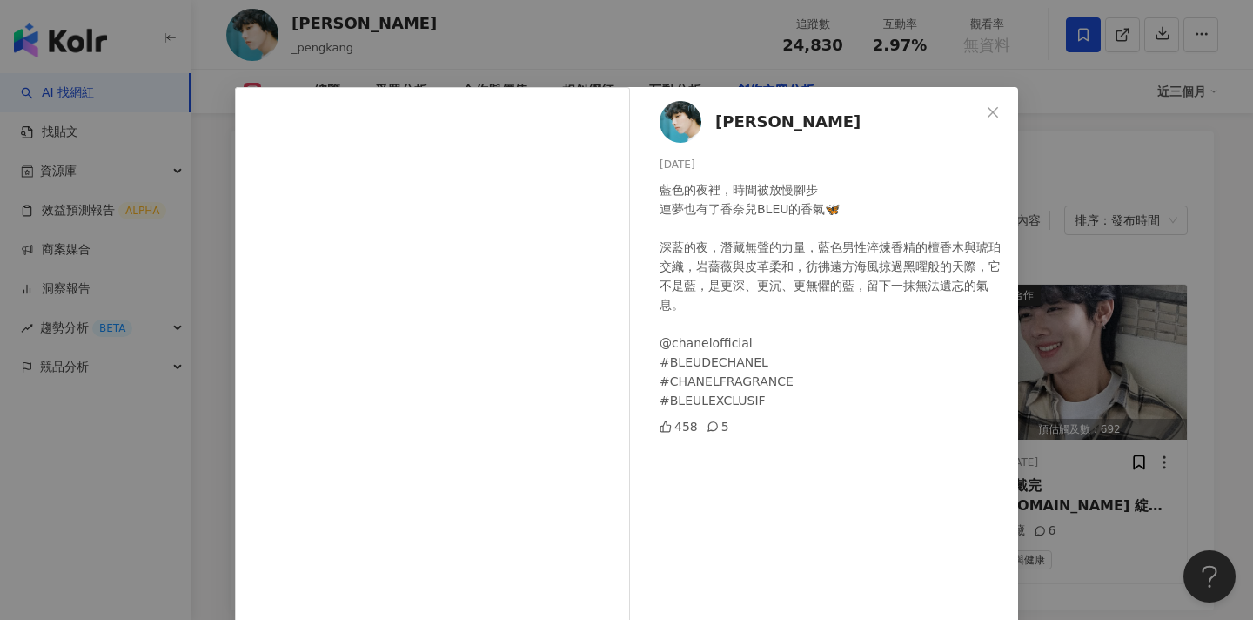
click at [1056, 253] on div "彭康 2025/9/4 藍色的夜裡，時間被放慢腳步 連夢也有了香奈兒BLEU的香氣🦋 深藍的夜，潛藏無聲的力量，藍色男性淬煉香精的檀香木與琥珀交織，岩薔薇與皮…" at bounding box center [626, 310] width 1253 height 620
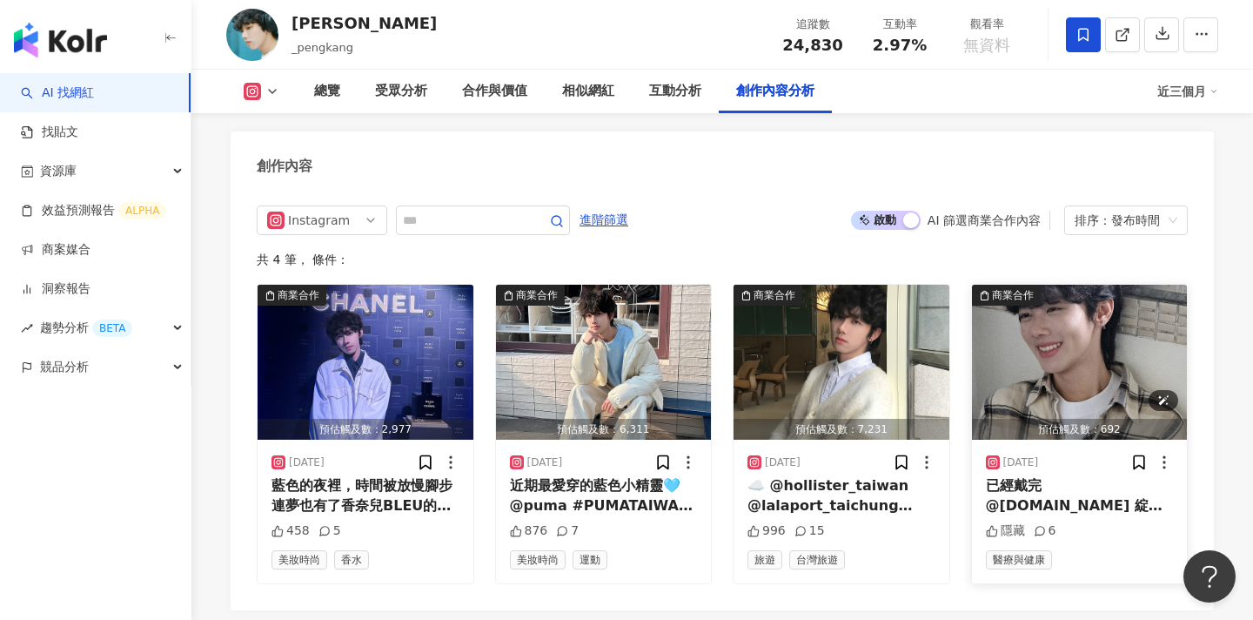
click at [1069, 349] on img "button" at bounding box center [1080, 362] width 216 height 155
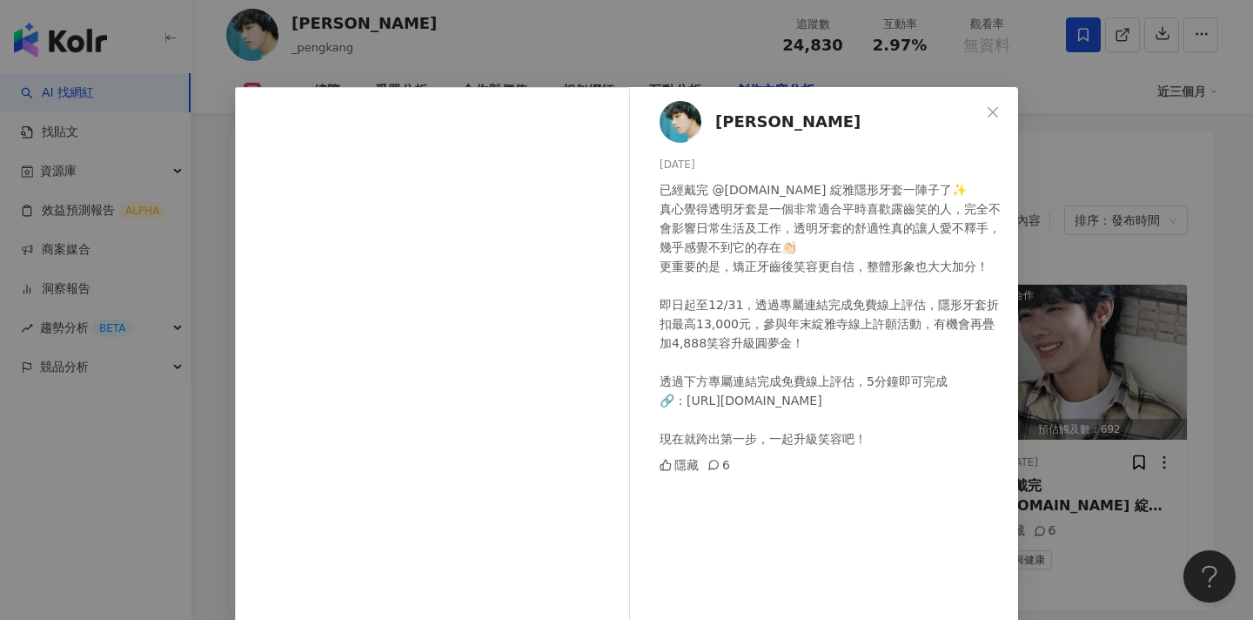
scroll to position [140, 0]
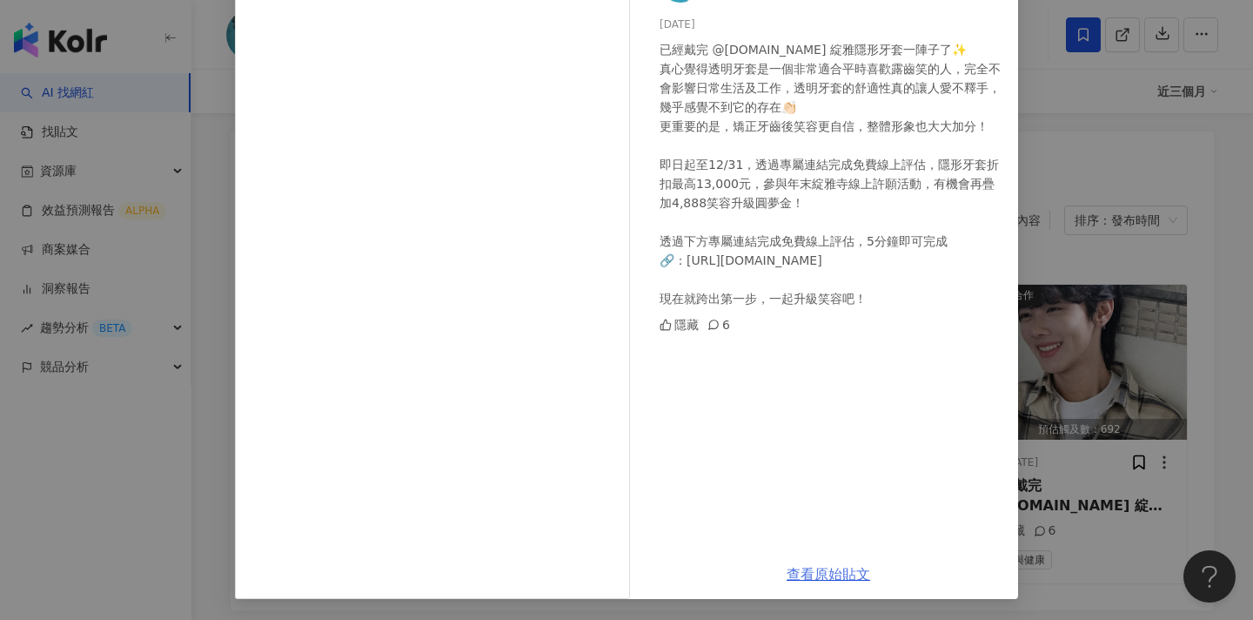
click at [811, 573] on link "查看原始貼文" at bounding box center [829, 574] width 84 height 17
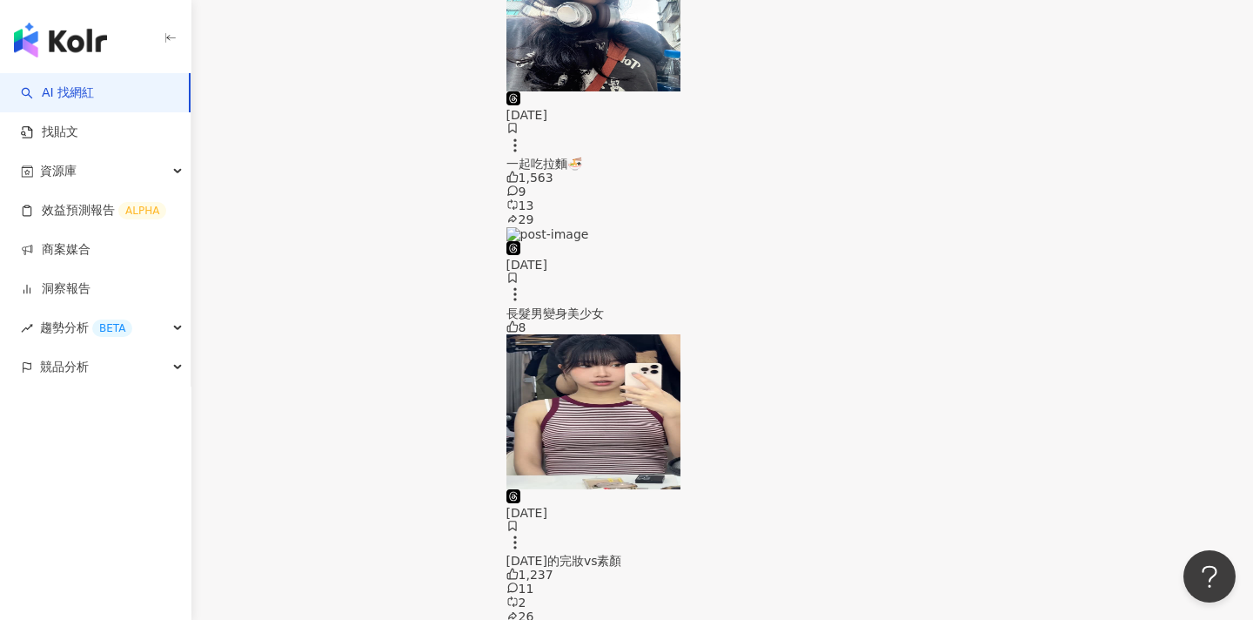
scroll to position [2863, 0]
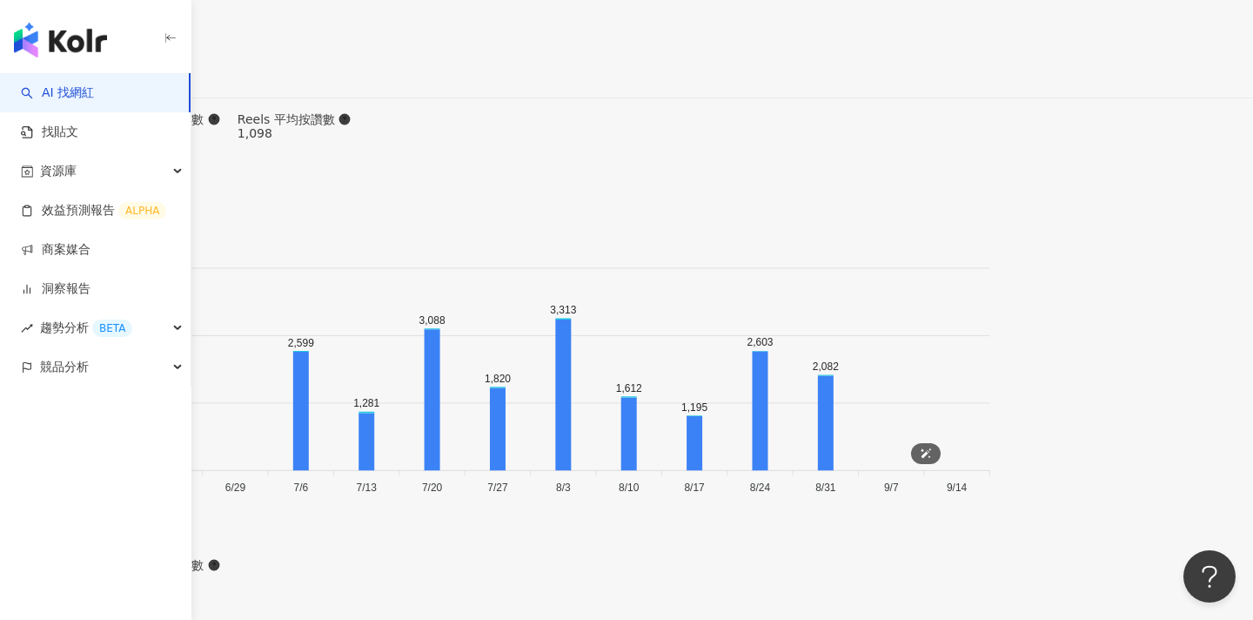
scroll to position [5401, 0]
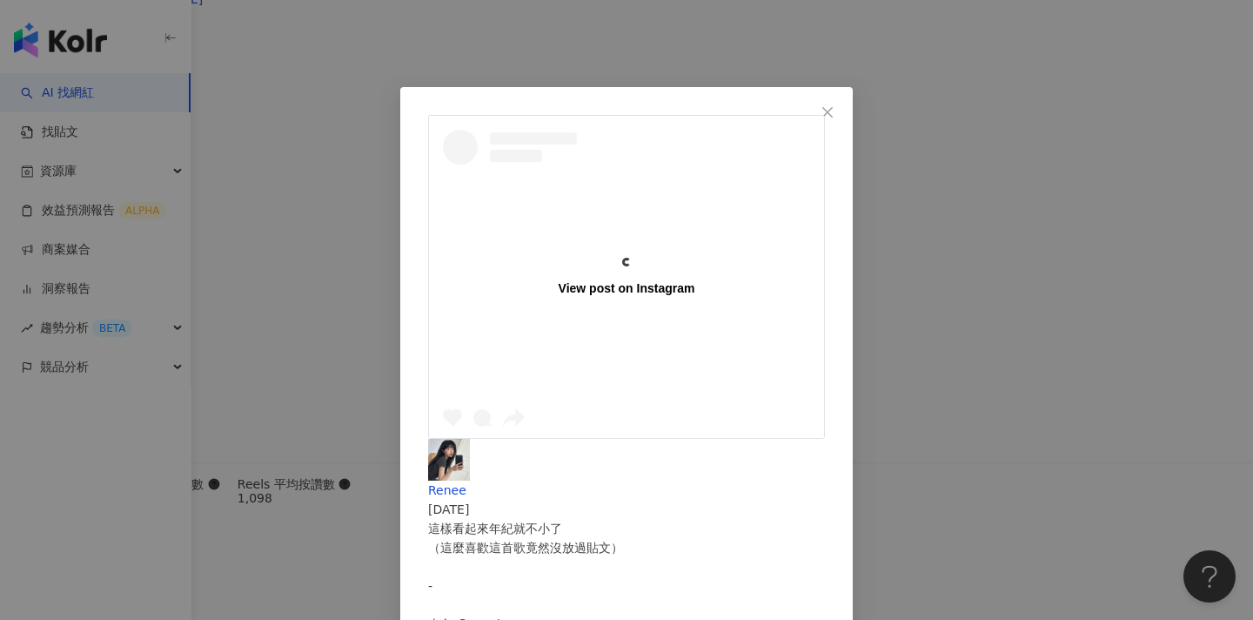
click at [1127, 190] on div "View post on Instagram Renee [DATE] 這樣看起來年紀就不小了 （這麼喜歡這首歌竟然沒放過貼文） - 上衣 @puzzlest…" at bounding box center [626, 310] width 1253 height 620
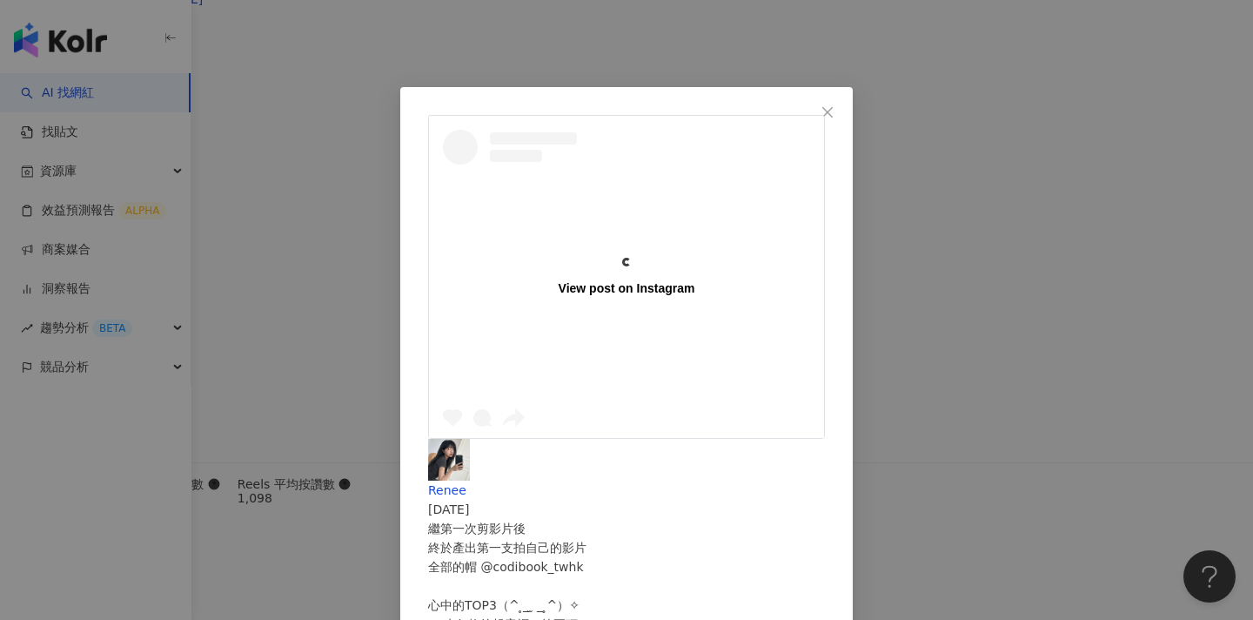
click at [1111, 271] on div "View post on Instagram Renee [DATE] 繼第一次剪影片後 終於產出第一支拍自己的影片 全部的帽 @codibook_twhk …" at bounding box center [626, 310] width 1253 height 620
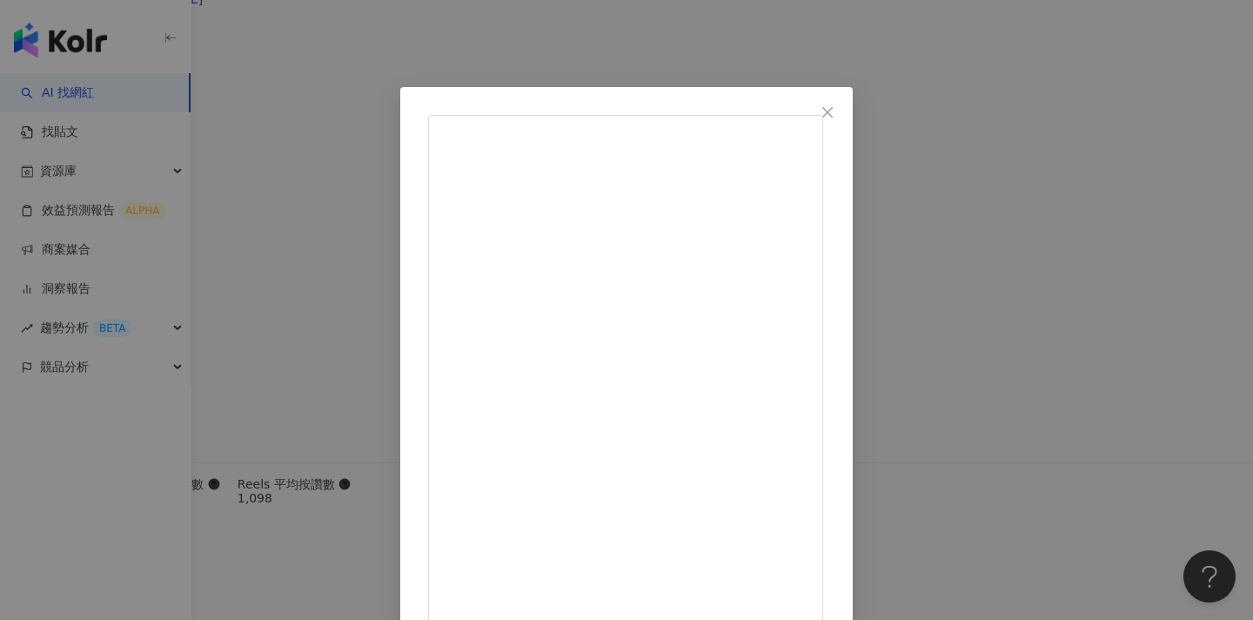
click at [1159, 248] on div "Renee [DATE] 1,681 12 查看原始貼文" at bounding box center [626, 310] width 1253 height 620
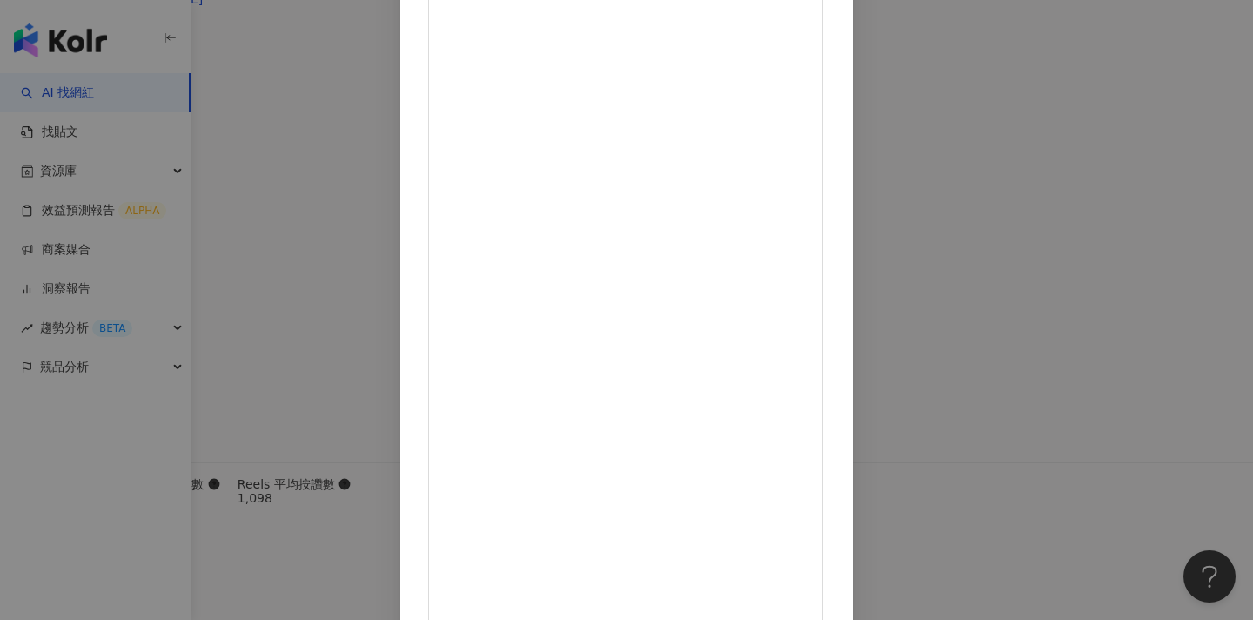
scroll to position [144, 0]
click at [1103, 237] on div "Renee [DATE] 1,681 12 查看原始貼文" at bounding box center [626, 310] width 1253 height 620
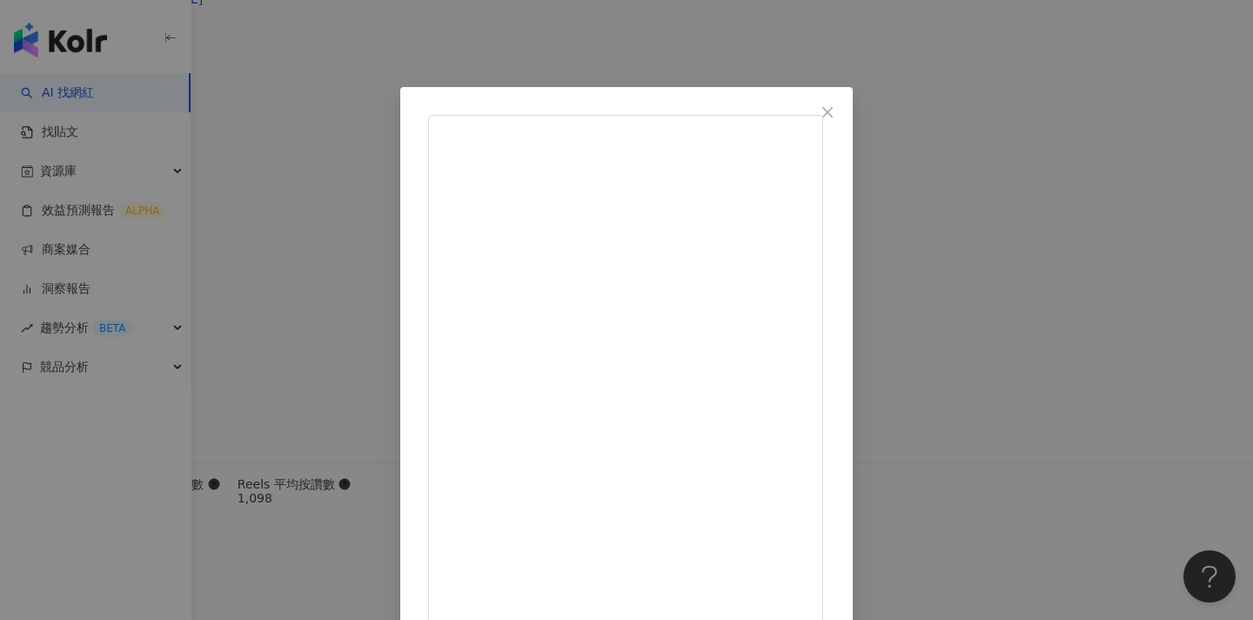
scroll to position [42, 0]
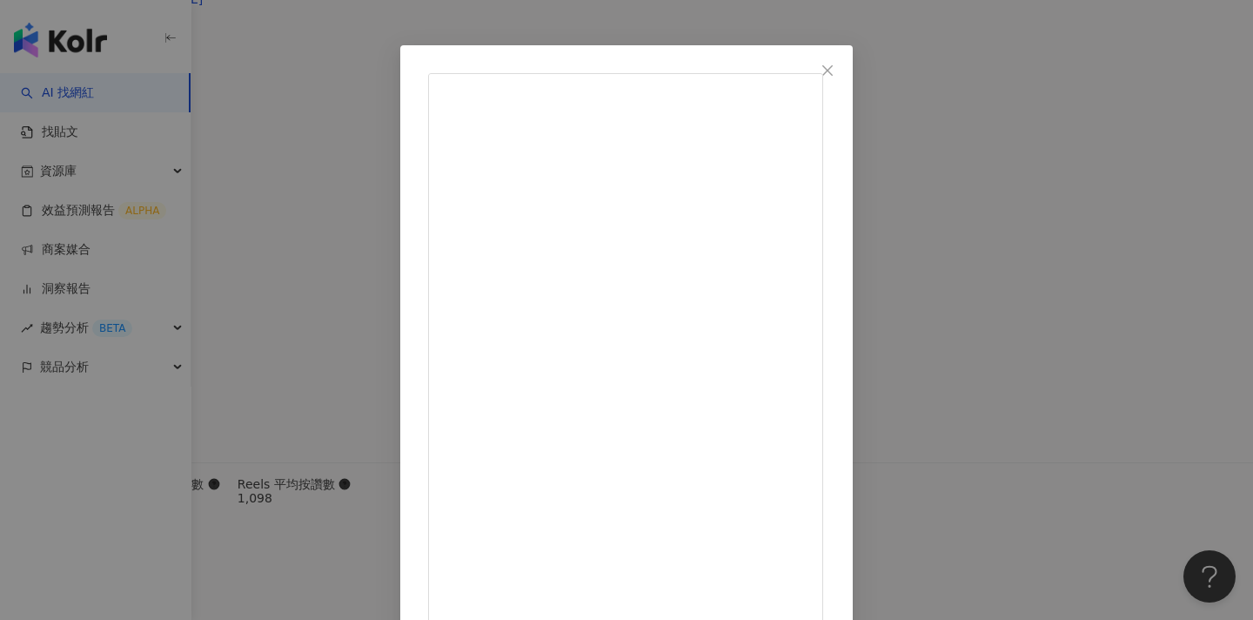
click at [1111, 271] on div "Renee [DATE] 第一次盤低包頭拍照 是最近的愛用髮型 天氣真的太熱了(՞⸝⸝o̴̶̷̮̬᷉ࡇ̠̏o̴̶̷̬᷉⸝⸝՞) - 📷 @[PERSON_NA…" at bounding box center [626, 310] width 1253 height 620
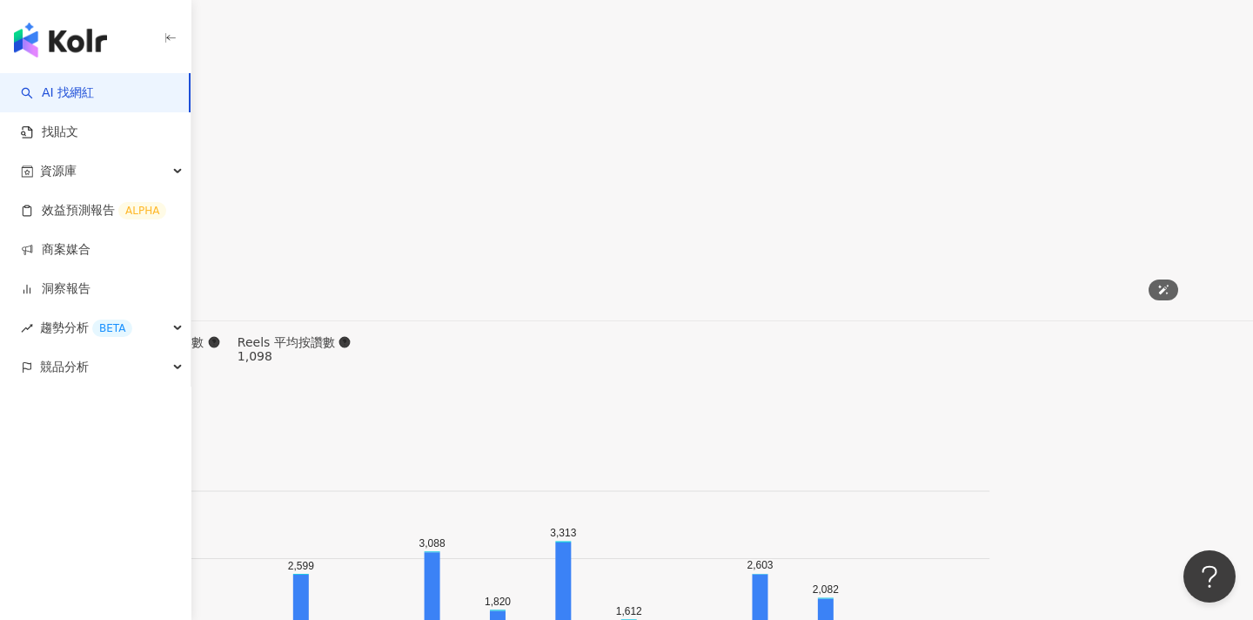
scroll to position [5465, 0]
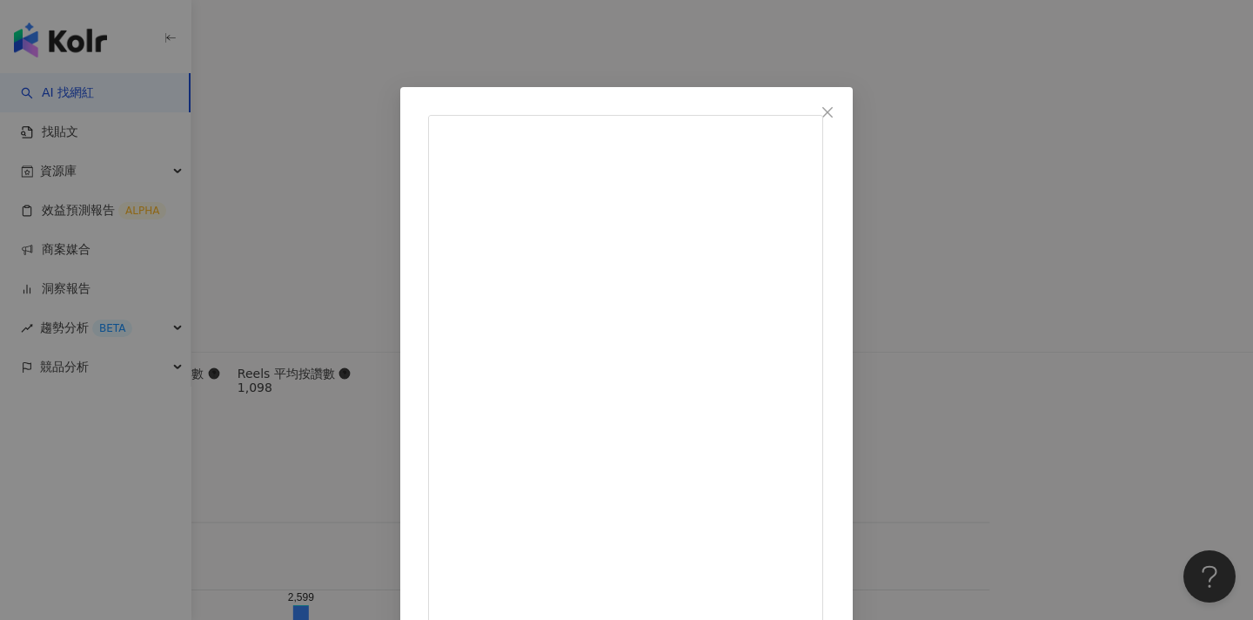
click at [184, 504] on div "Renee [DATE] 第一次盤低包頭拍照 是最近的愛用髮型 天氣真的太熱了(՞⸝⸝o̴̶̷̮̬᷉ࡇ̠̏o̴̶̷̬᷉⸝⸝՞) - 📷 @[PERSON_NA…" at bounding box center [626, 310] width 1253 height 620
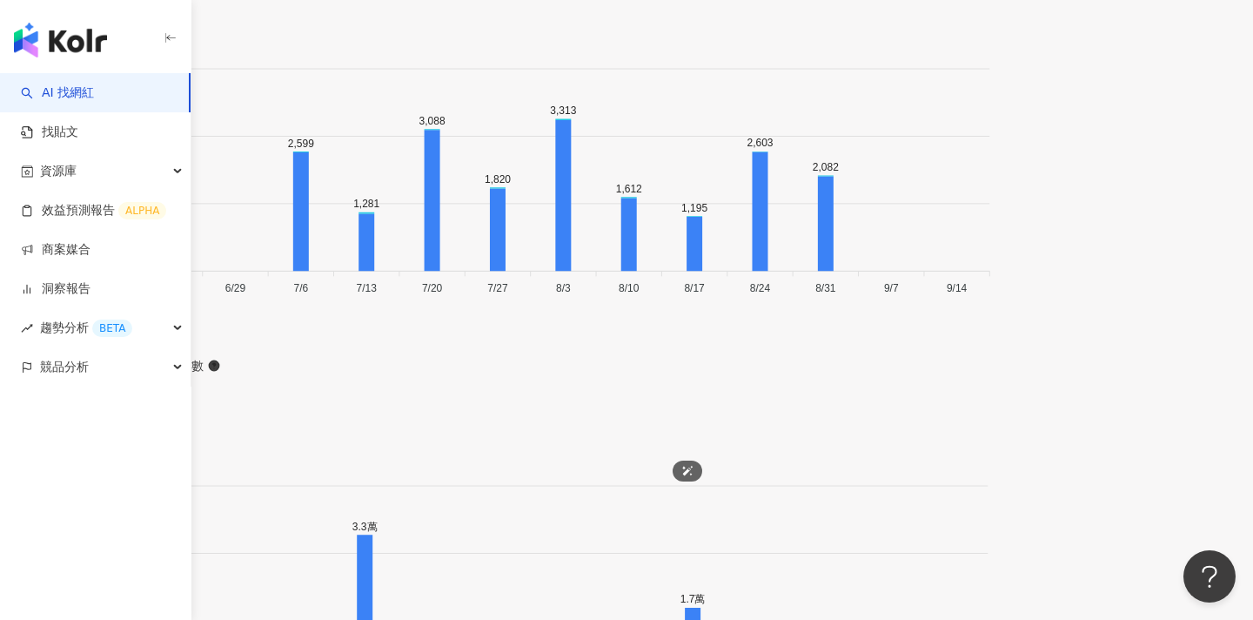
scroll to position [5923, 0]
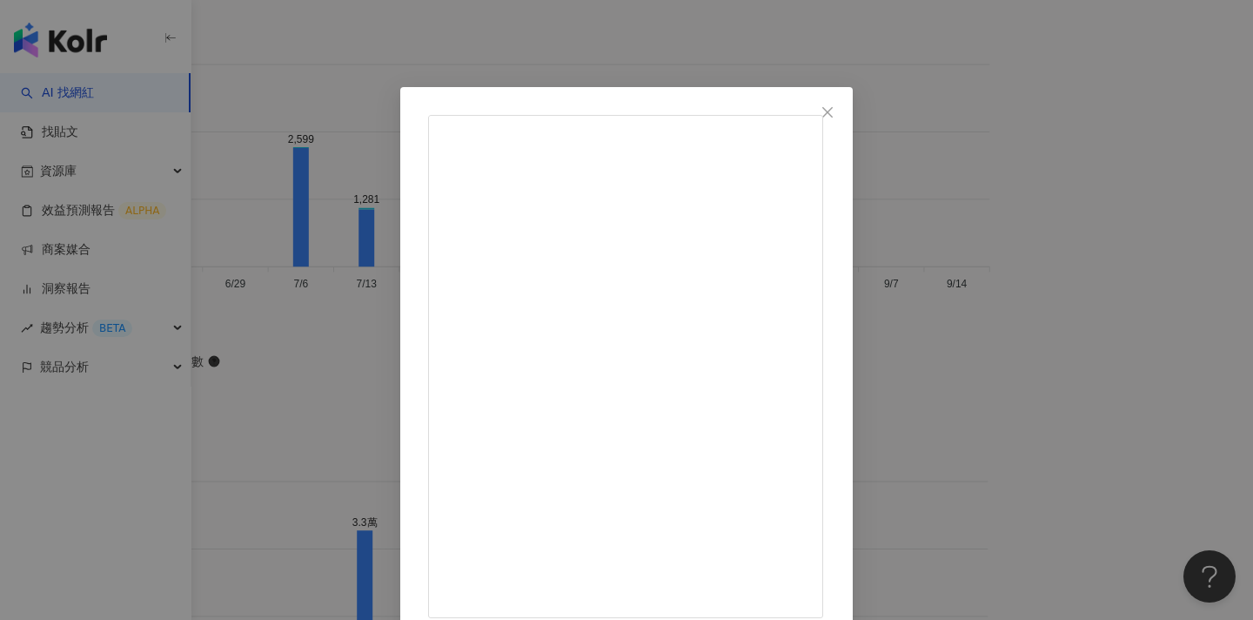
click at [1059, 235] on div "Renee [DATE] 真的不喜歡電子書 還是實體的書比較好 那天在咖啡廳待兩個小時 可能只看了10頁ට ̫ට ; 然後這邊根本不是鶯歌 是大溪啦哈哈🪁 -…" at bounding box center [626, 310] width 1253 height 620
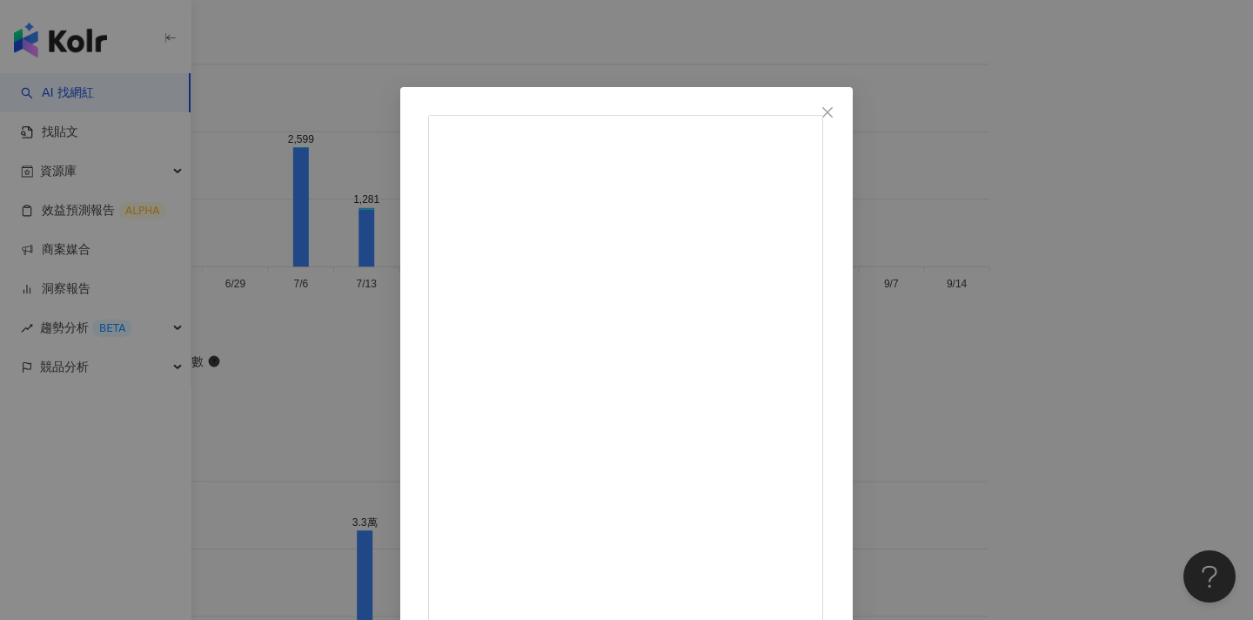
scroll to position [102, 0]
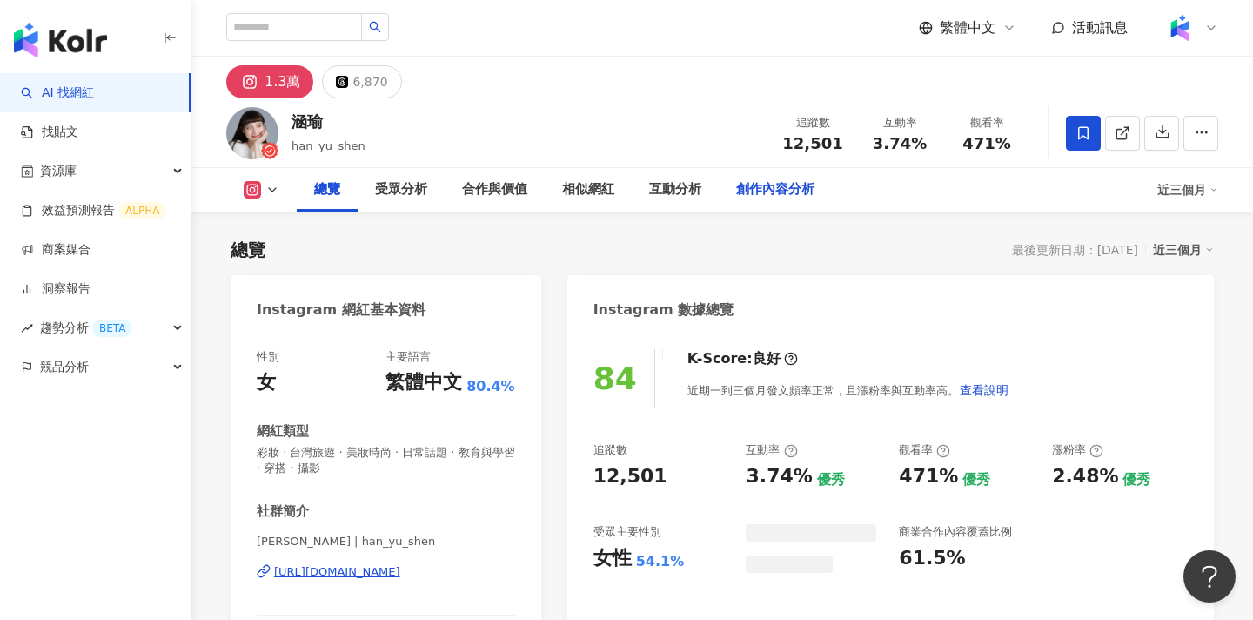
click at [754, 191] on div "創作內容分析" at bounding box center [775, 189] width 78 height 21
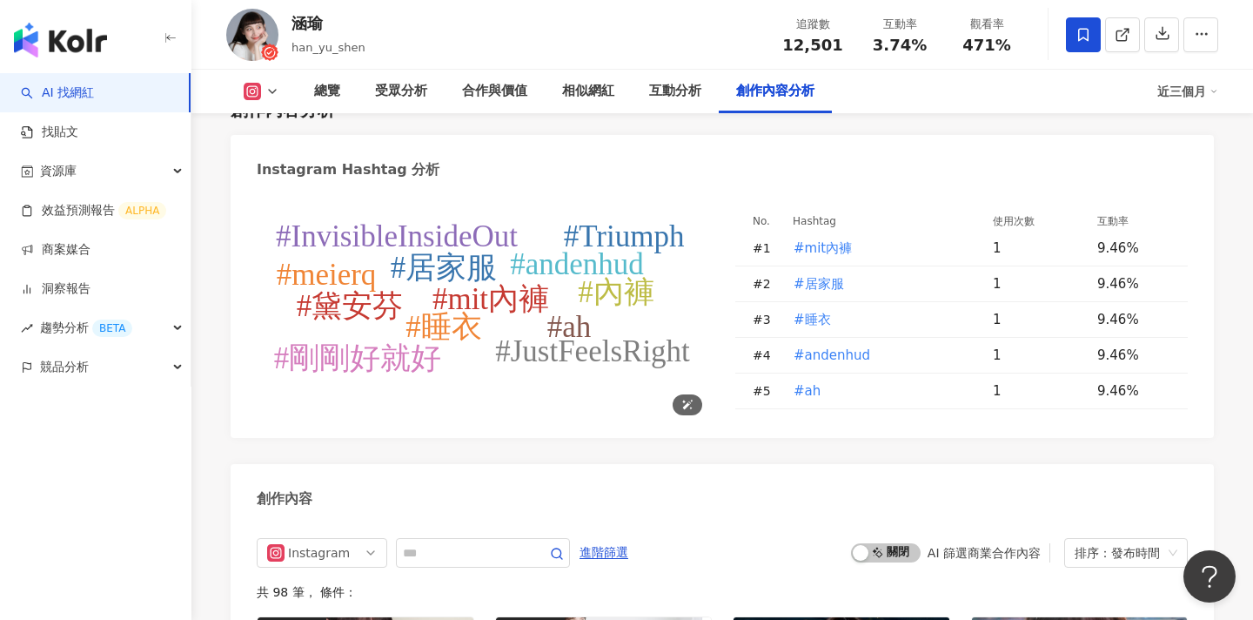
scroll to position [5261, 0]
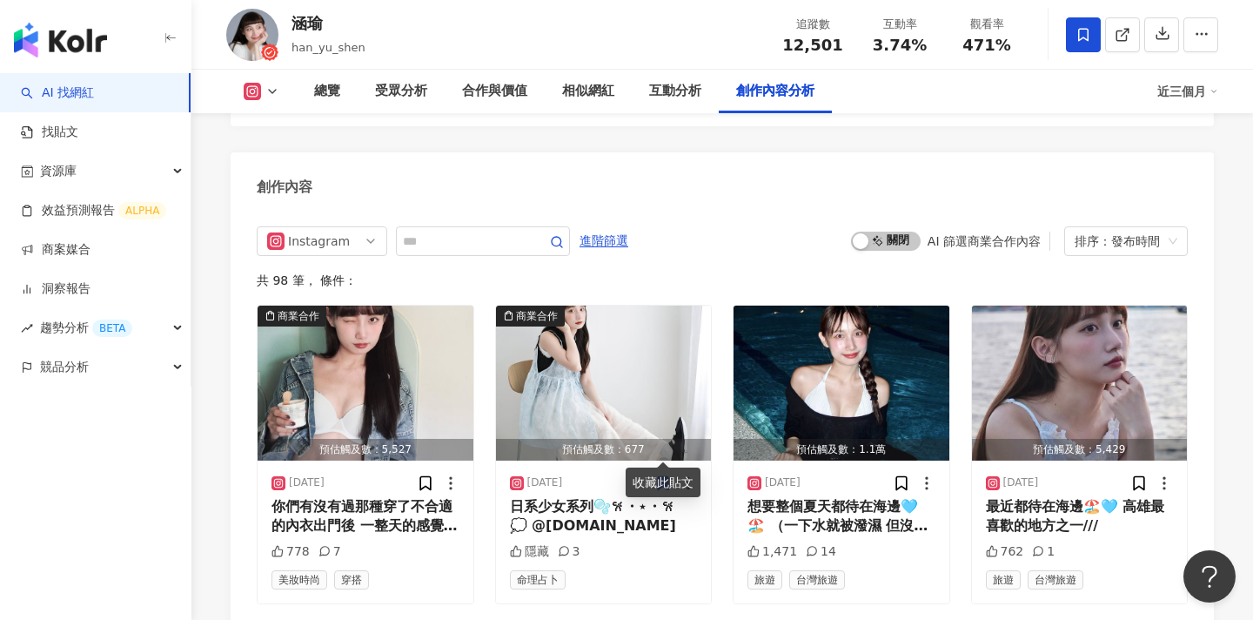
click at [888, 231] on span "啟動 關閉" at bounding box center [886, 240] width 70 height 19
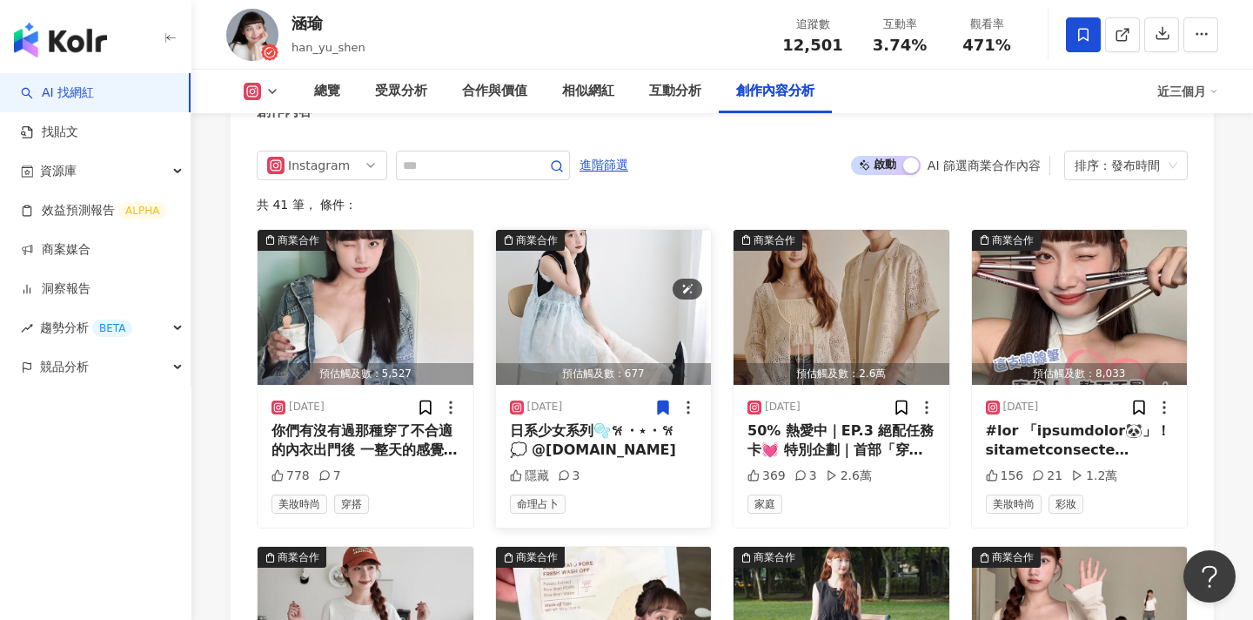
scroll to position [5324, 0]
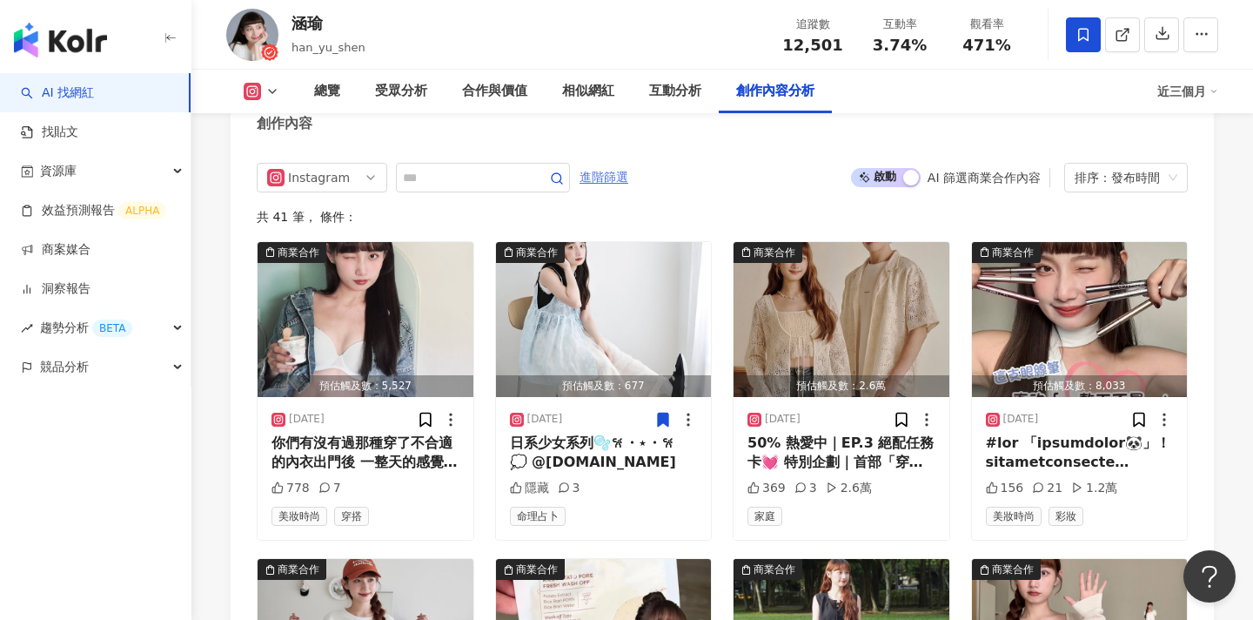
click at [614, 164] on span "進階篩選" at bounding box center [604, 178] width 49 height 28
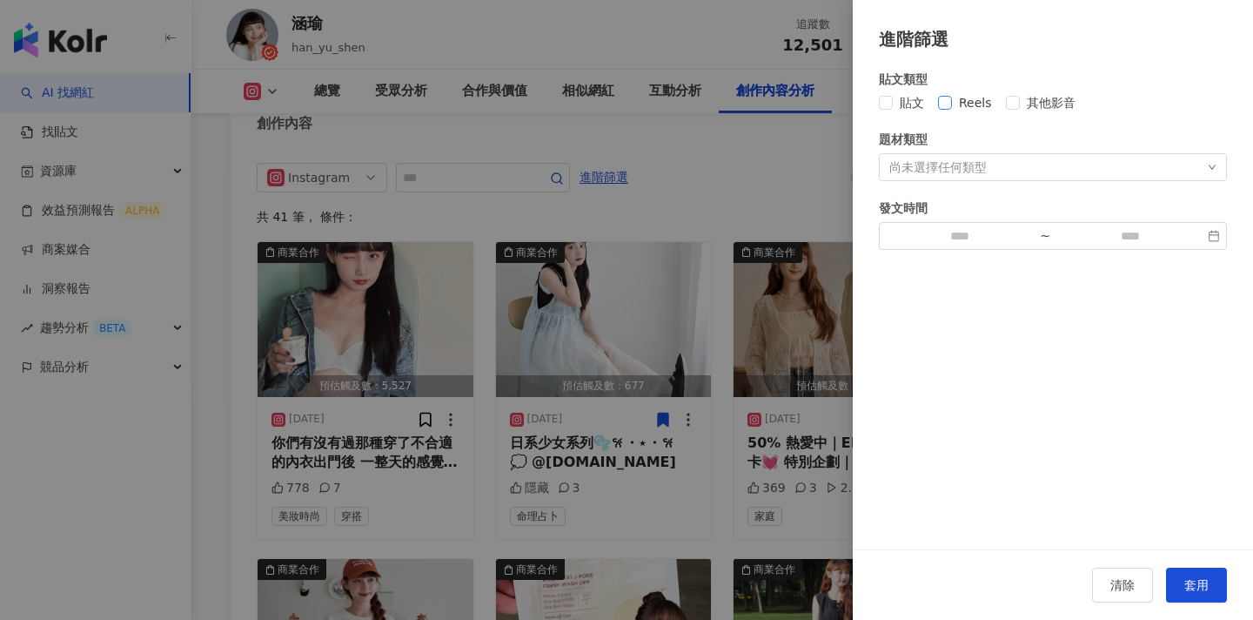
click at [976, 95] on span "Reels" at bounding box center [975, 102] width 47 height 19
click at [1193, 580] on span "套用" at bounding box center [1196, 585] width 24 height 14
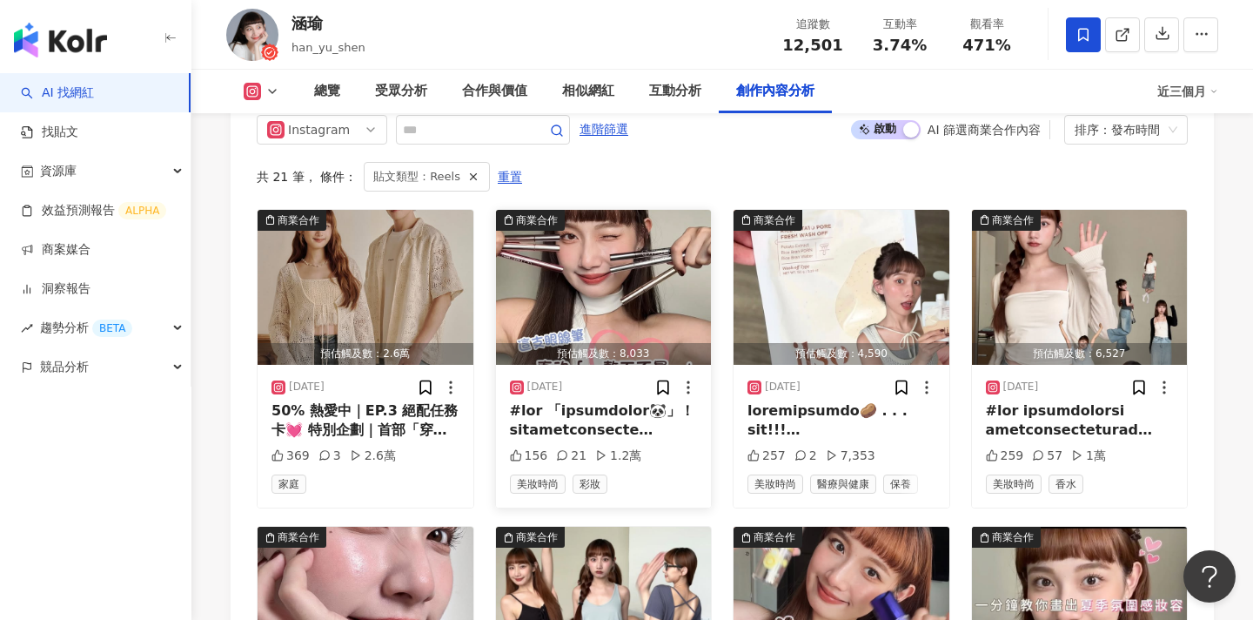
scroll to position [5375, 0]
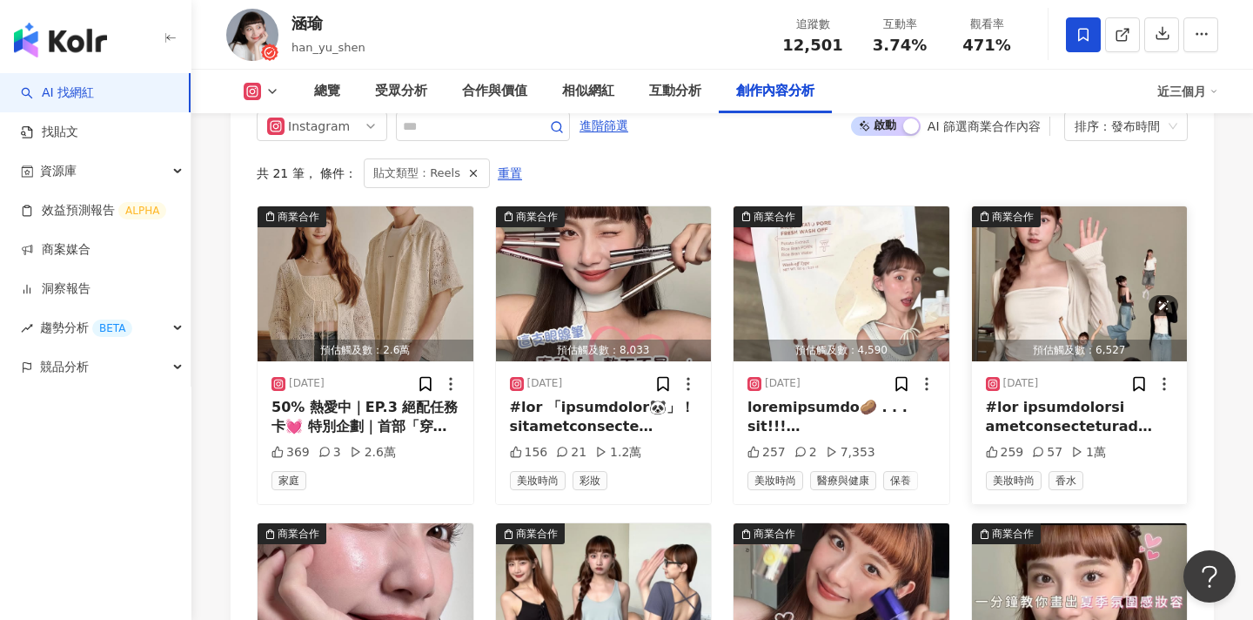
click at [1054, 272] on img "button" at bounding box center [1080, 283] width 216 height 155
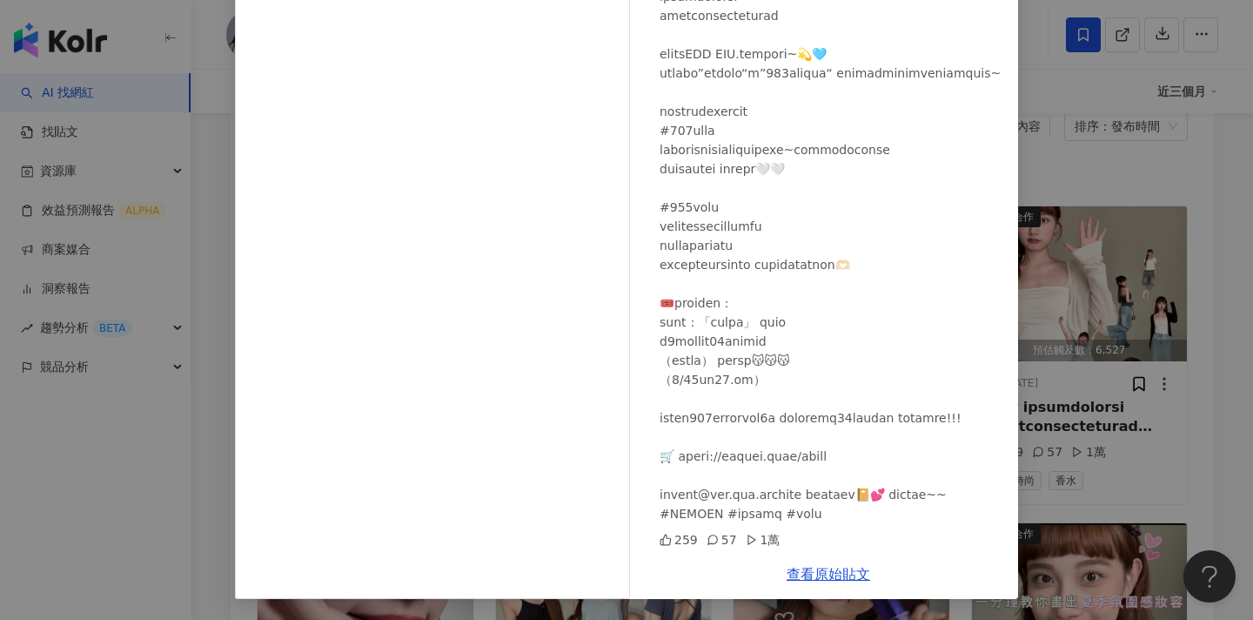
scroll to position [108, 0]
click at [1045, 256] on div "涵瑜 [DATE] 259 57 1萬 查看原始貼文" at bounding box center [626, 310] width 1253 height 620
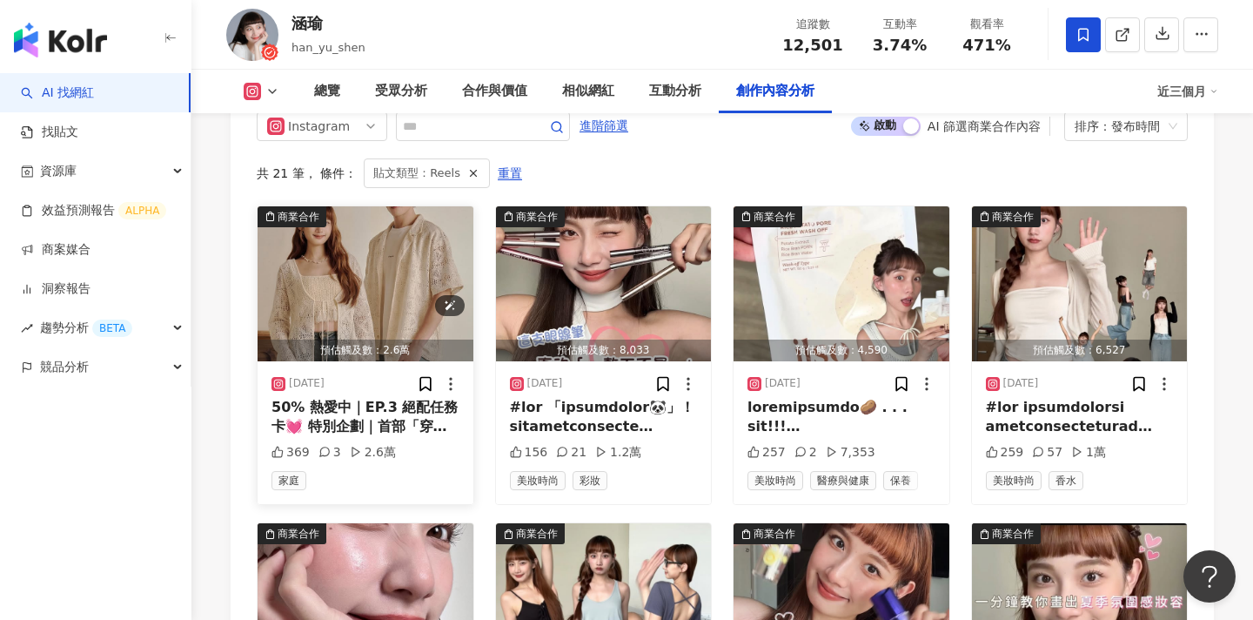
click at [440, 219] on img "button" at bounding box center [366, 283] width 216 height 155
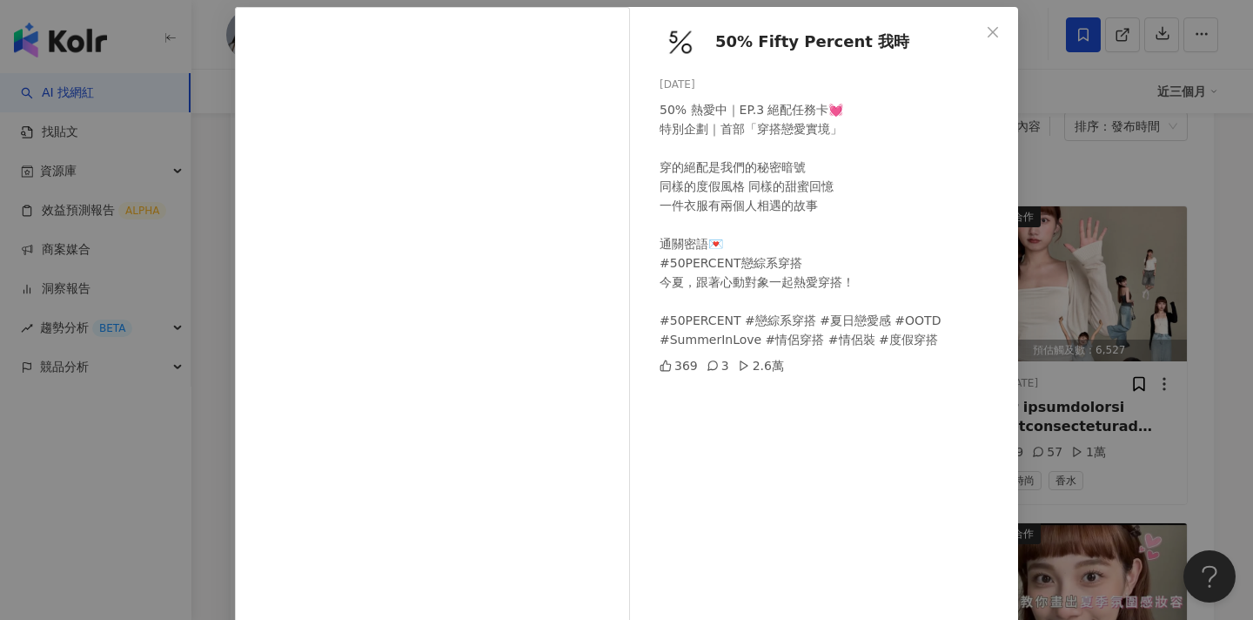
scroll to position [86, 0]
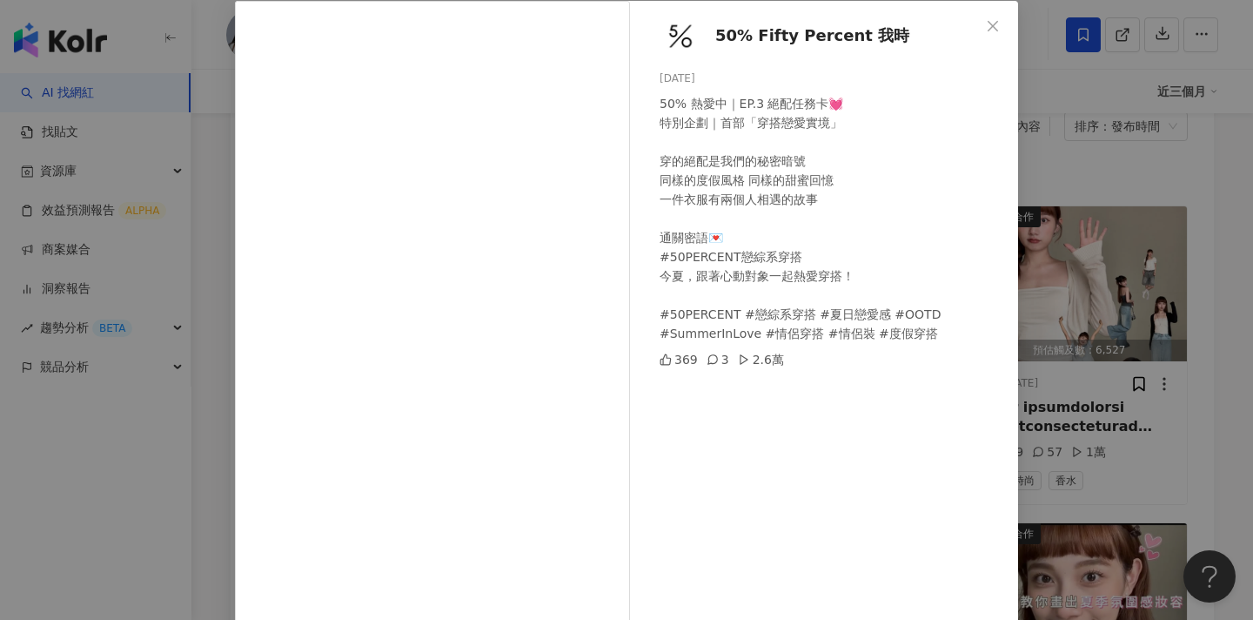
click at [1083, 298] on div "50% Fifty Percent 我時 [DATE] 50% 熱愛中｜EP.3 絕配任務卡💓 特別企劃｜首部「穿搭戀愛實境」 穿的絕配是我們的秘密暗號 同樣…" at bounding box center [626, 310] width 1253 height 620
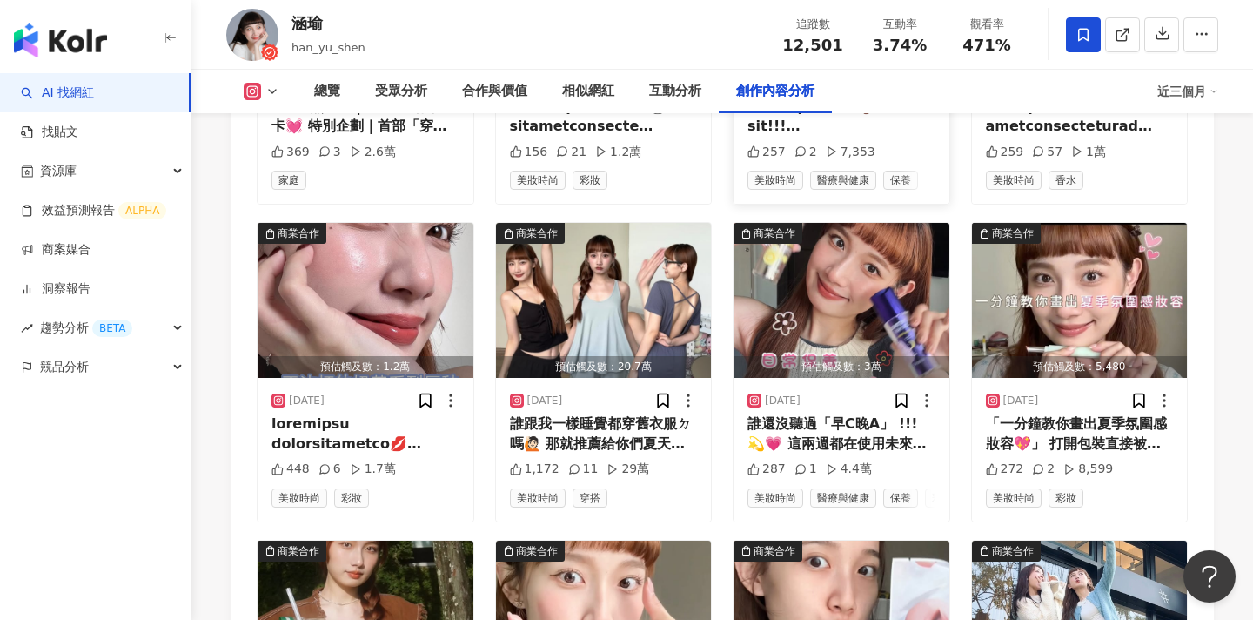
scroll to position [5710, 0]
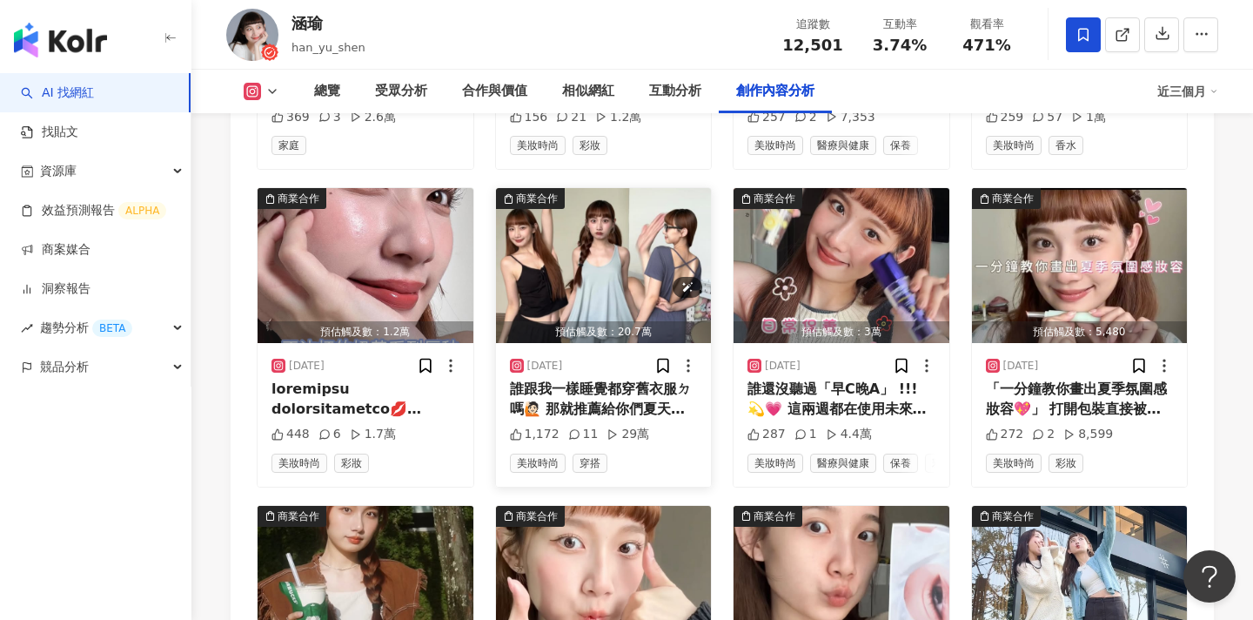
click at [587, 216] on img "button" at bounding box center [604, 265] width 216 height 155
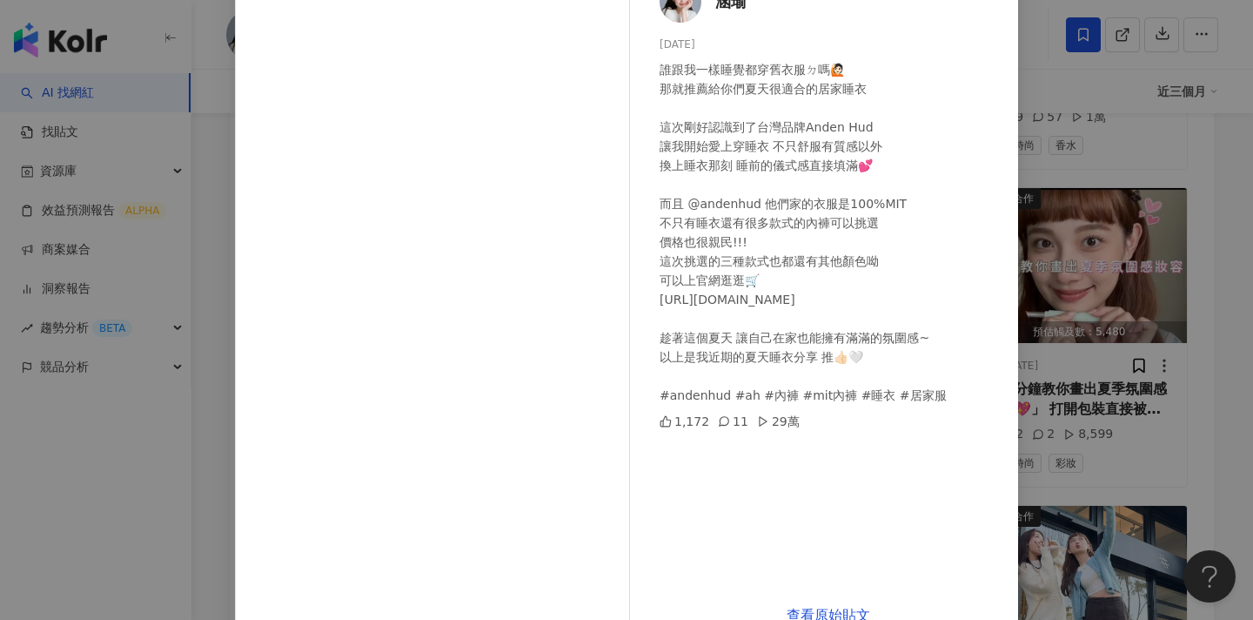
scroll to position [94, 0]
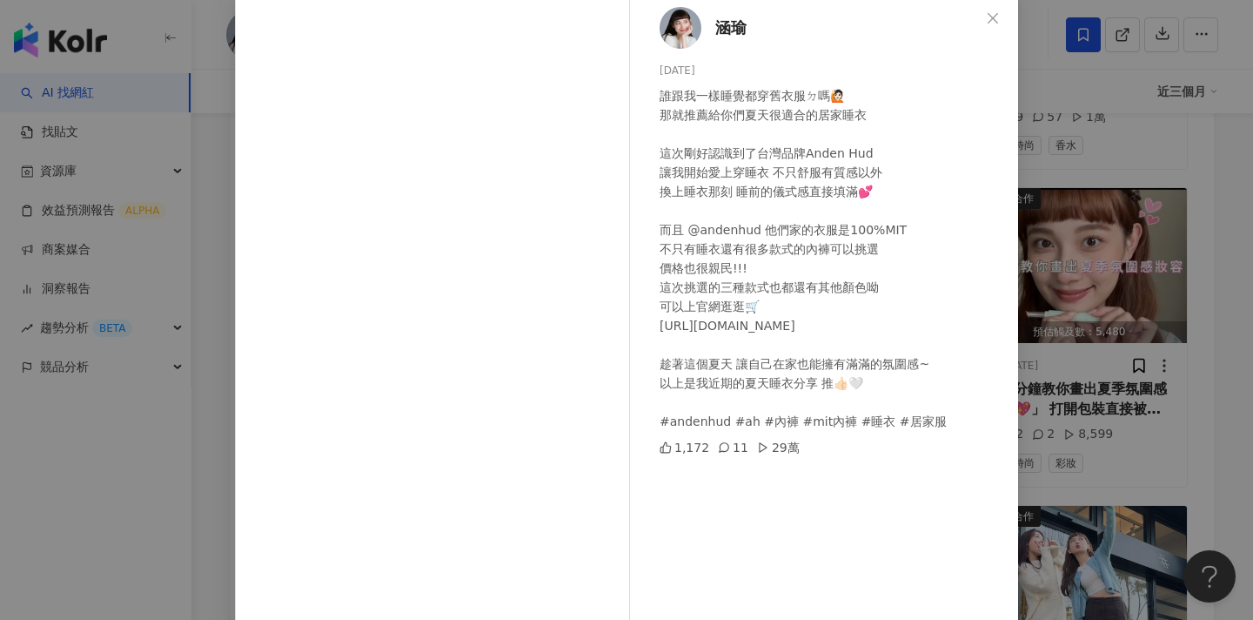
click at [1038, 174] on div "涵瑜 [DATE] 誰跟我一樣睡覺都穿舊衣服ㄉ嗎🙋🏻 那就推薦給你們夏天很適合的居家睡衣 這次剛好認識到了台灣品牌Anden Hud 讓我開始愛上穿睡衣 不只…" at bounding box center [626, 310] width 1253 height 620
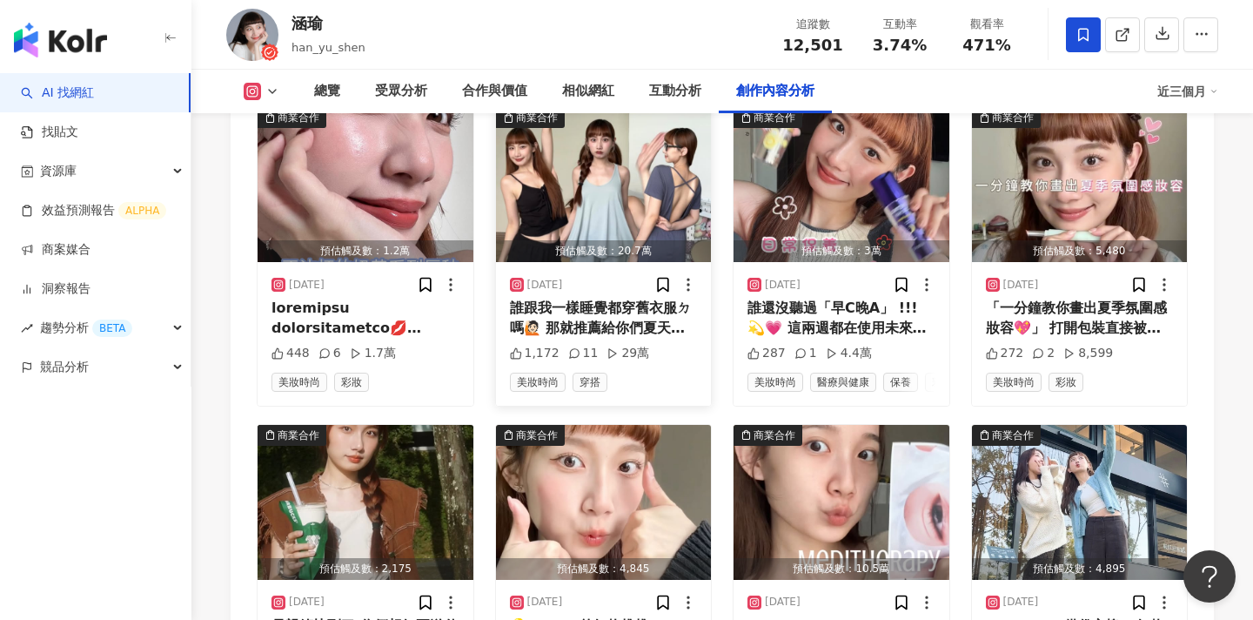
scroll to position [5904, 0]
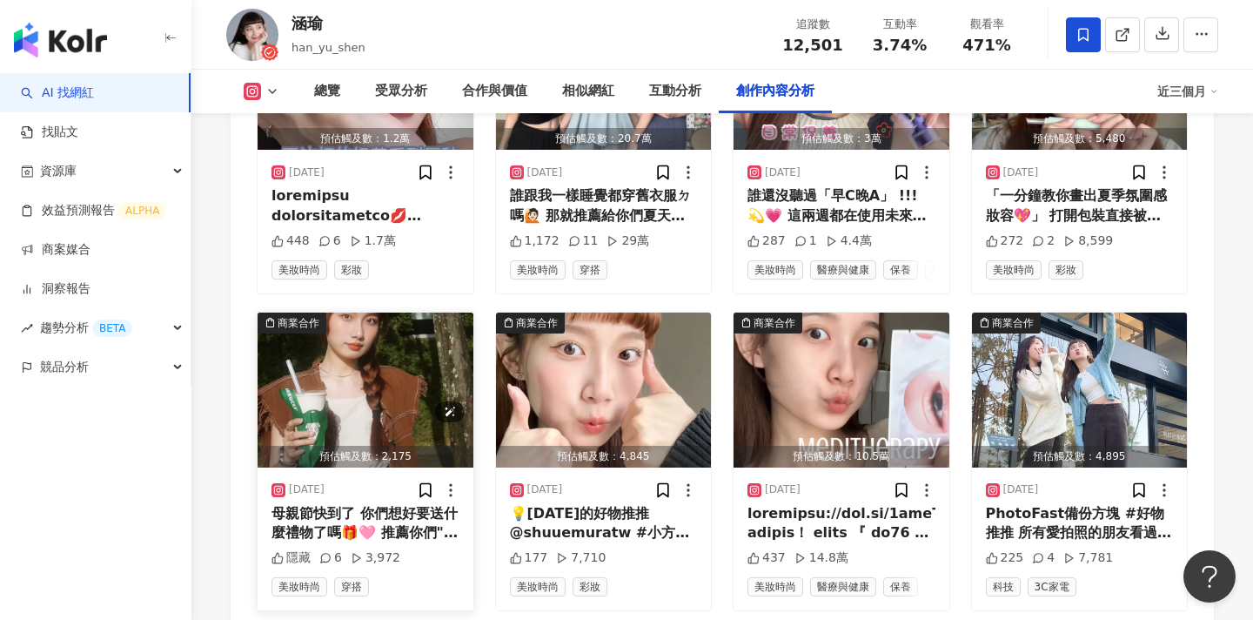
click at [400, 340] on img "button" at bounding box center [366, 389] width 216 height 155
